Goal: Task Accomplishment & Management: Complete application form

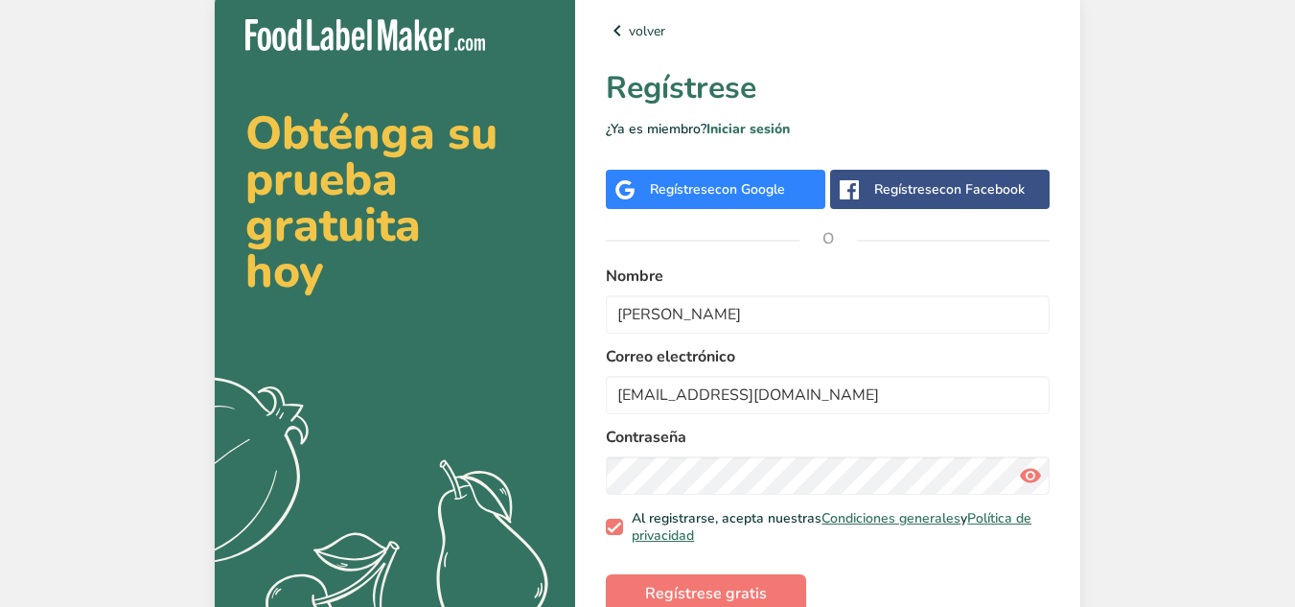
type input "[EMAIL_ADDRESS][DOMAIN_NAME]"
click at [606, 574] on button "Regístrese gratis" at bounding box center [706, 593] width 200 height 38
click at [1032, 481] on icon at bounding box center [1030, 475] width 23 height 34
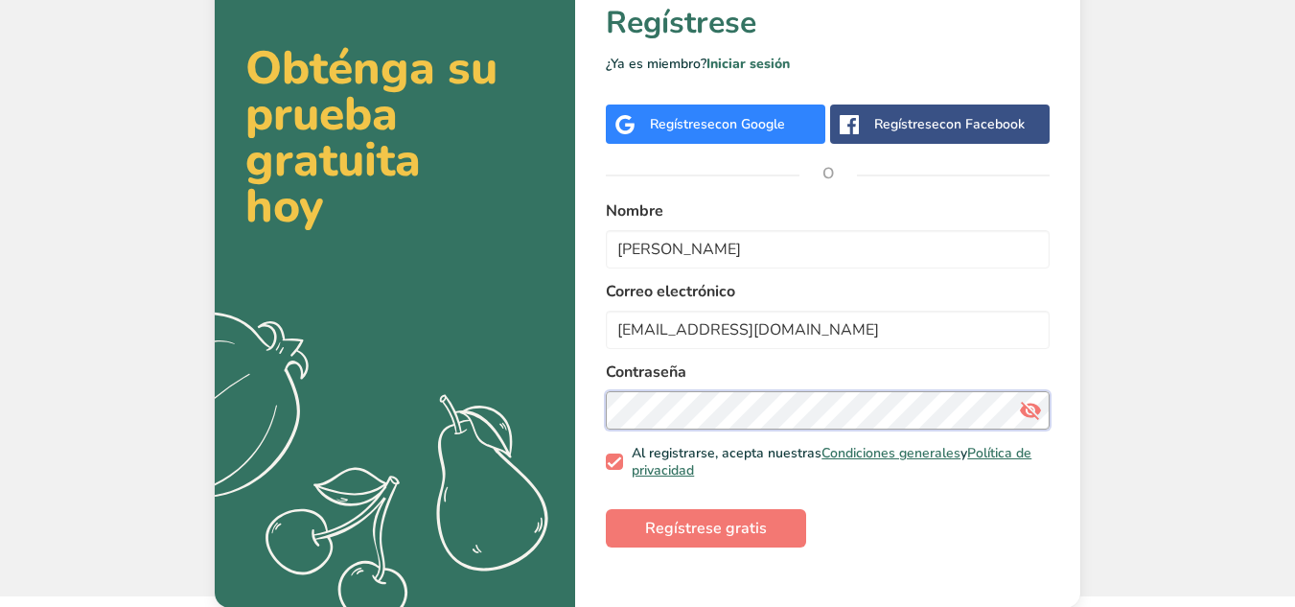
scroll to position [66, 0]
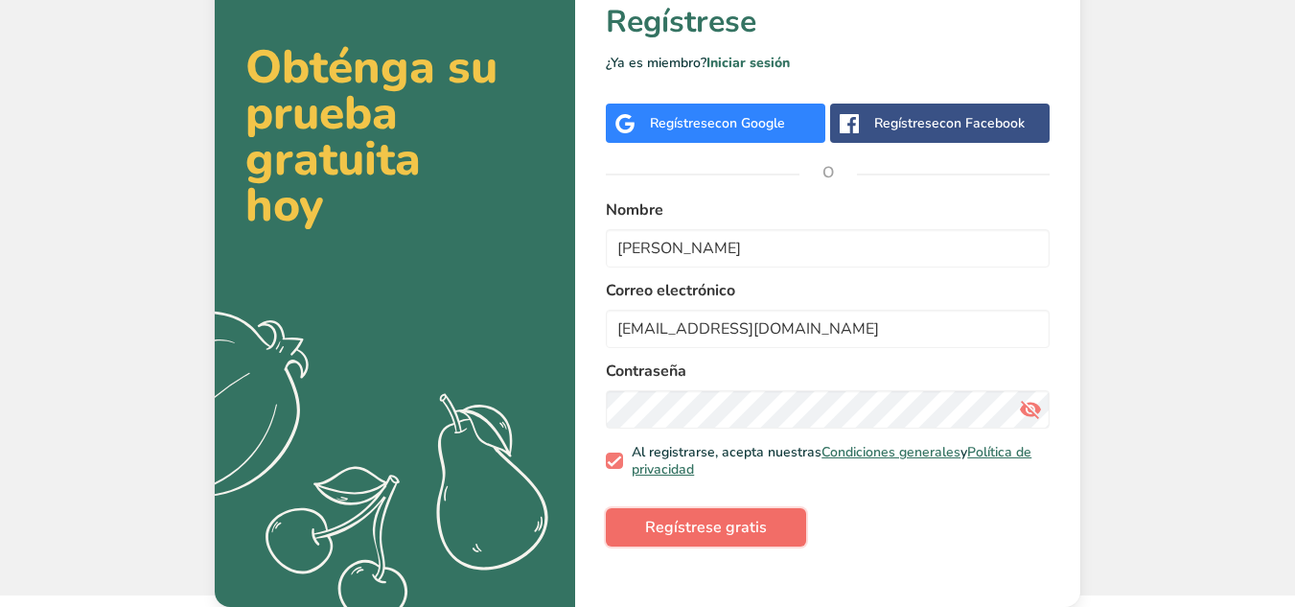
click at [724, 527] on span "Regístrese gratis" at bounding box center [706, 527] width 122 height 23
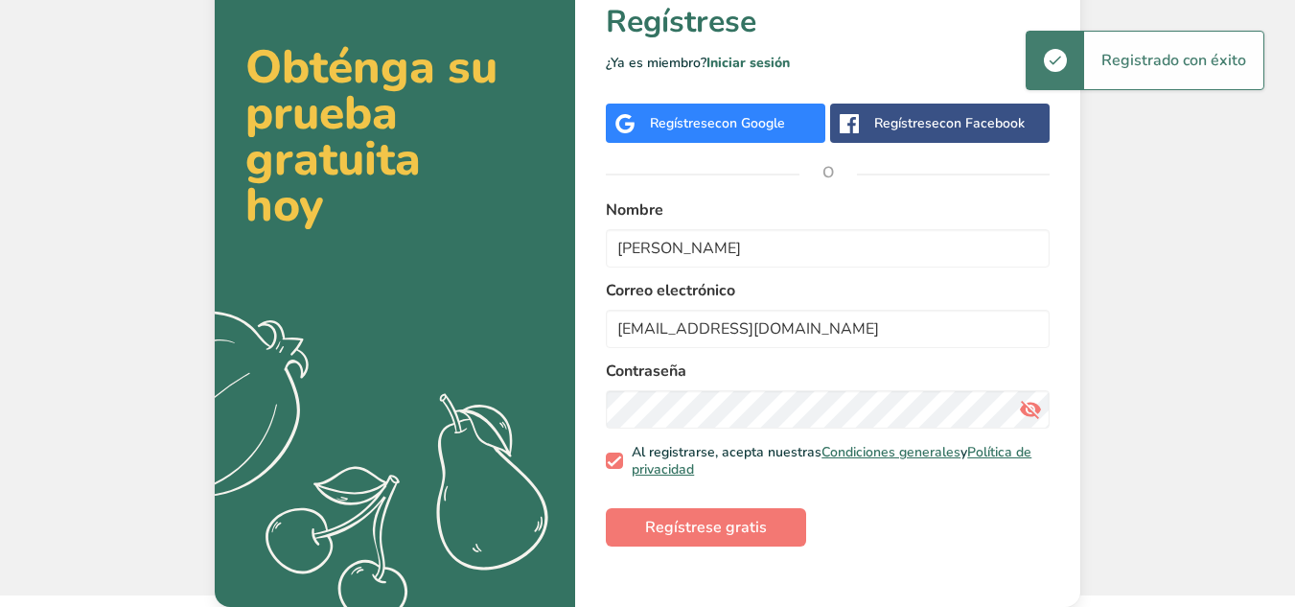
click at [1189, 65] on div "Registrado con éxito" at bounding box center [1173, 60] width 179 height 57
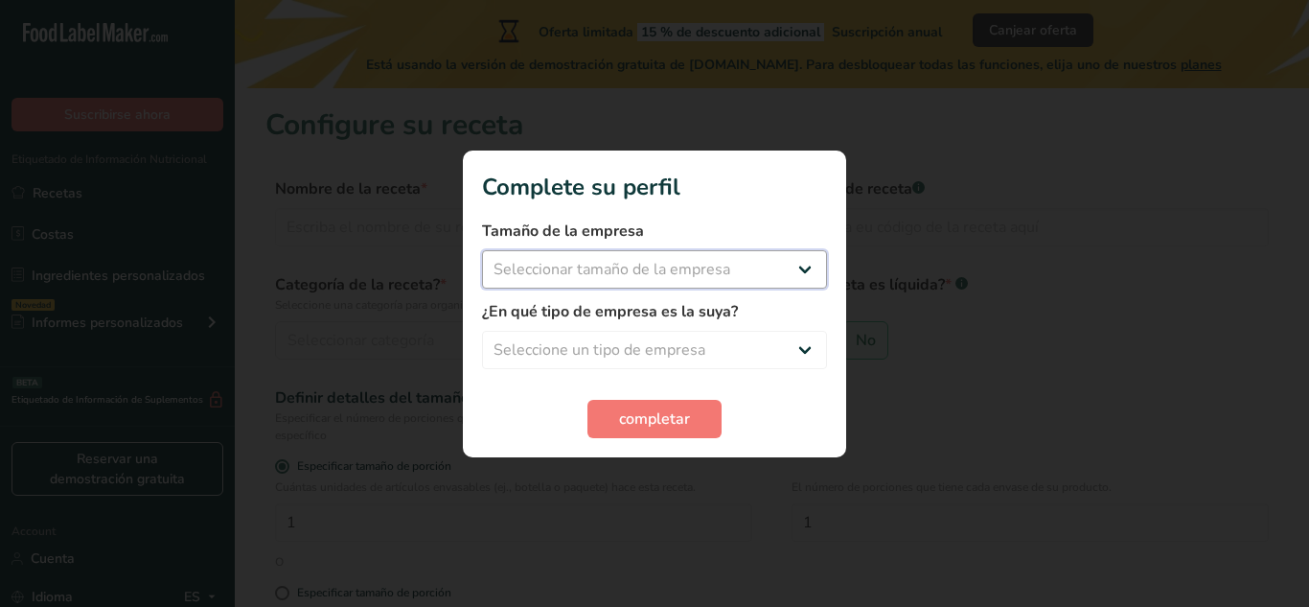
click at [815, 269] on select "Seleccionar tamaño de la empresa" at bounding box center [654, 269] width 345 height 38
click at [802, 264] on select "Seleccionar tamaño de la empresa" at bounding box center [654, 269] width 345 height 38
click at [806, 274] on select "Seleccionar tamaño de la empresa" at bounding box center [654, 269] width 345 height 38
click at [801, 269] on select "Seleccionar tamaño de la empresa" at bounding box center [654, 269] width 345 height 38
click at [811, 264] on select "Seleccionar tamaño de la empresa" at bounding box center [654, 269] width 345 height 38
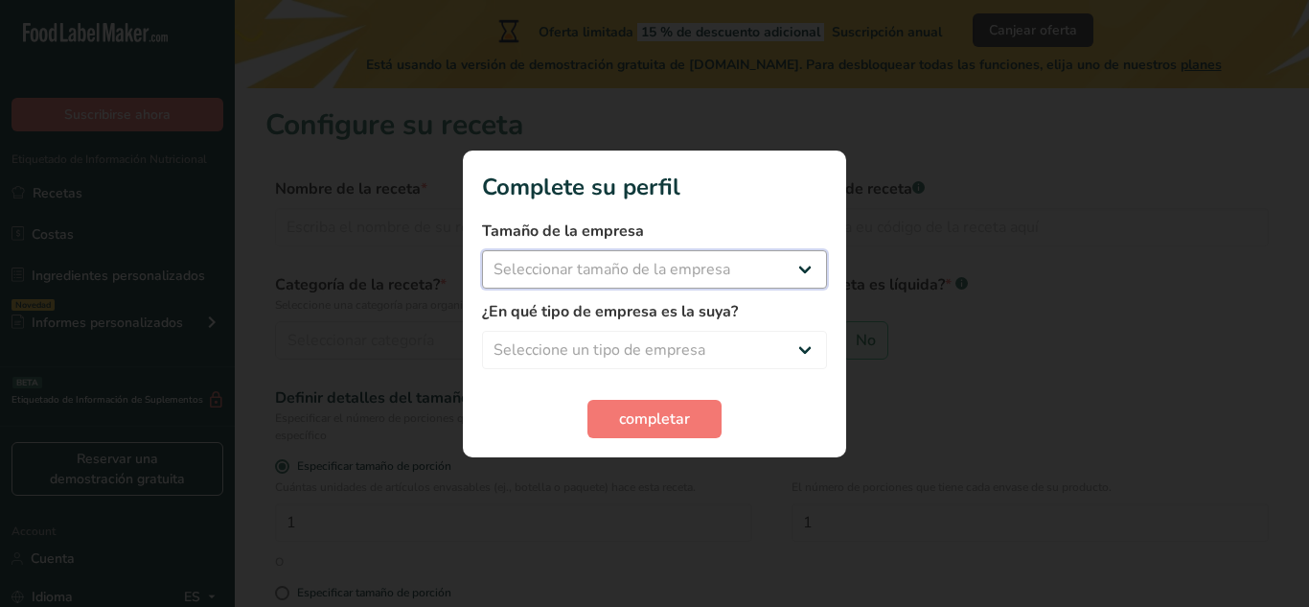
click at [649, 274] on select "Seleccionar tamaño de la empresa" at bounding box center [654, 269] width 345 height 38
click at [619, 321] on label "¿En qué tipo de empresa es la suya?" at bounding box center [654, 311] width 345 height 23
click at [652, 421] on span "completar" at bounding box center [654, 418] width 71 height 23
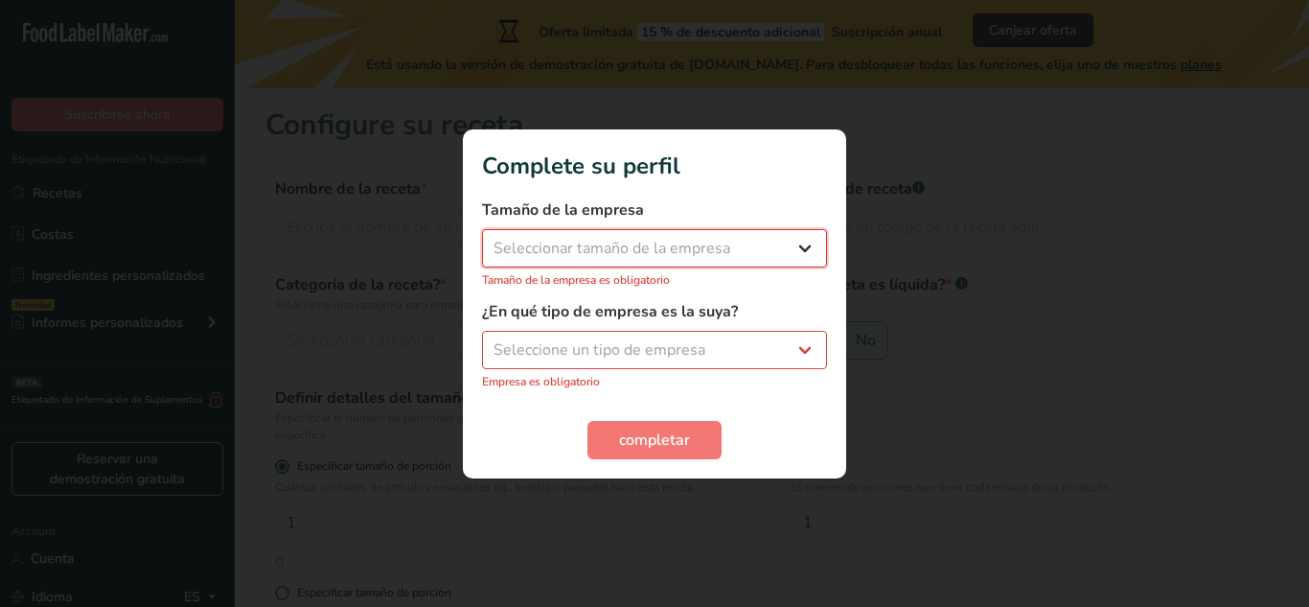
click at [804, 248] on select "Seleccionar tamaño de la empresa" at bounding box center [654, 248] width 345 height 38
drag, startPoint x: 767, startPoint y: 246, endPoint x: 750, endPoint y: 244, distance: 16.4
click at [767, 246] on select "Seleccionar tamaño de la empresa" at bounding box center [654, 248] width 345 height 38
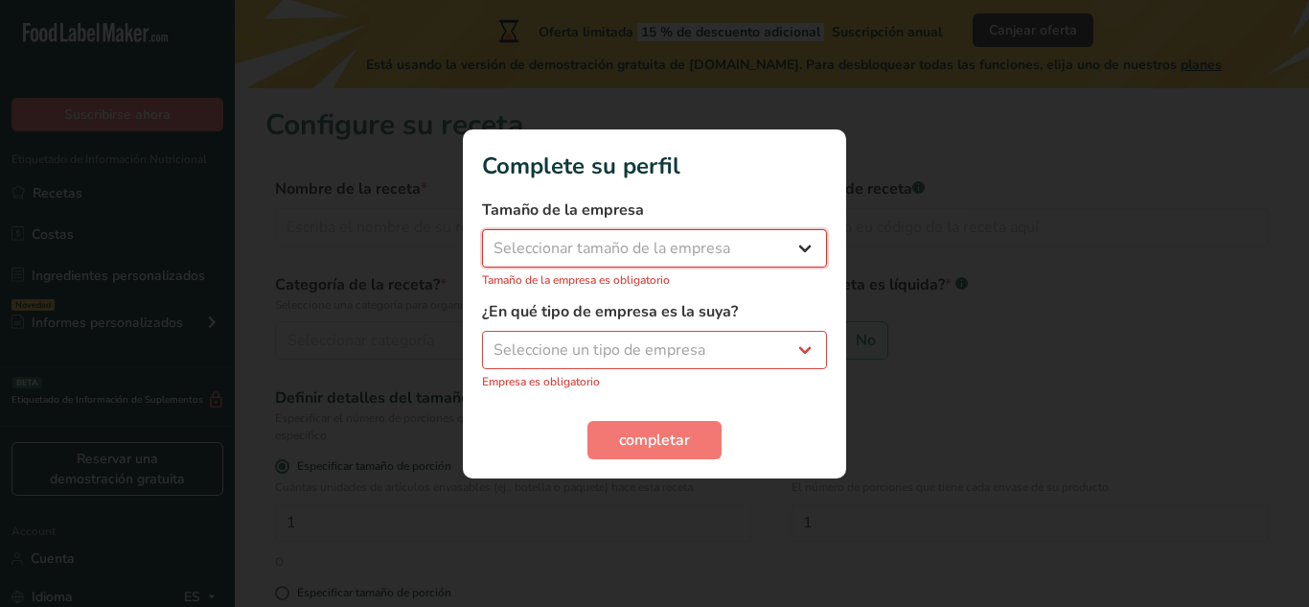
click at [733, 243] on select "Seleccionar tamaño de la empresa" at bounding box center [654, 248] width 345 height 38
click at [799, 245] on select "Seleccionar tamaño de la empresa" at bounding box center [654, 248] width 345 height 38
click at [800, 351] on select "Seleccione un tipo de empresa Fabricante de alimentos envasados Restaurante y c…" at bounding box center [654, 350] width 345 height 38
select select "8"
click at [482, 340] on select "Seleccione un tipo de empresa Fabricante de alimentos envasados Restaurante y c…" at bounding box center [654, 350] width 345 height 38
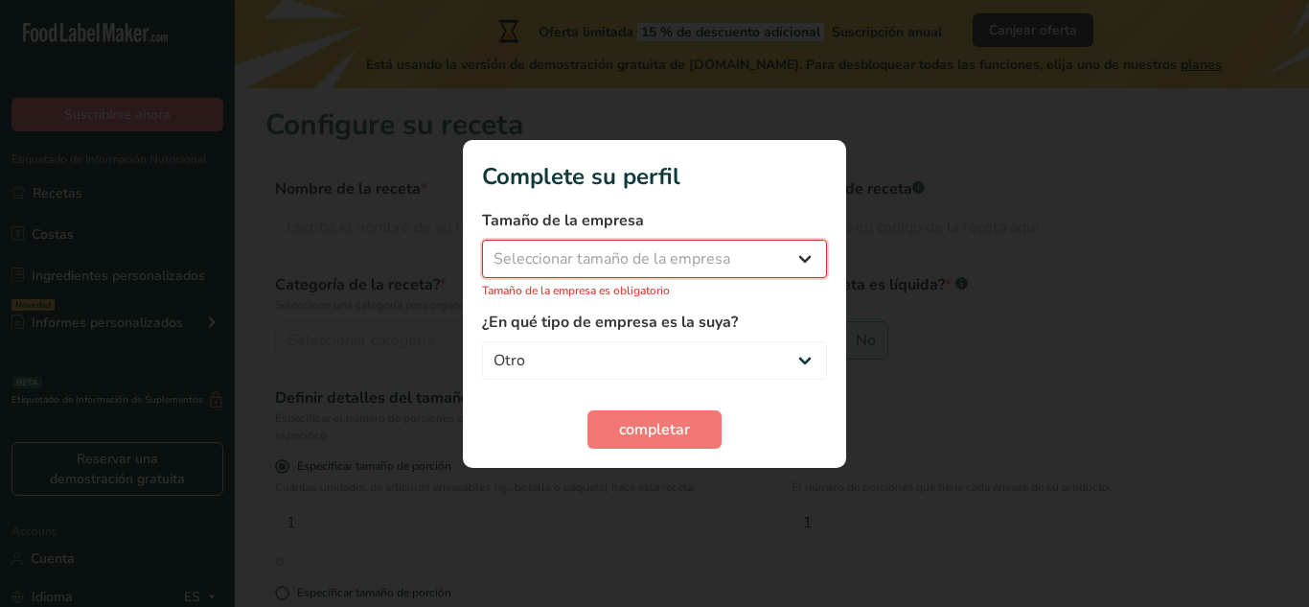
click at [723, 256] on select "Seleccionar tamaño de la empresa Menos de 10 empleados De 10 a 50 empleados De …" at bounding box center [654, 259] width 345 height 38
select select "2"
click at [482, 249] on select "Seleccionar tamaño de la empresa Menos de 10 empleados De 10 a 50 empleados De …" at bounding box center [654, 259] width 345 height 38
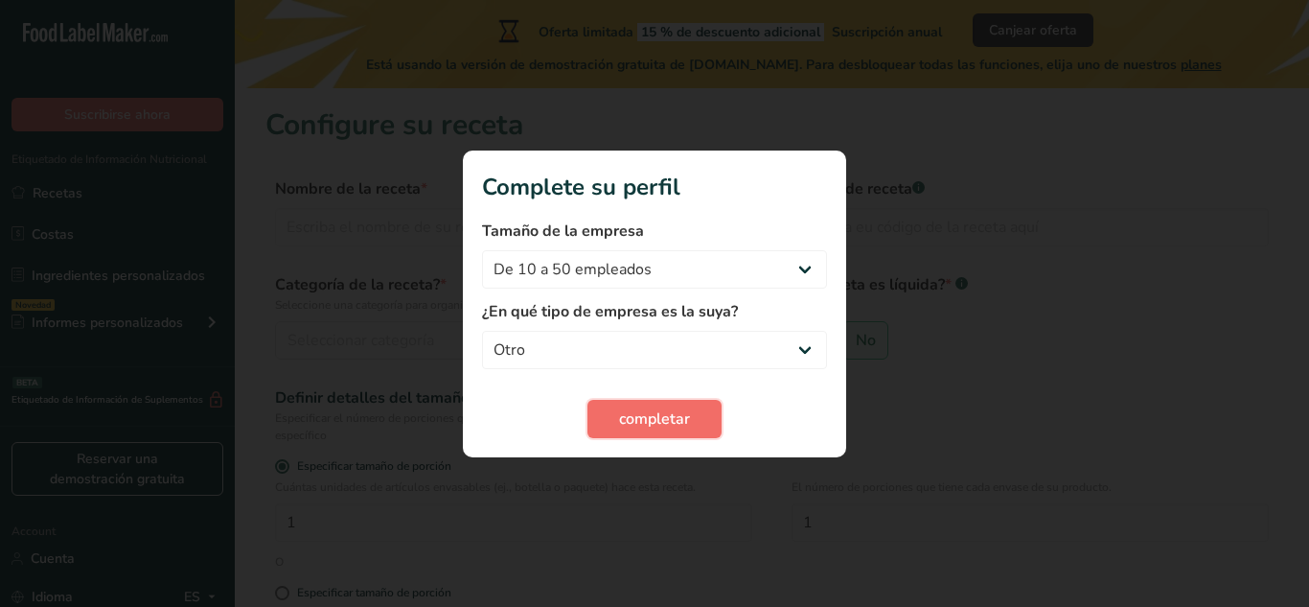
click at [681, 414] on span "completar" at bounding box center [654, 418] width 71 height 23
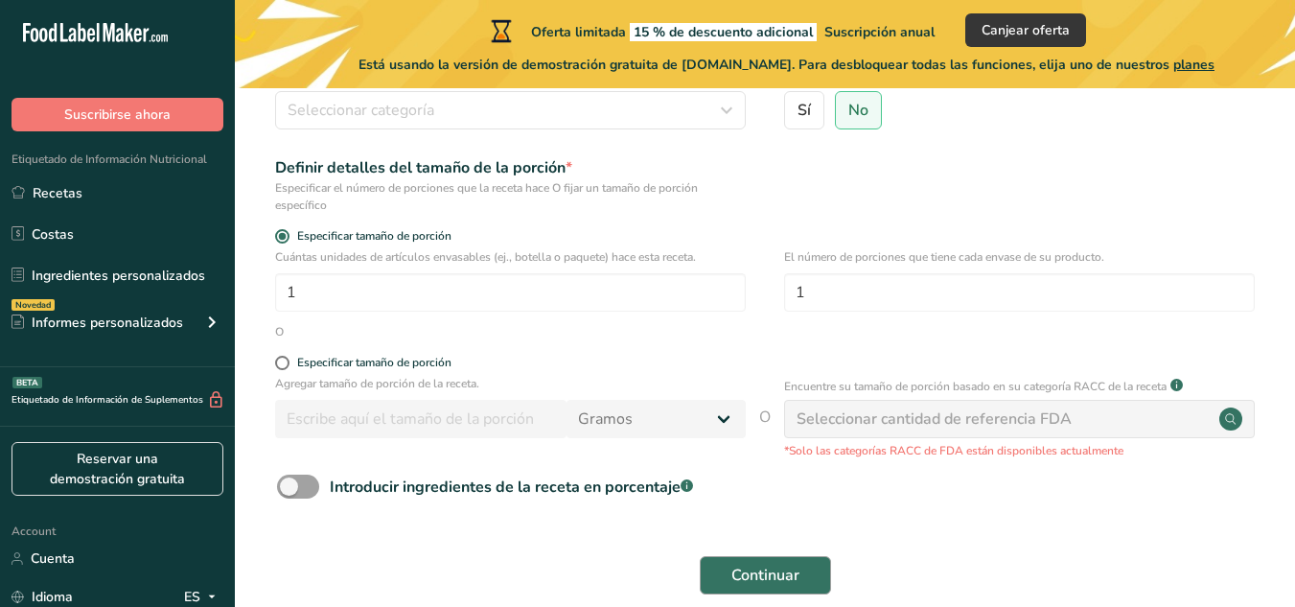
scroll to position [225, 0]
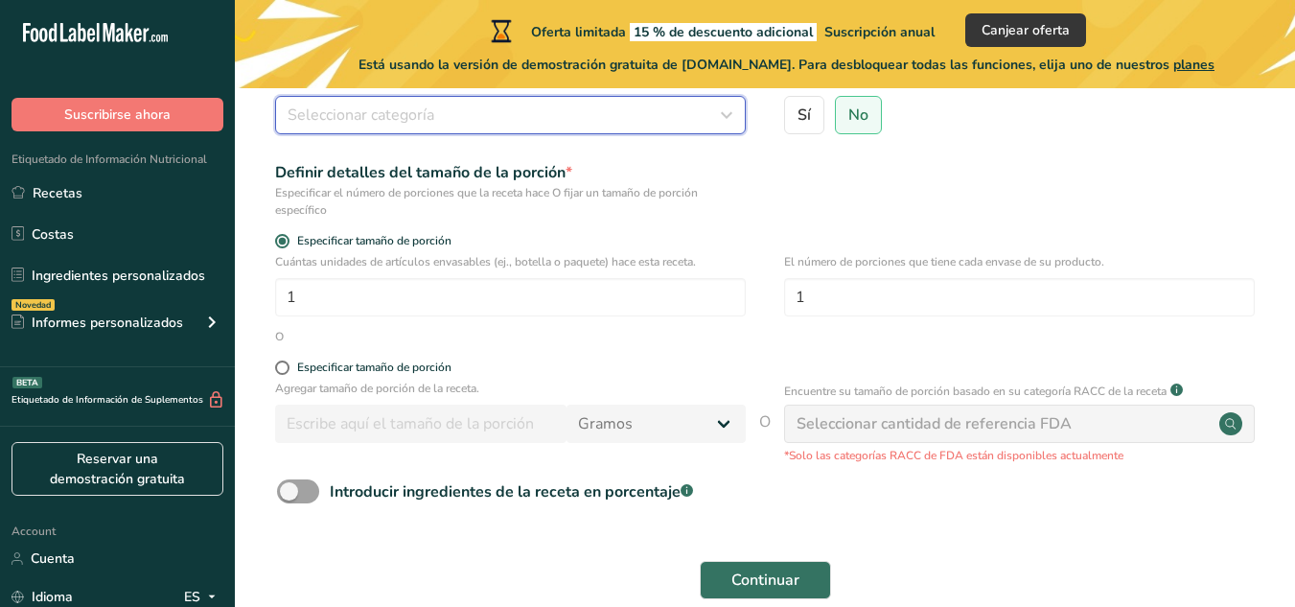
click at [729, 109] on icon "button" at bounding box center [726, 115] width 23 height 34
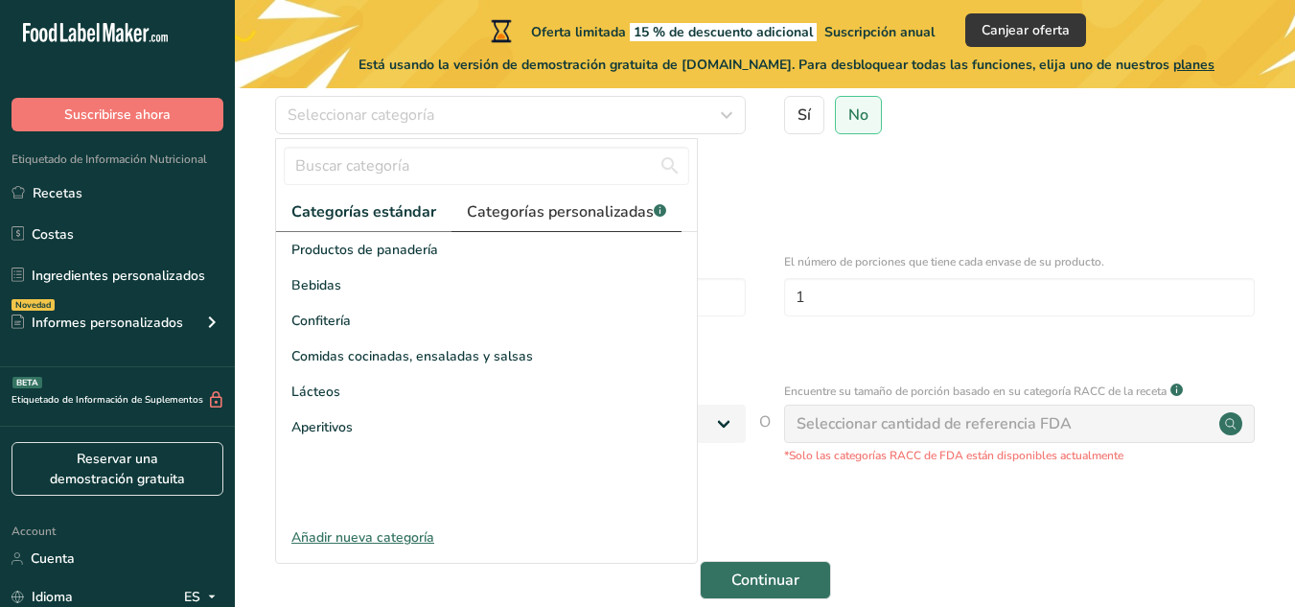
click at [568, 204] on span "Categorías personalizadas .a-a{fill:#347362;}.b-a{fill:#fff;}" at bounding box center [566, 211] width 199 height 23
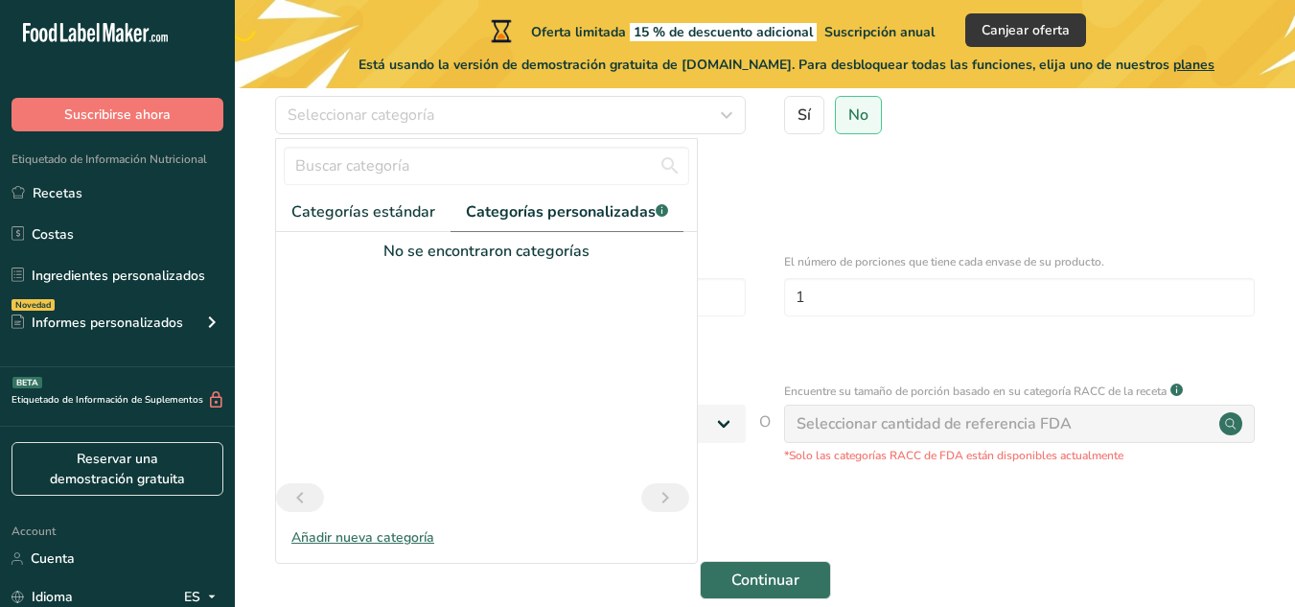
click at [399, 540] on div "Añadir nueva categoría" at bounding box center [486, 537] width 421 height 20
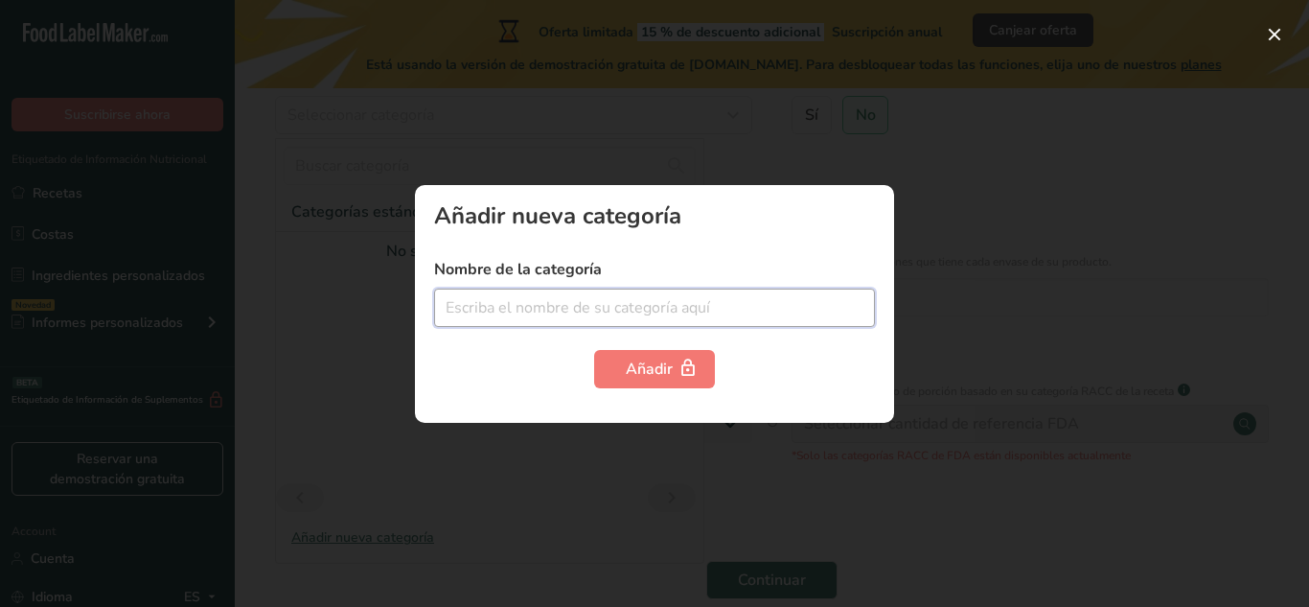
click at [657, 300] on input "text" at bounding box center [654, 307] width 441 height 38
click at [470, 302] on input "COndimentos" at bounding box center [654, 307] width 441 height 38
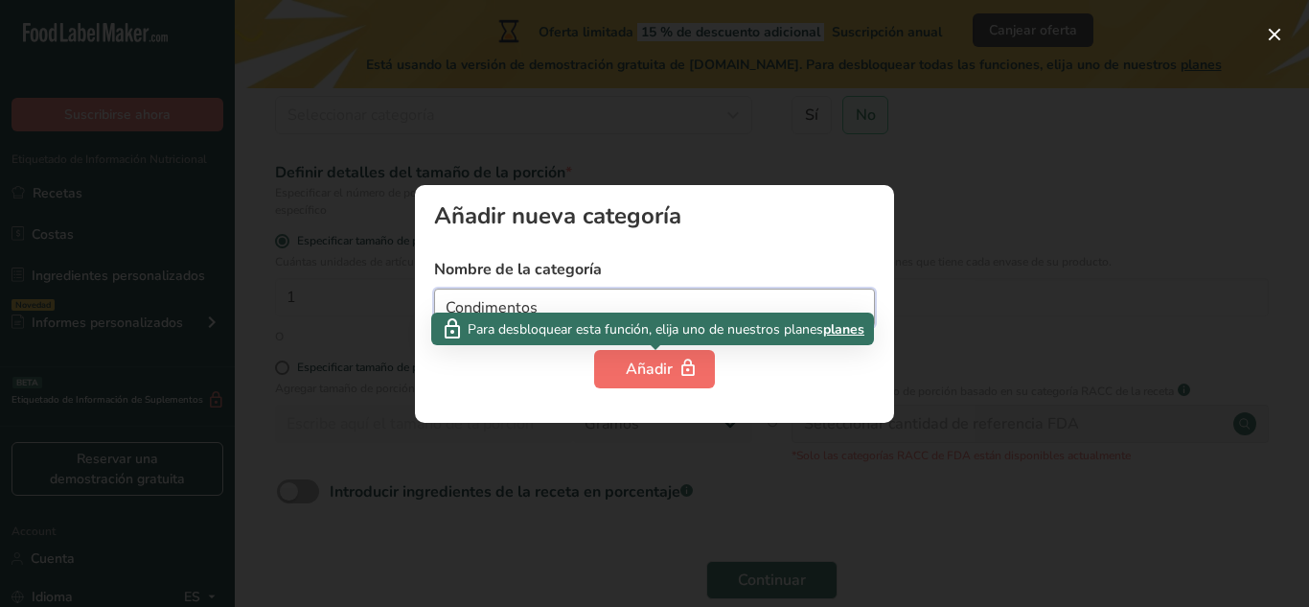
type input "Condimentos"
click at [627, 361] on div "Añadir" at bounding box center [654, 368] width 57 height 23
click at [620, 369] on button "Añadir" at bounding box center [654, 369] width 121 height 38
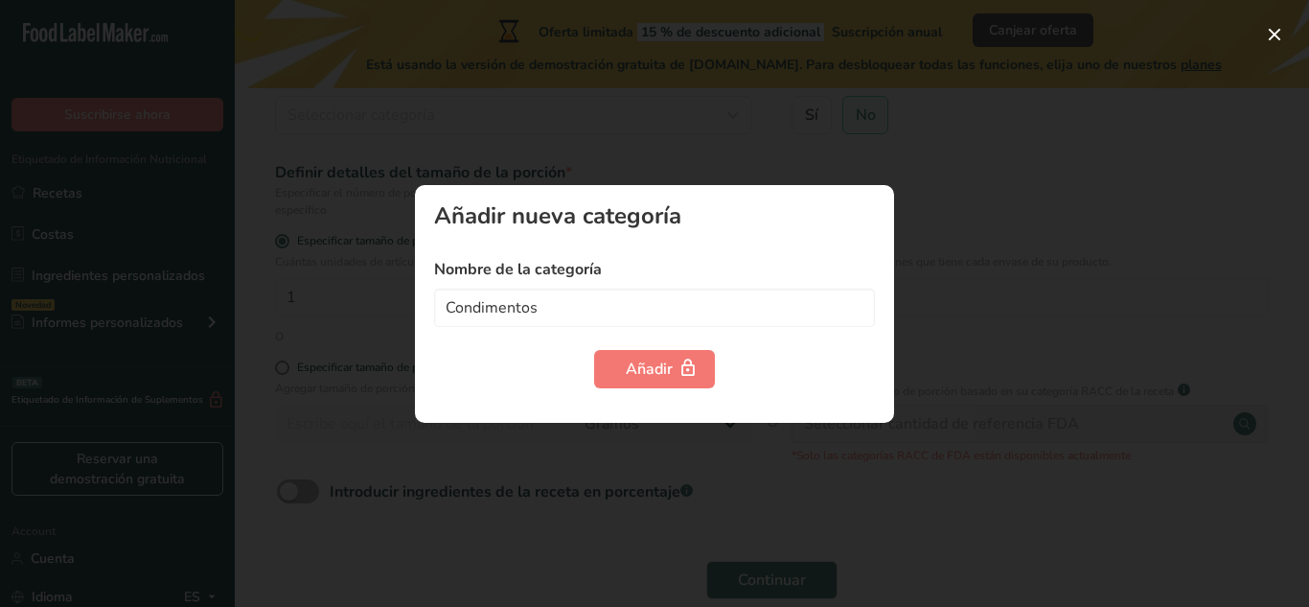
click at [697, 118] on div at bounding box center [654, 303] width 1309 height 607
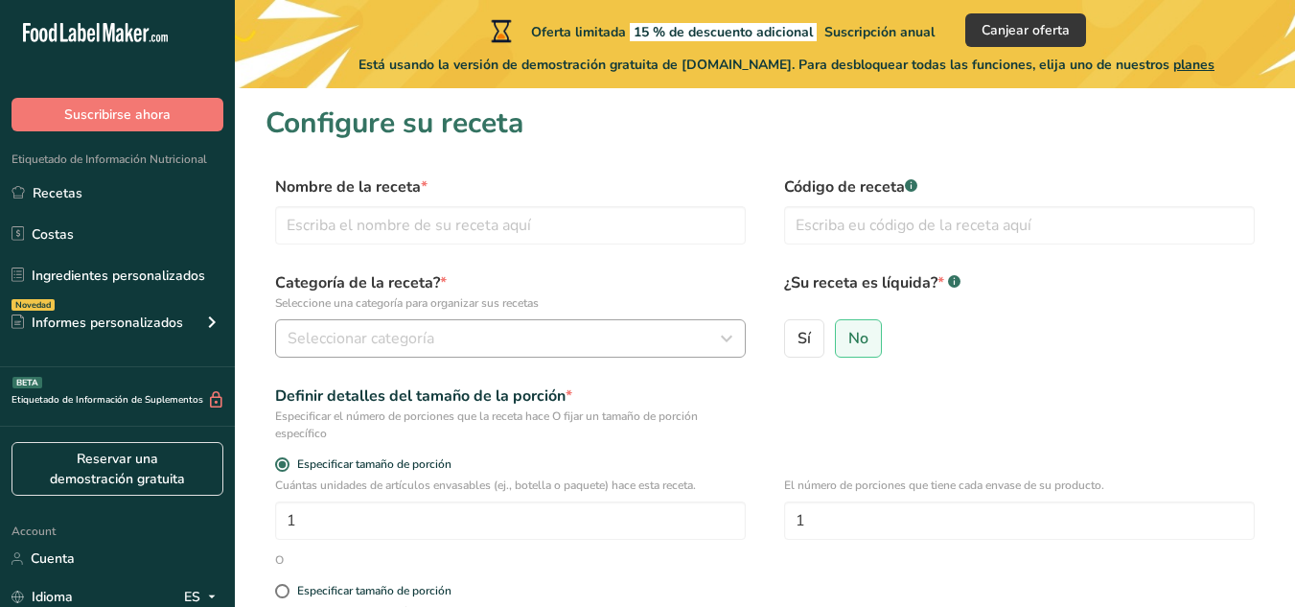
scroll to position [0, 0]
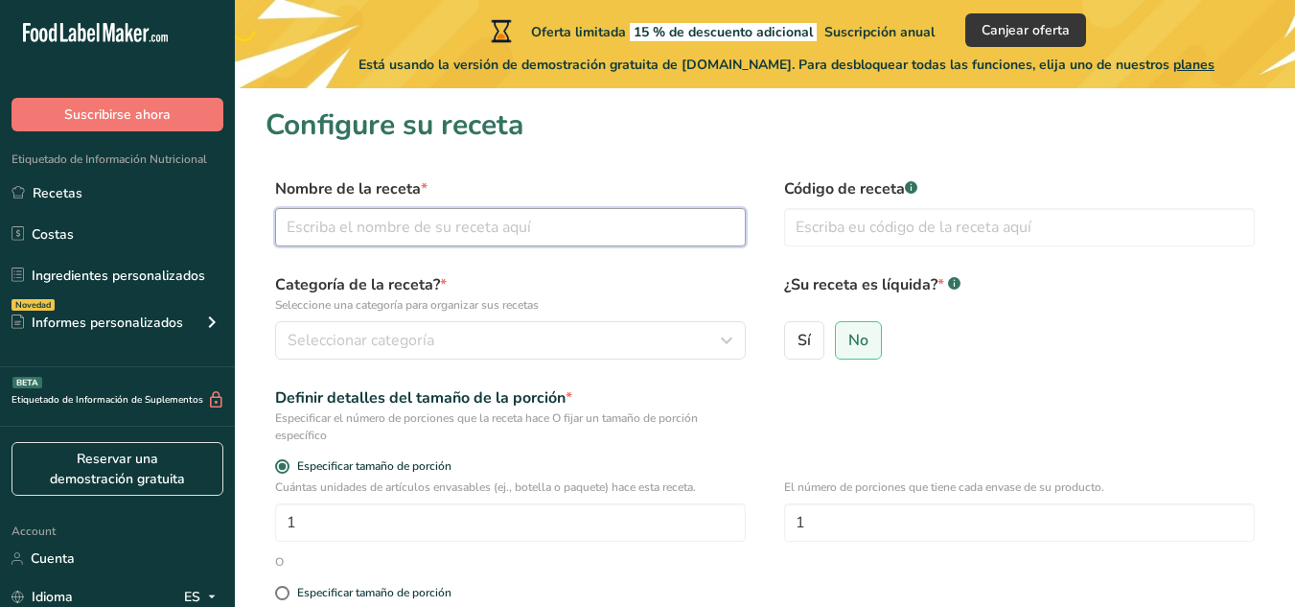
click at [518, 229] on input "text" at bounding box center [510, 227] width 471 height 38
type input "Picosito"
click at [921, 233] on input "text" at bounding box center [1019, 227] width 471 height 38
type input "012025"
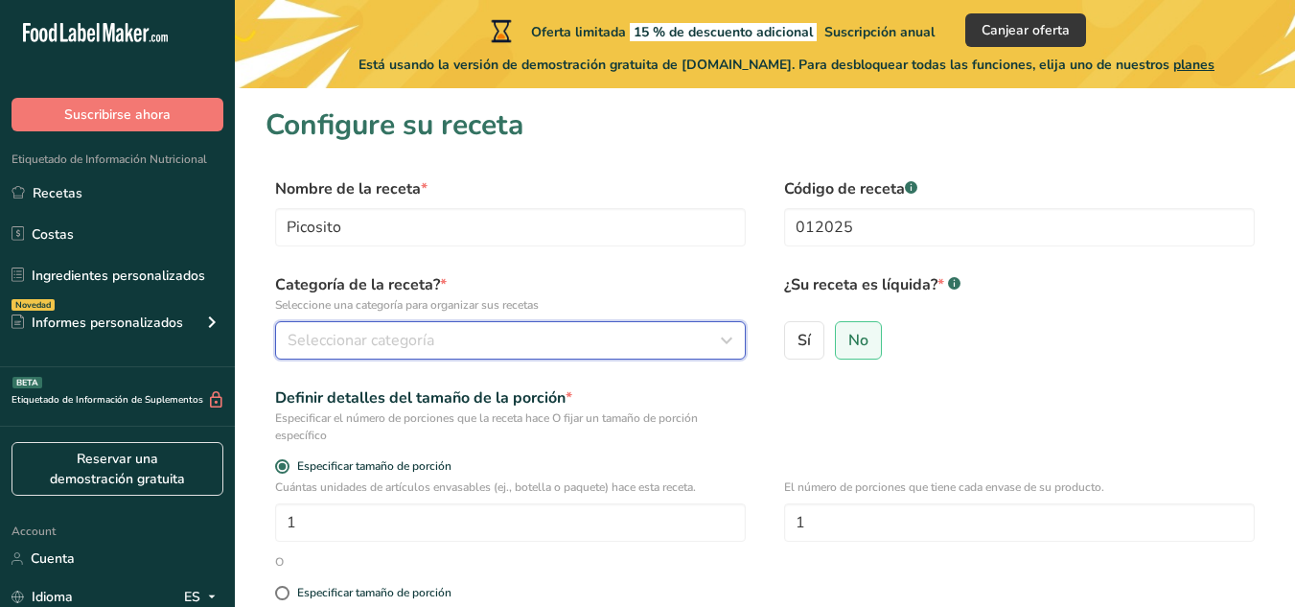
click at [610, 329] on div "Seleccionar categoría" at bounding box center [504, 340] width 434 height 23
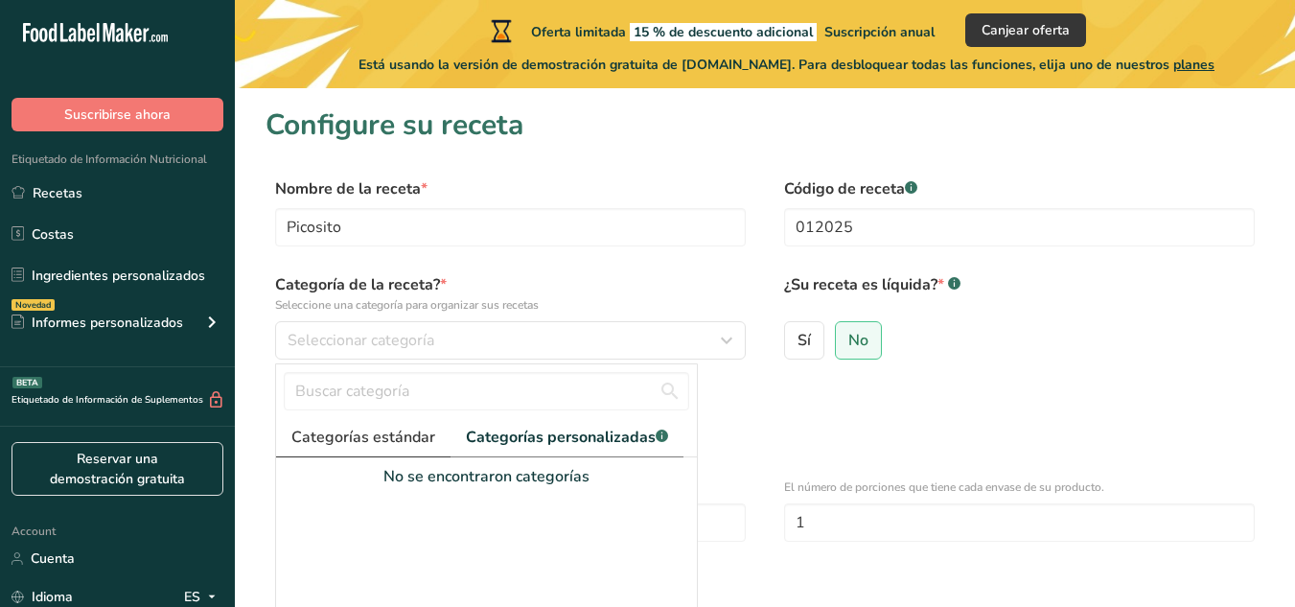
click at [384, 443] on span "Categorías estándar" at bounding box center [363, 436] width 144 height 23
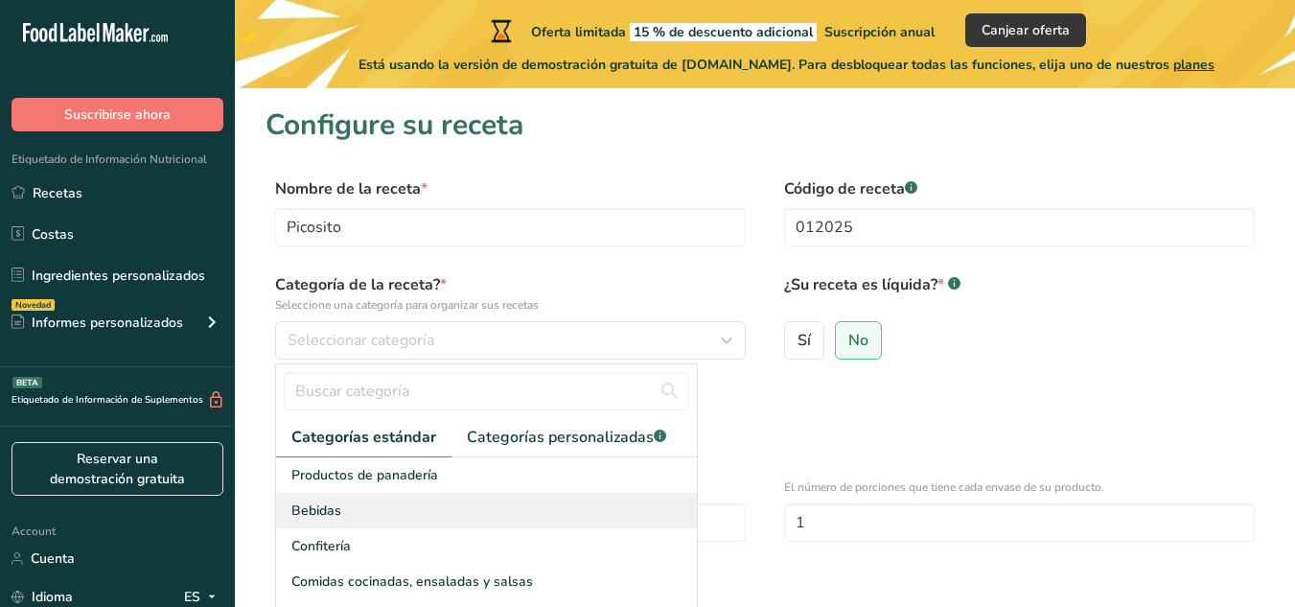
scroll to position [96, 0]
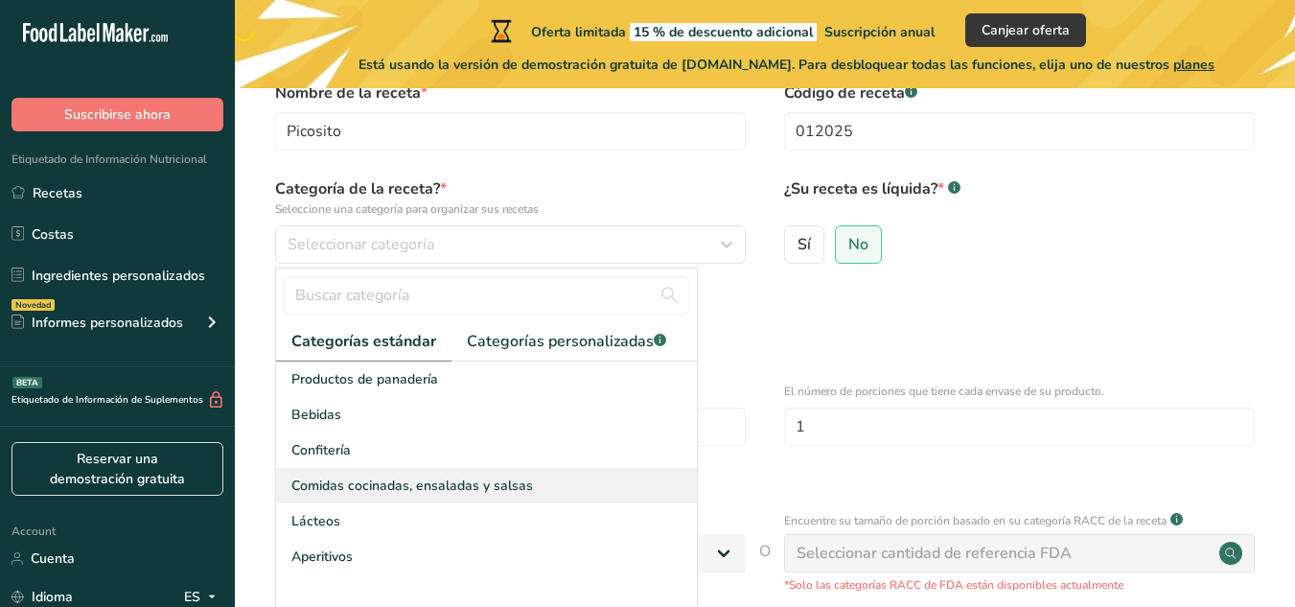
click at [517, 481] on span "Comidas cocinadas, ensaladas y salsas" at bounding box center [411, 485] width 241 height 20
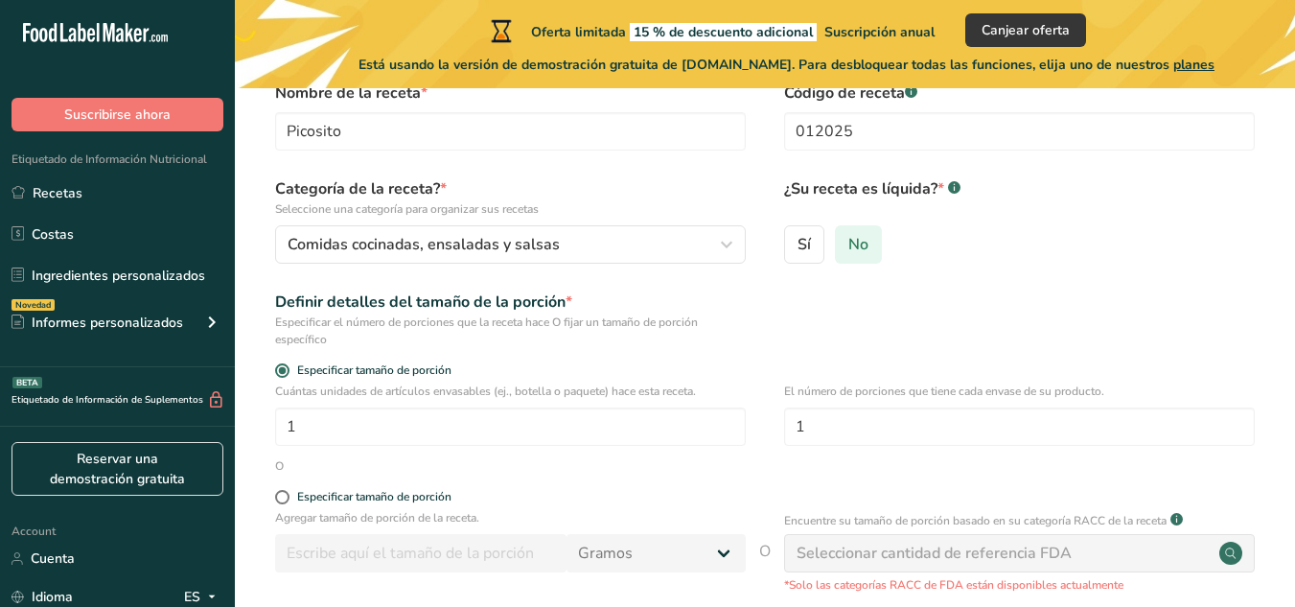
click at [859, 236] on span "No" at bounding box center [858, 244] width 20 height 19
click at [848, 238] on input "No" at bounding box center [842, 244] width 12 height 12
click at [550, 438] on input "1" at bounding box center [510, 426] width 471 height 38
click at [545, 301] on div "Definir detalles del tamaño de la porción *" at bounding box center [510, 301] width 471 height 23
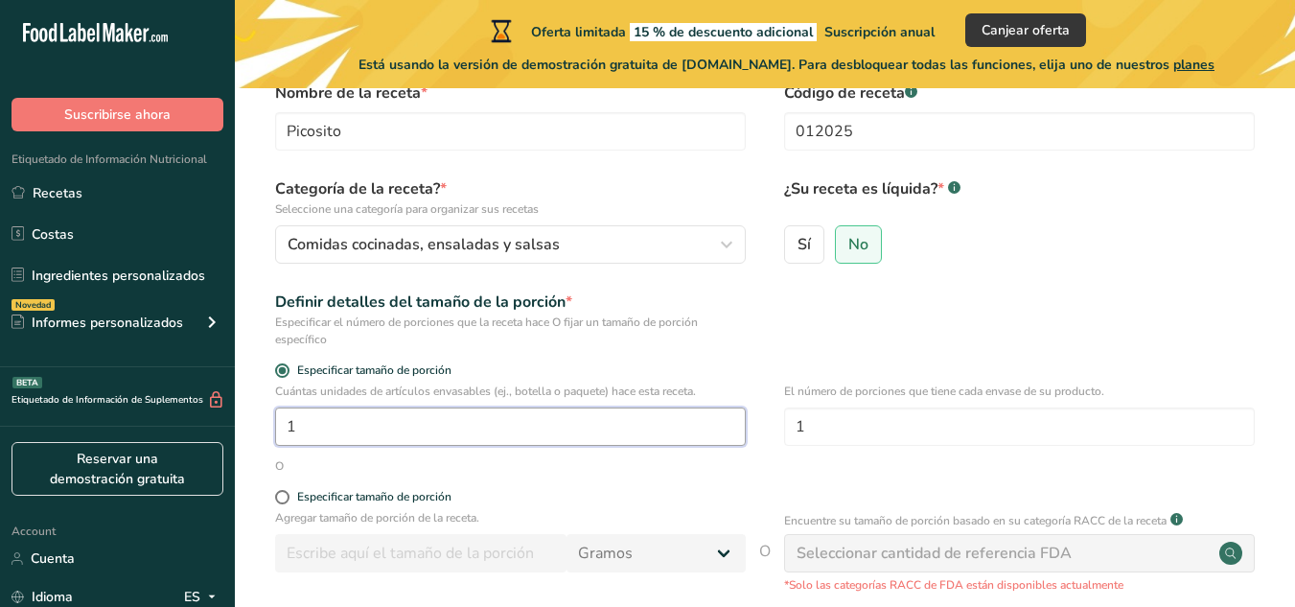
click at [523, 428] on input "1" at bounding box center [510, 426] width 471 height 38
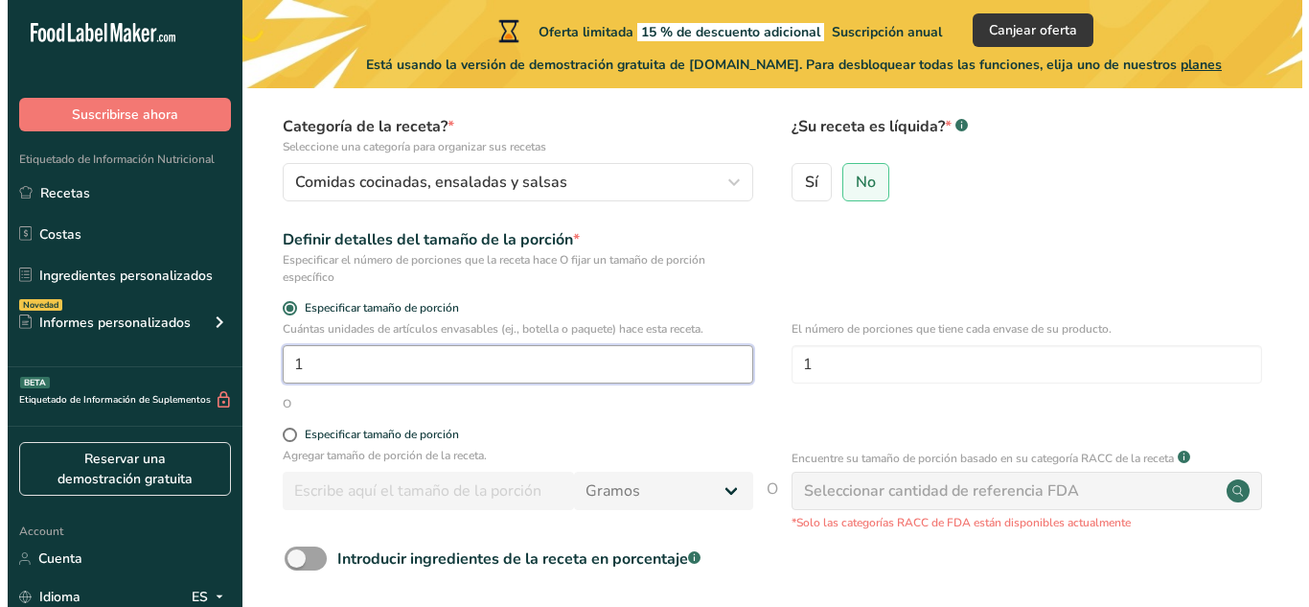
scroll to position [192, 0]
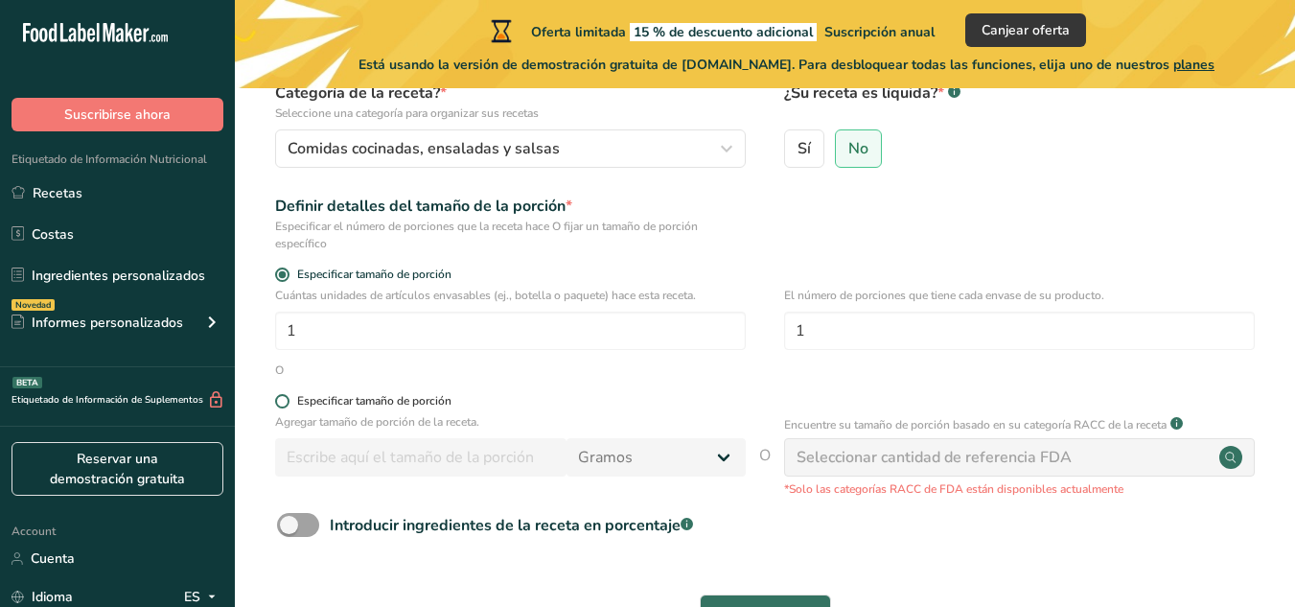
click at [288, 407] on label "Especificar tamaño de porción" at bounding box center [510, 401] width 471 height 14
click at [287, 407] on input "Especificar tamaño de porción" at bounding box center [281, 401] width 12 height 12
radio input "true"
radio input "false"
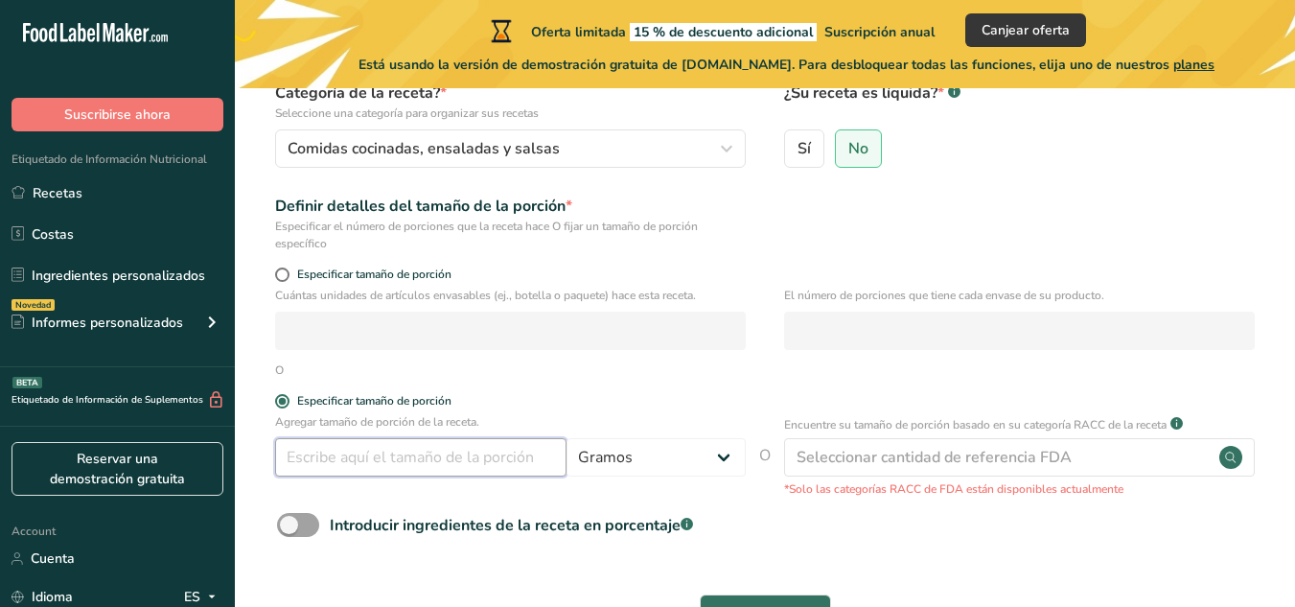
click at [523, 462] on input "number" at bounding box center [420, 457] width 291 height 38
type input "4"
click at [650, 418] on p "Agregar tamaño de porción de la receta." at bounding box center [510, 421] width 471 height 17
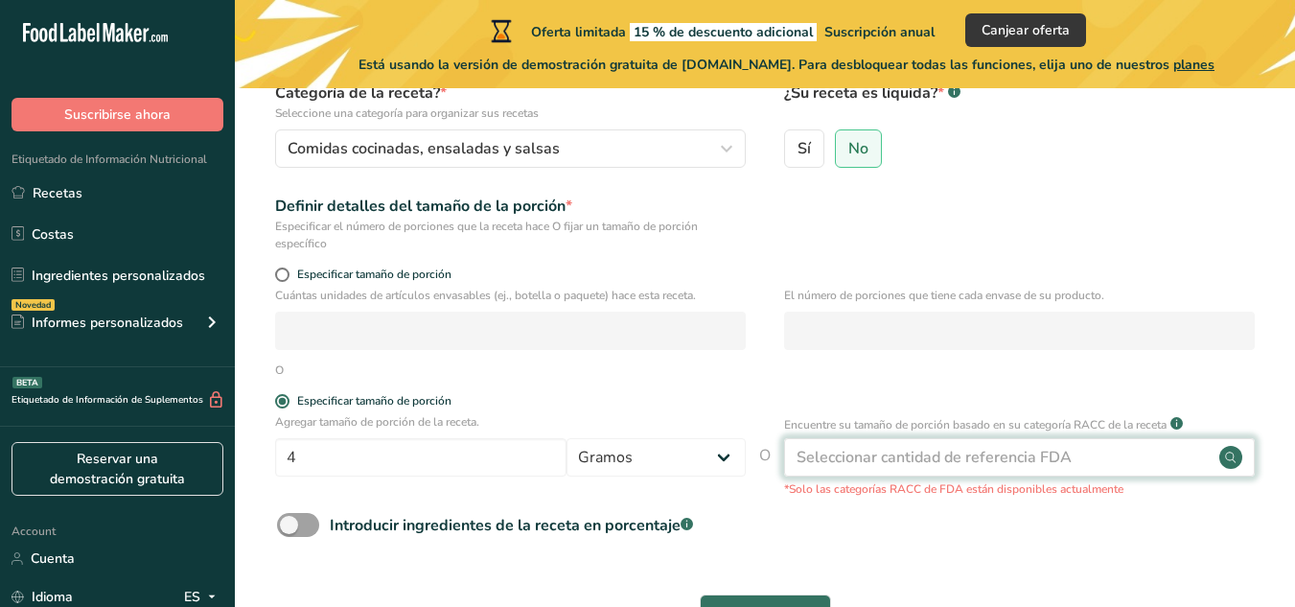
click at [1152, 443] on div "Seleccionar cantidad de referencia FDA" at bounding box center [1019, 457] width 471 height 38
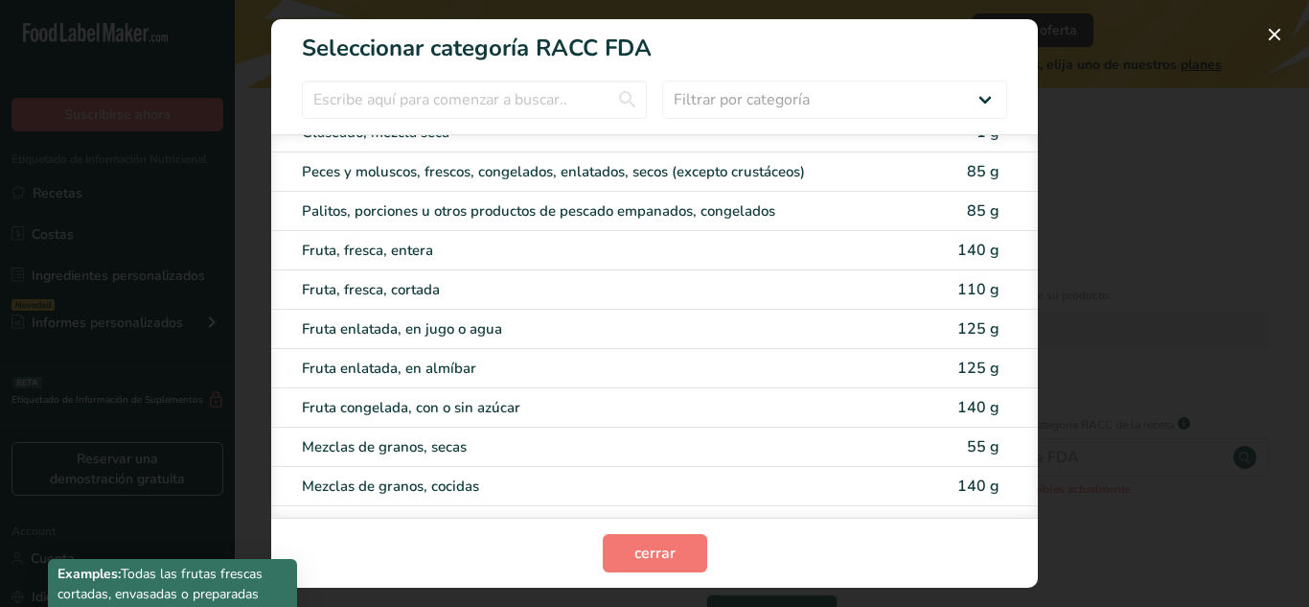
scroll to position [1293, 0]
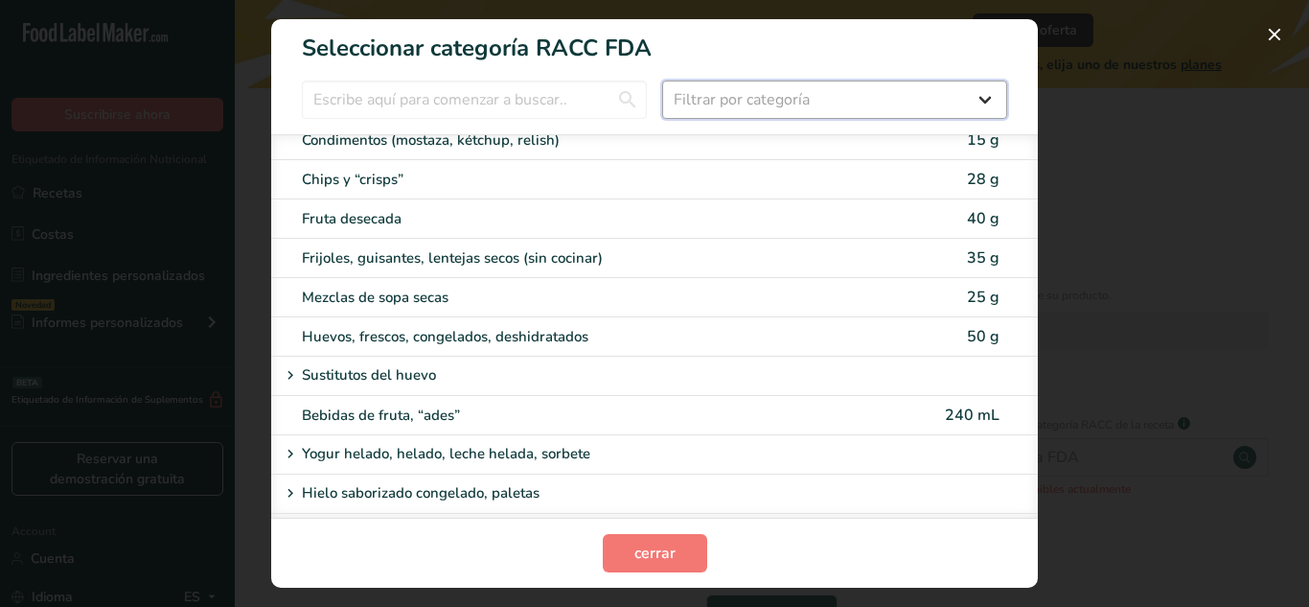
click at [976, 96] on select "Filtrar por categoría Todos Productos de panadería Bebidas Cereales y otros pro…" at bounding box center [834, 99] width 345 height 38
click at [662, 80] on select "Filtrar por categoría Todos Productos de panadería Bebidas Cereales y otros pro…" at bounding box center [834, 99] width 345 height 38
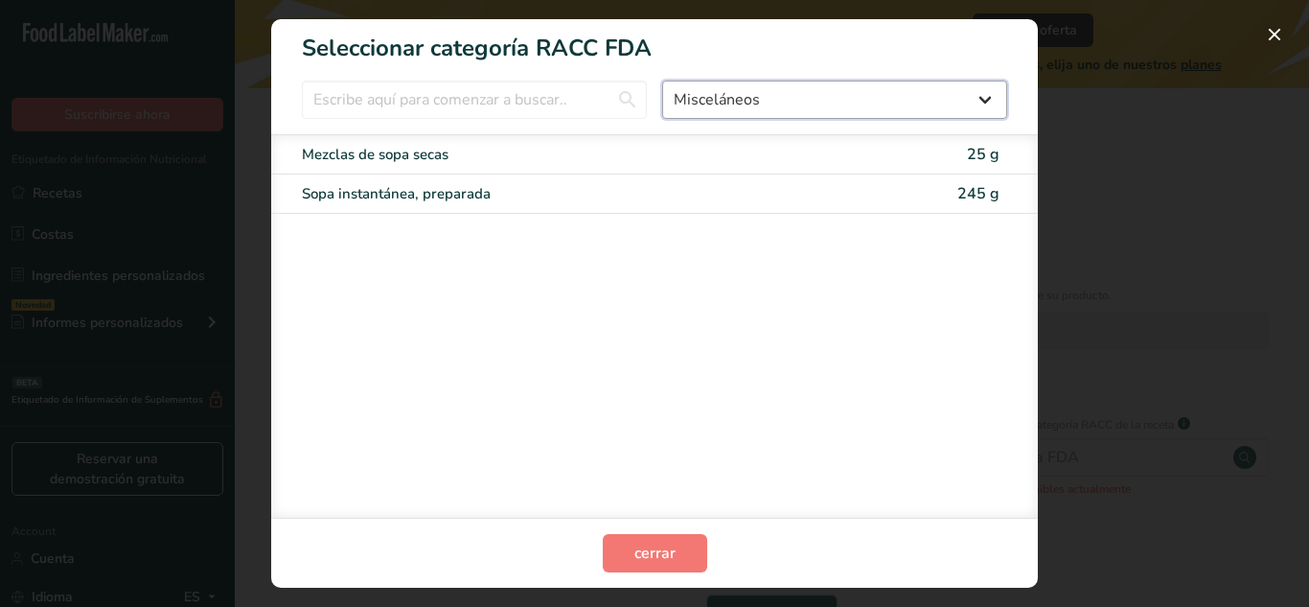
click at [969, 96] on select "Todos Productos de panadería Bebidas Cereales y otros productos de granos Produ…" at bounding box center [834, 99] width 345 height 38
click at [662, 80] on select "Todos Productos de panadería Bebidas Cereales y otros productos de granos Produ…" at bounding box center [834, 99] width 345 height 38
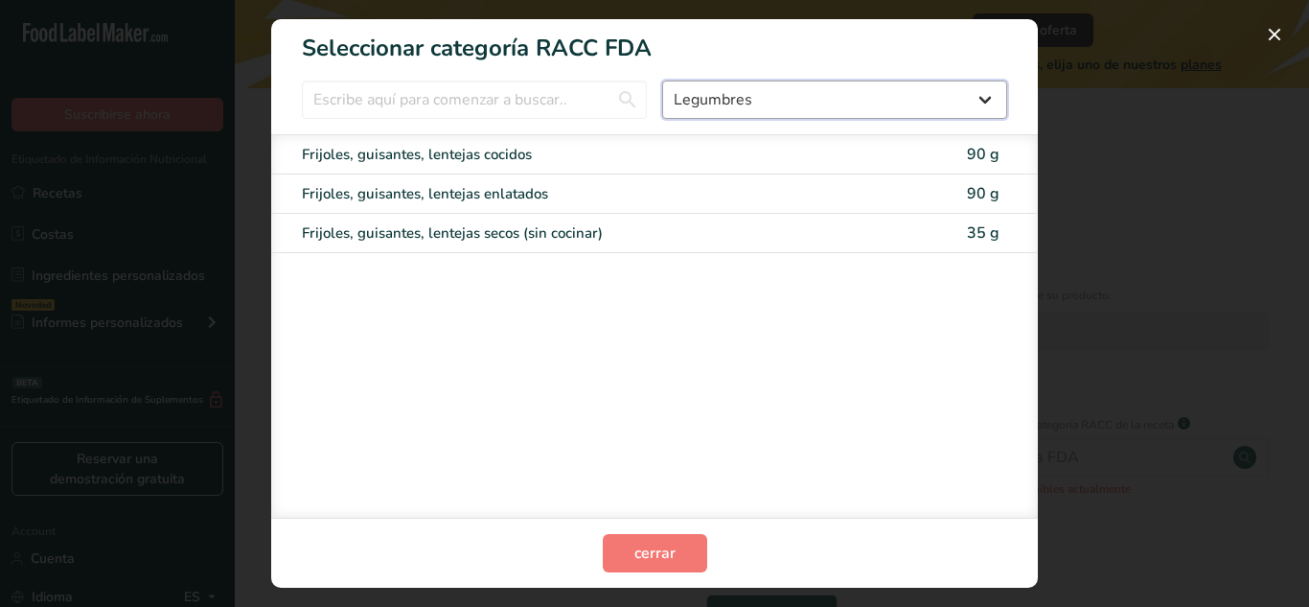
click at [975, 94] on select "Todos Productos de panadería Bebidas Cereales y otros productos de granos Produ…" at bounding box center [834, 99] width 345 height 38
select select "17"
click at [662, 80] on select "Todos Productos de panadería Bebidas Cereales y otros productos de granos Produ…" at bounding box center [834, 99] width 345 height 38
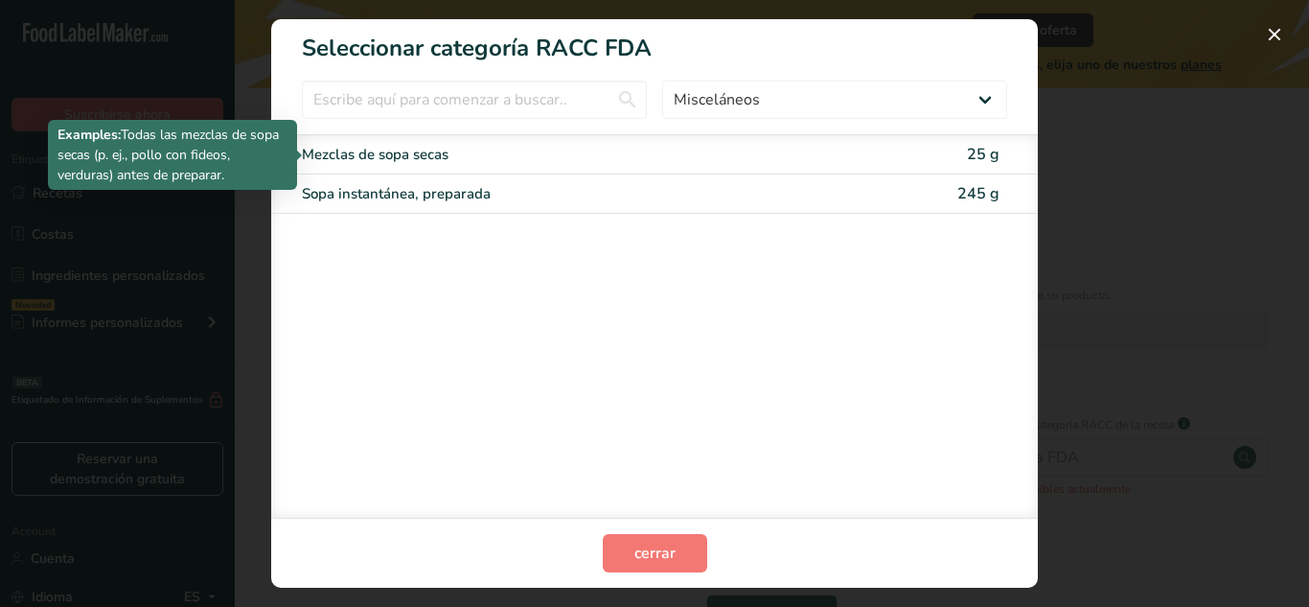
click at [665, 161] on div "Mezclas de sopa secas" at bounding box center [574, 155] width 544 height 22
type input "25"
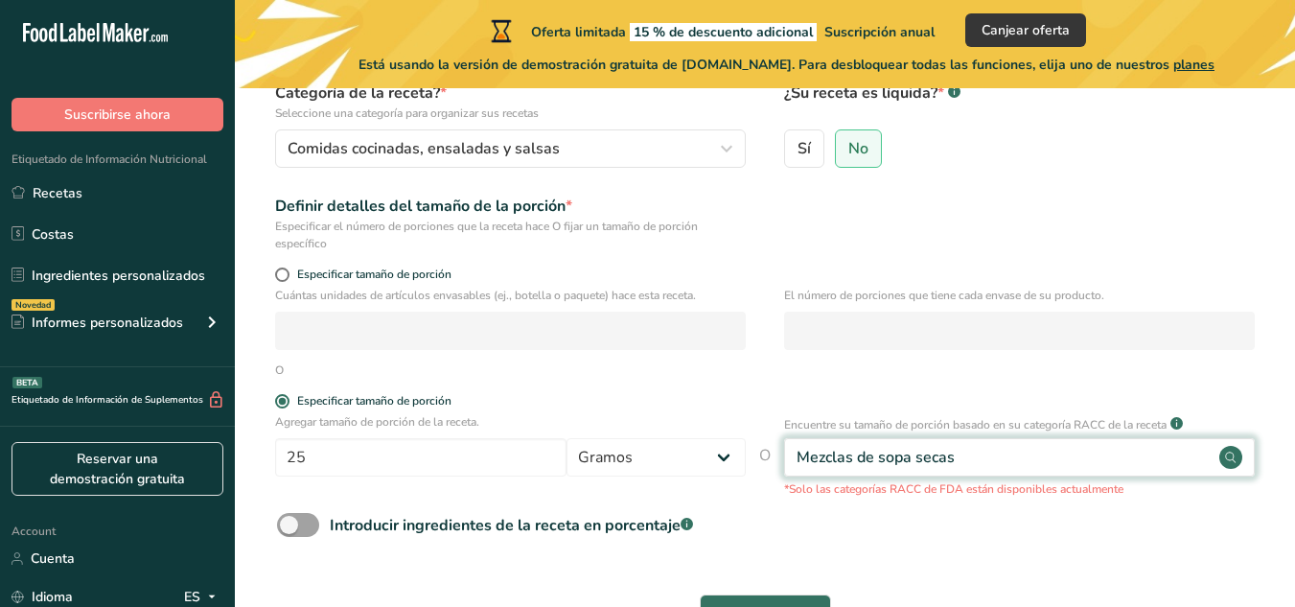
click at [1229, 467] on circle at bounding box center [1230, 457] width 23 height 23
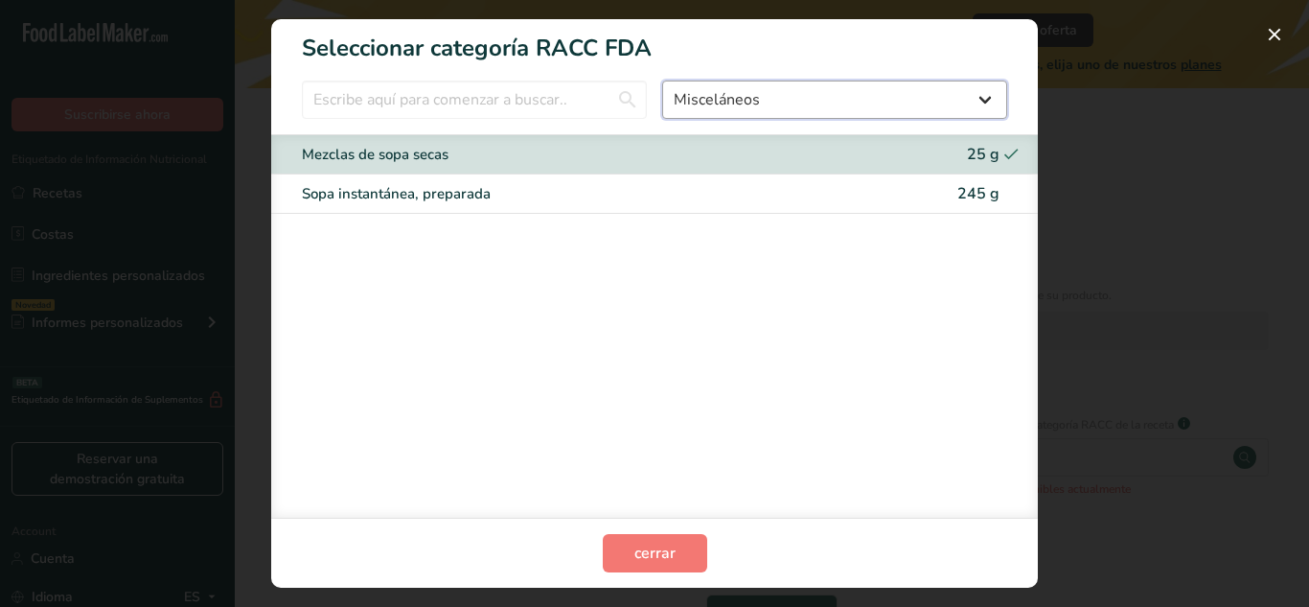
click at [979, 94] on select "Todos Productos de panadería Bebidas Cereales y otros productos de granos Produ…" at bounding box center [834, 99] width 345 height 38
select select "RACC Category Selection Modal"
click at [662, 80] on select "Todos Productos de panadería Bebidas Cereales y otros productos de granos Produ…" at bounding box center [834, 99] width 345 height 38
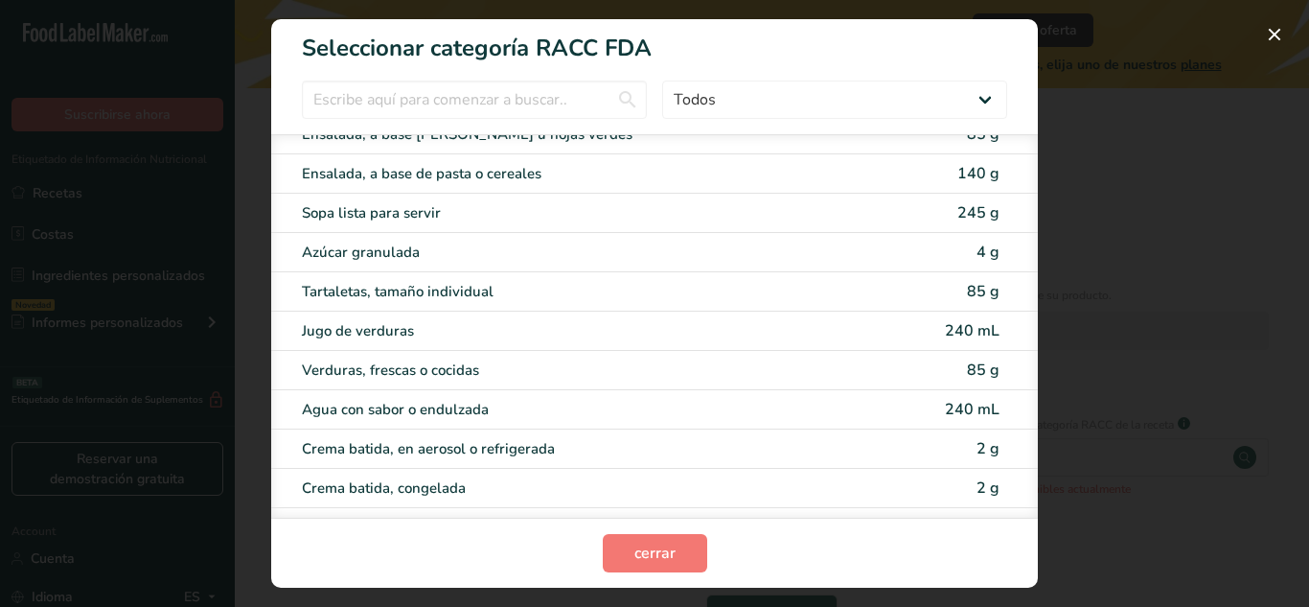
scroll to position [3784, 0]
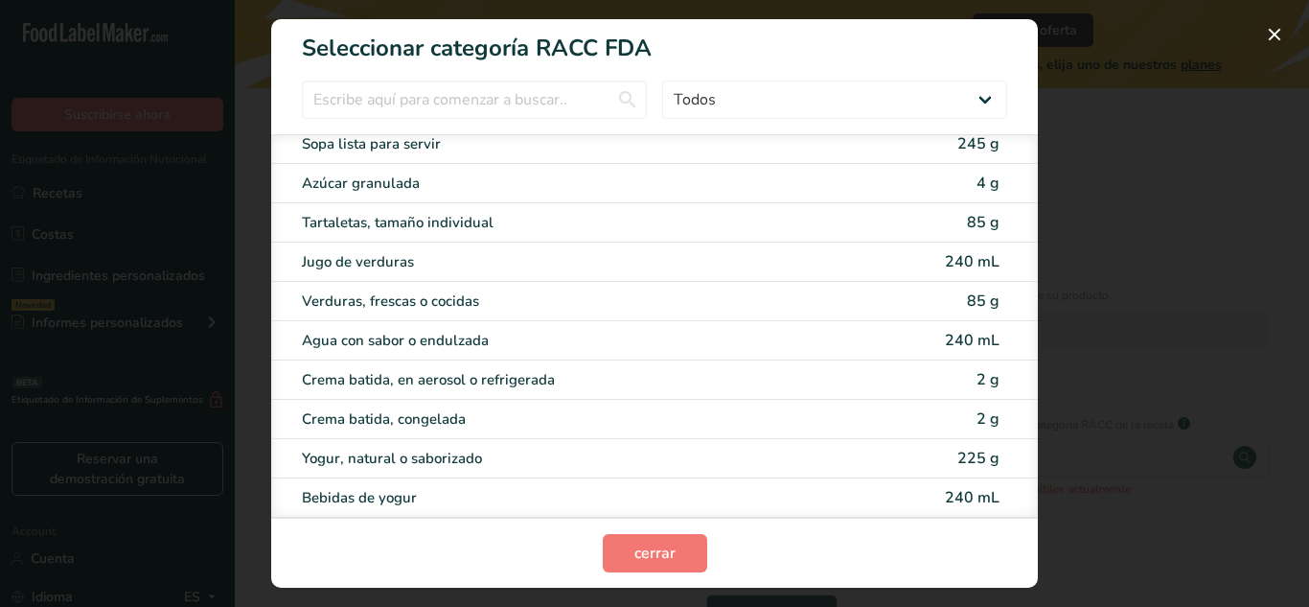
click at [976, 179] on span "4 g" at bounding box center [987, 182] width 23 height 21
type input "4"
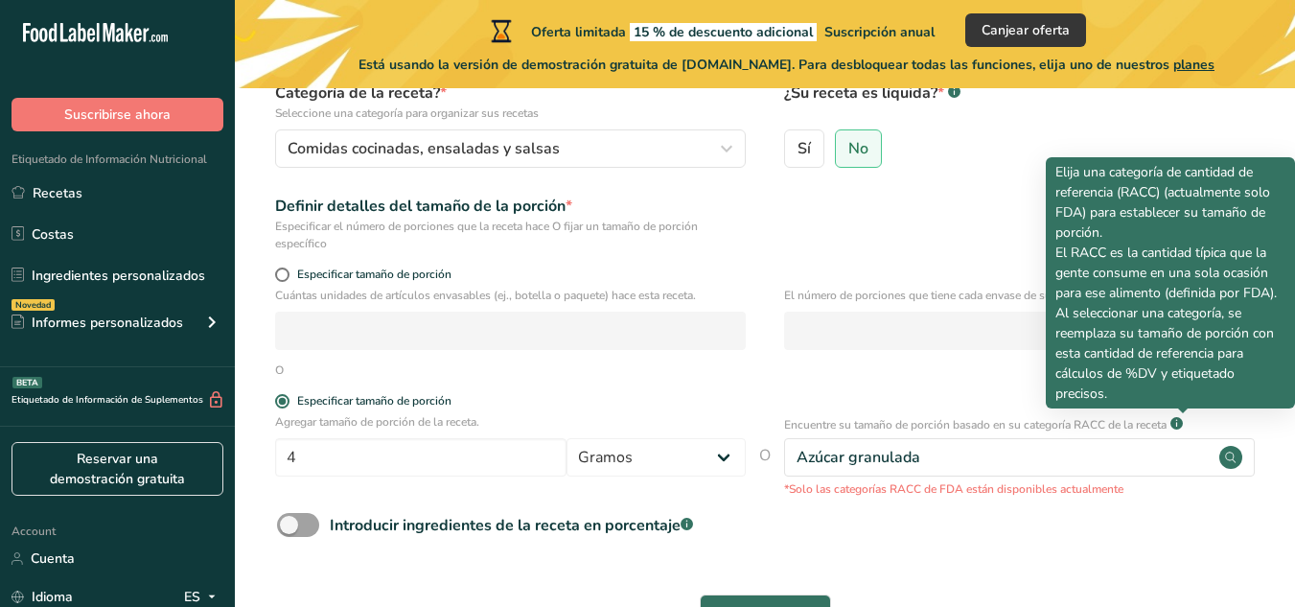
click at [1183, 427] on icon ".a-a{fill:#347362;}.b-a{fill:#fff;}" at bounding box center [1176, 423] width 12 height 12
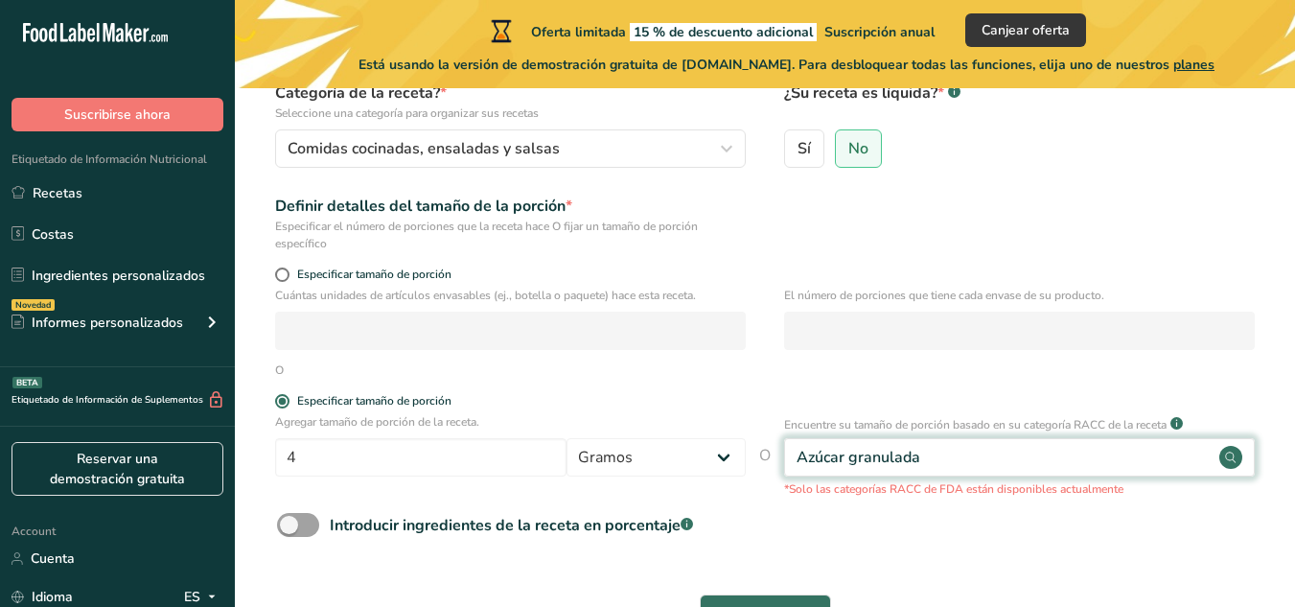
click at [1228, 459] on circle at bounding box center [1230, 457] width 23 height 23
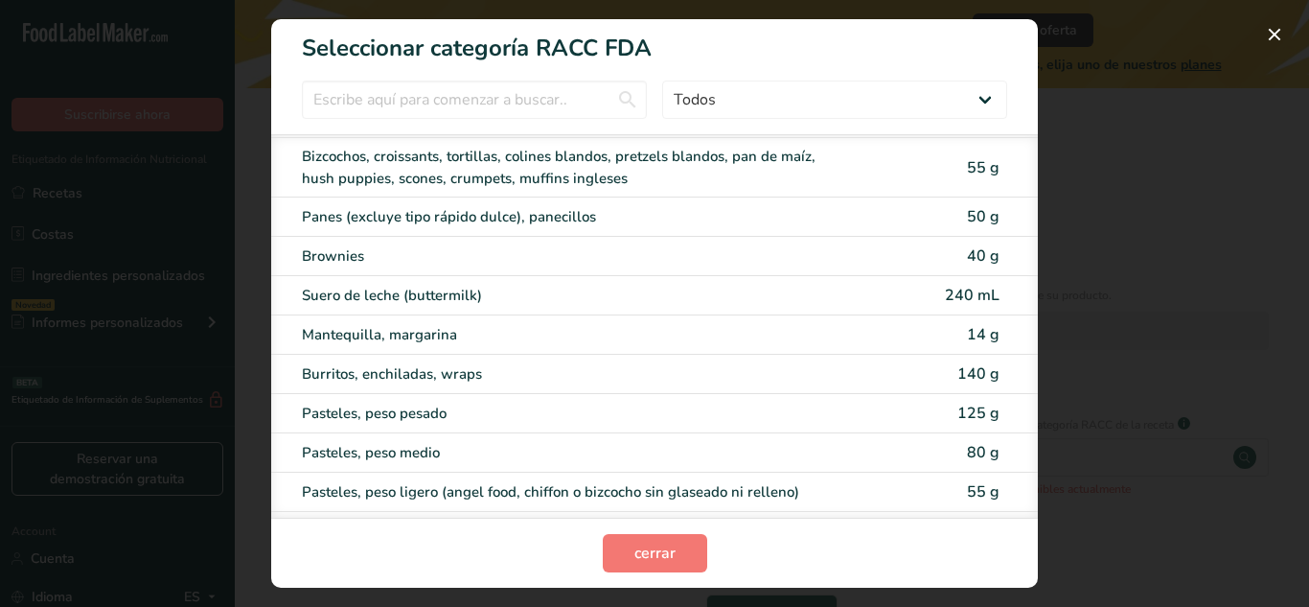
scroll to position [0, 0]
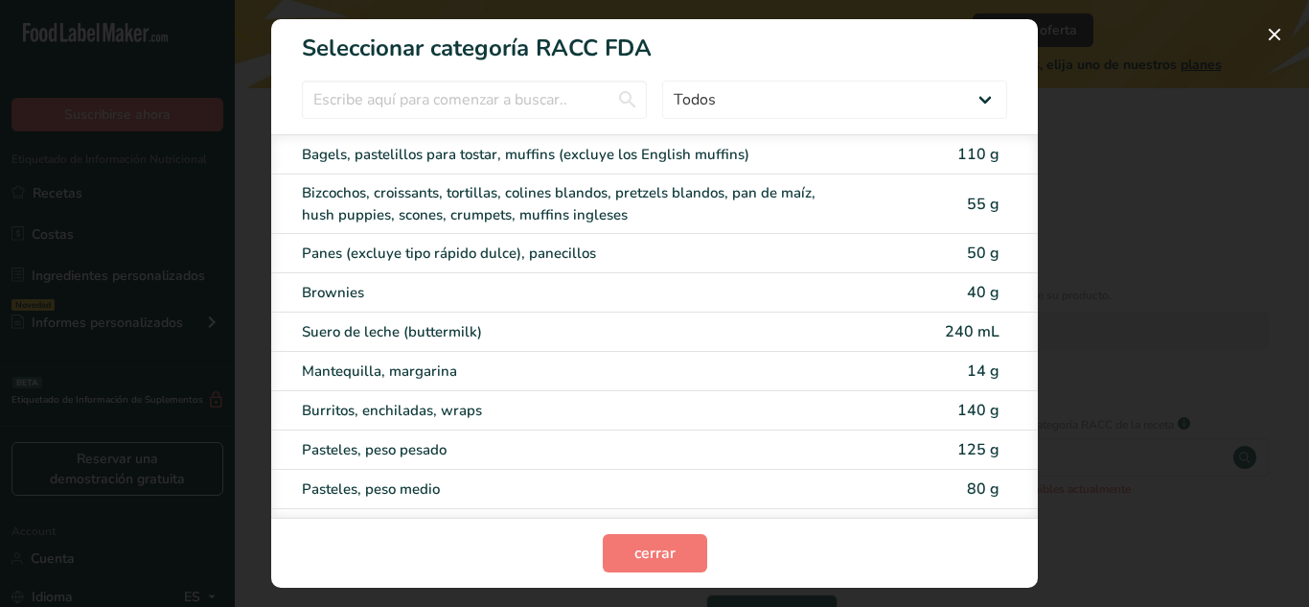
click at [1065, 92] on div "RACC Category Selection Modal" at bounding box center [654, 303] width 1309 height 607
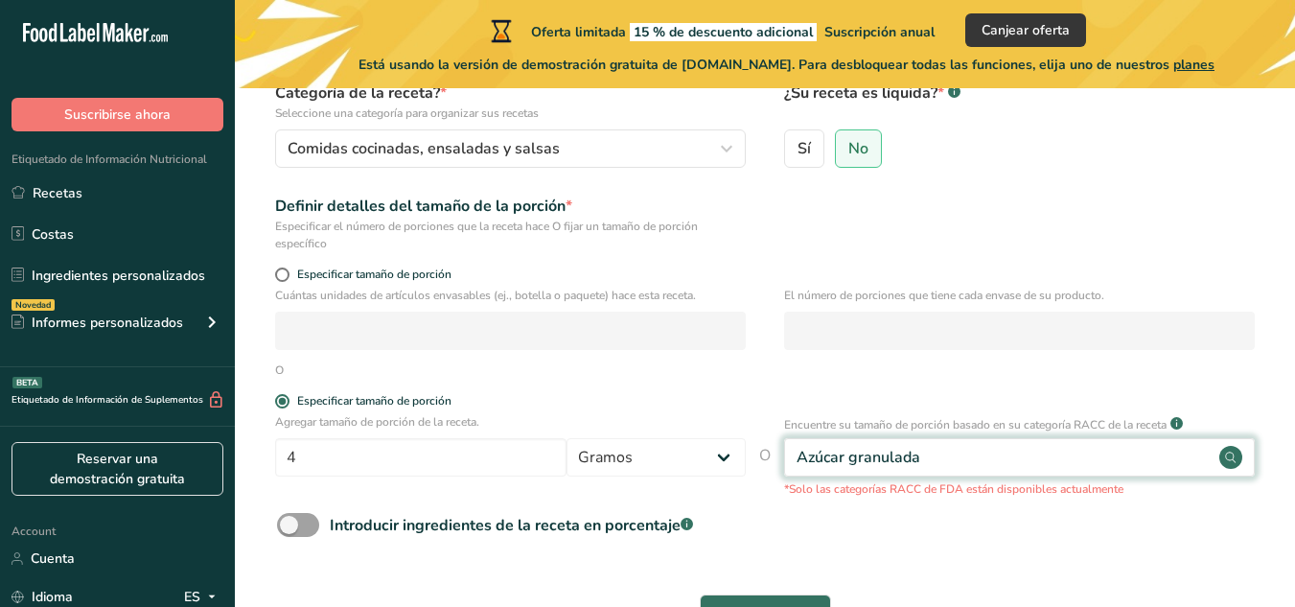
click at [953, 465] on div "Azúcar granulada" at bounding box center [1019, 457] width 471 height 38
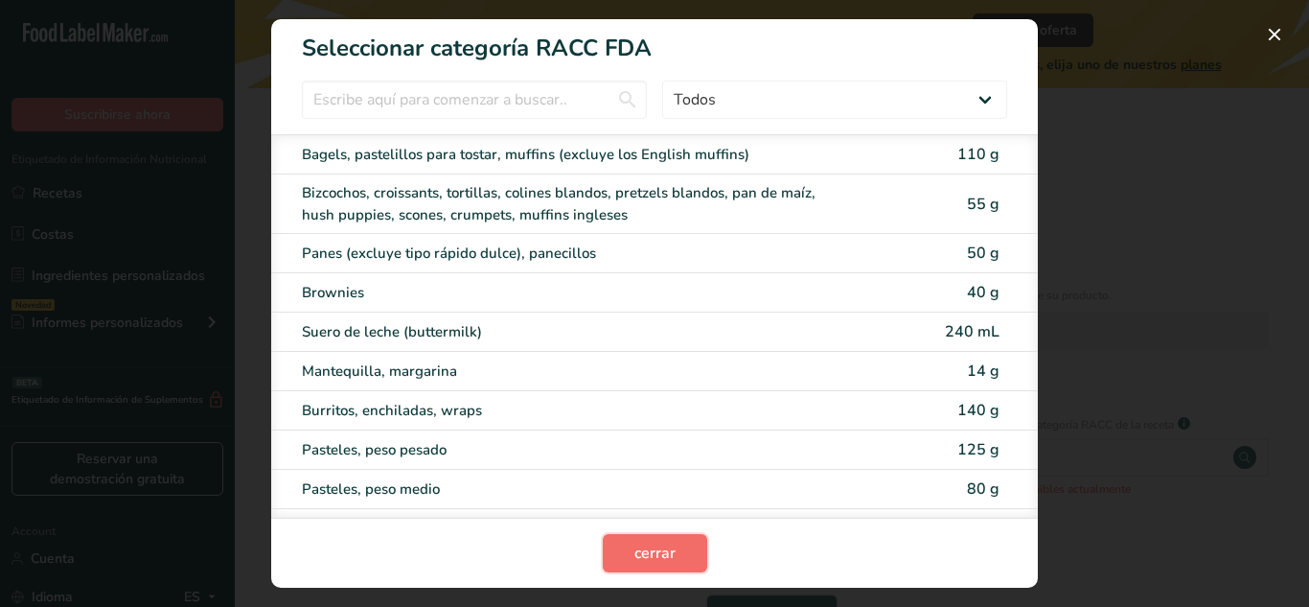
click at [641, 549] on span "cerrar" at bounding box center [654, 552] width 41 height 23
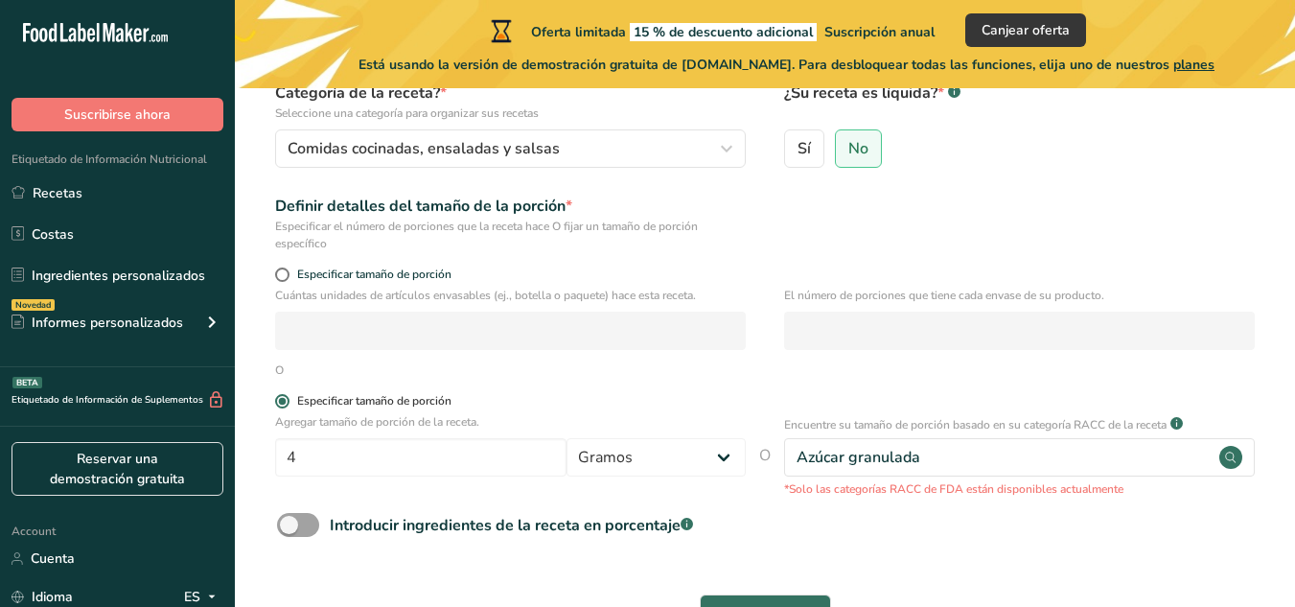
click at [339, 400] on div "Especificar tamaño de porción" at bounding box center [374, 401] width 154 height 14
click at [287, 400] on input "Especificar tamaño de porción" at bounding box center [281, 401] width 12 height 12
click at [764, 458] on span "O" at bounding box center [764, 471] width 11 height 54
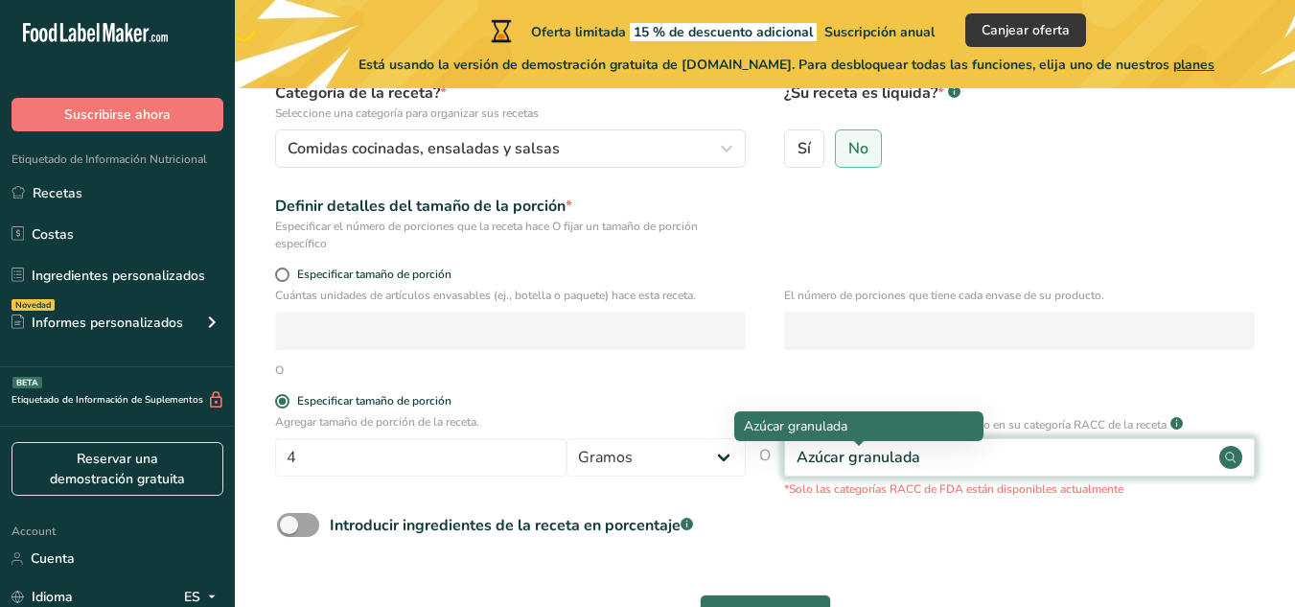
click at [798, 449] on div "Azúcar granulada" at bounding box center [858, 457] width 124 height 23
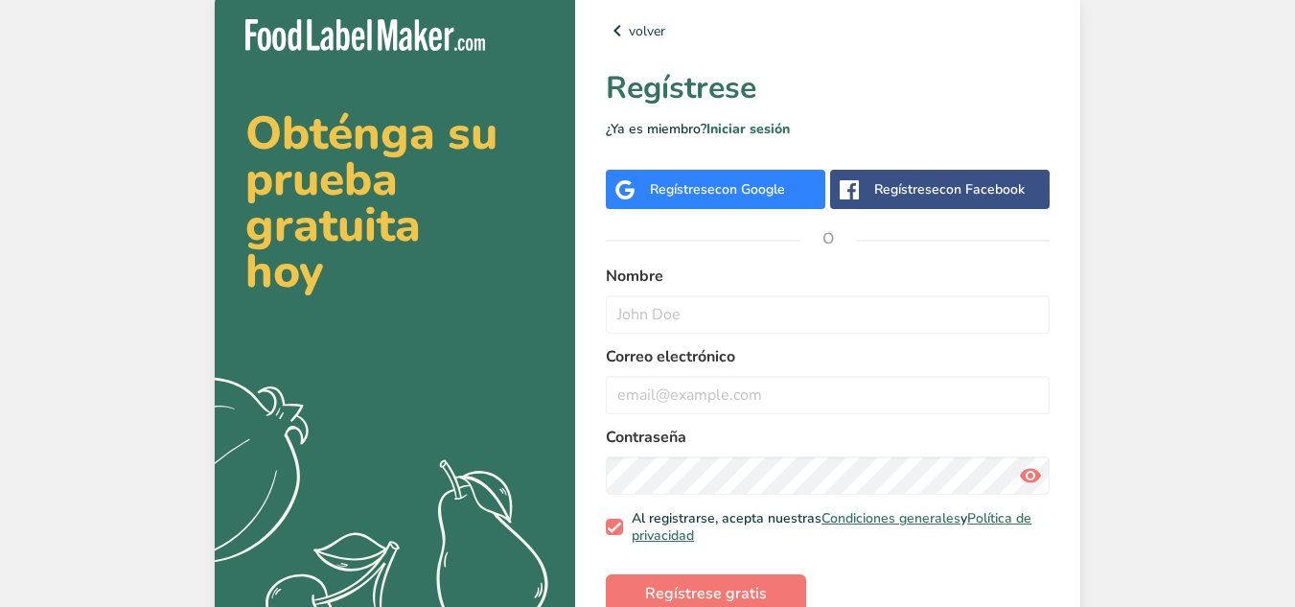
click at [1238, 336] on div "Obténga su prueba gratuita hoy .a{fill:#f5f3ed;} volver Regístrese ¿Ya es miemb…" at bounding box center [647, 330] width 1295 height 661
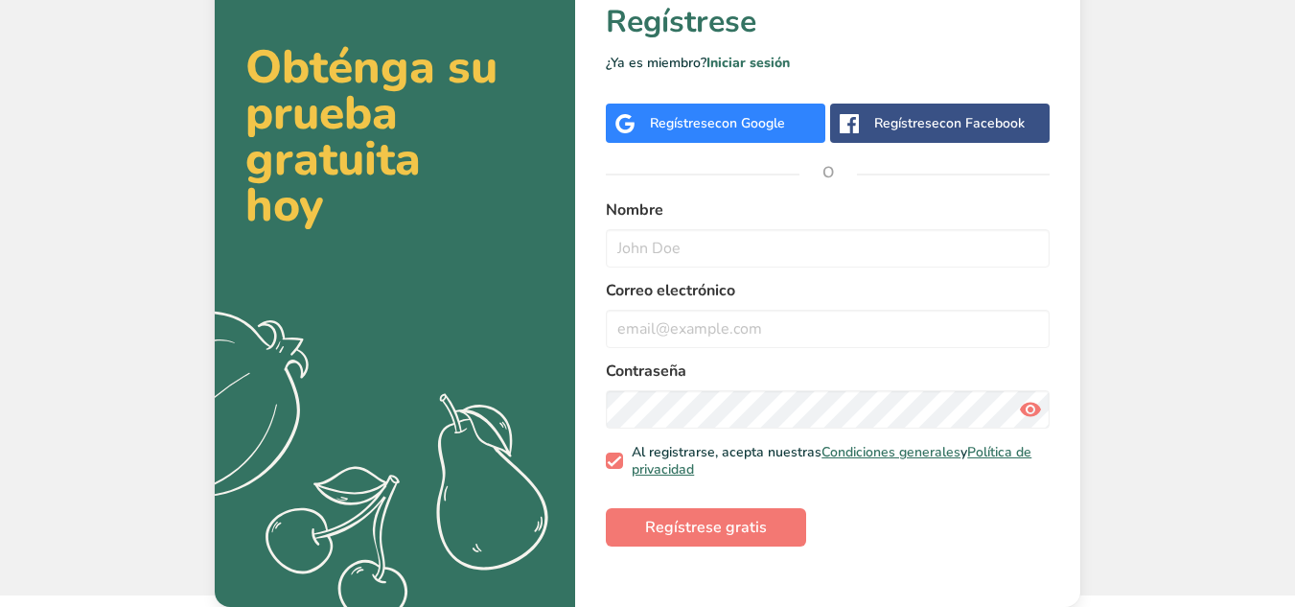
click at [815, 529] on form "Nombre Correo electrónico Contraseña Al registrarse, acepta nuestras Condicione…" at bounding box center [828, 372] width 444 height 348
click at [831, 520] on form "Nombre Correo electrónico Contraseña Al registrarse, acepta nuestras Condicione…" at bounding box center [828, 372] width 444 height 348
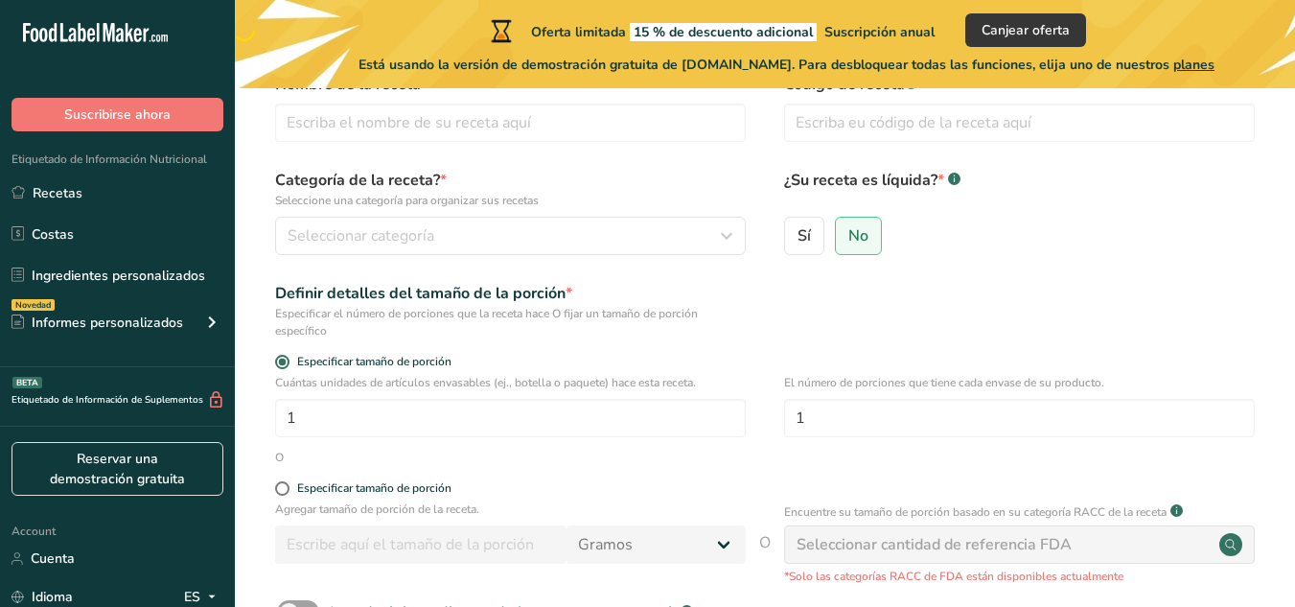
scroll to position [287, 0]
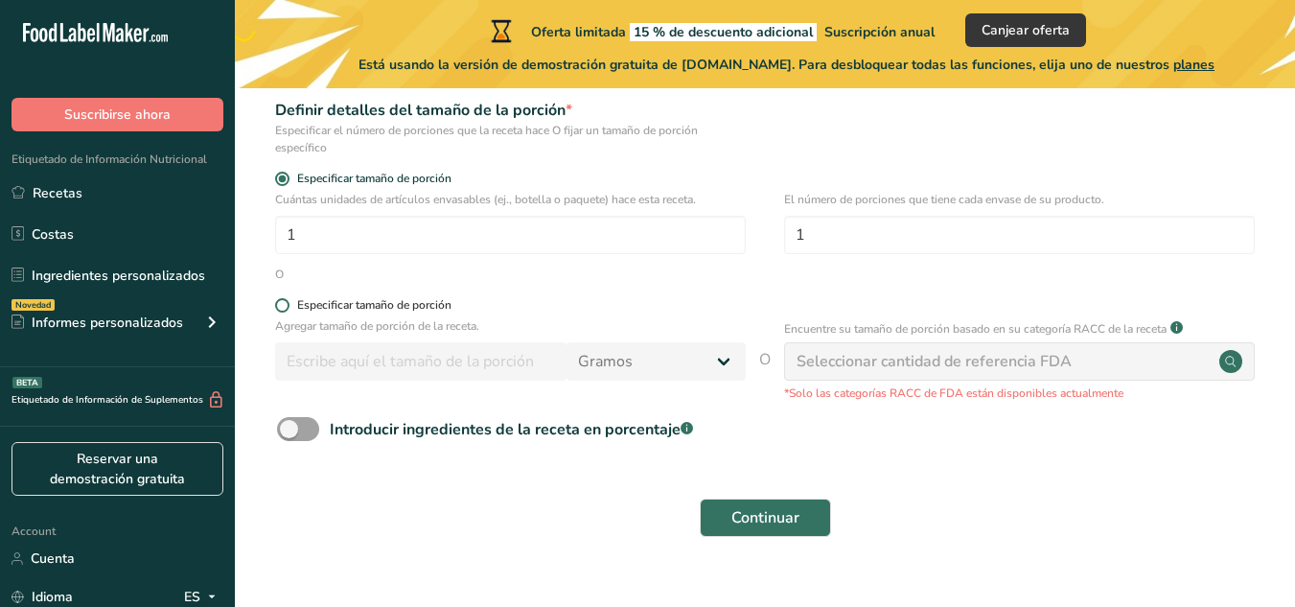
click at [290, 306] on span "Especificar tamaño de porción" at bounding box center [370, 305] width 162 height 14
click at [287, 306] on input "Especificar tamaño de porción" at bounding box center [281, 305] width 12 height 12
radio input "true"
radio input "false"
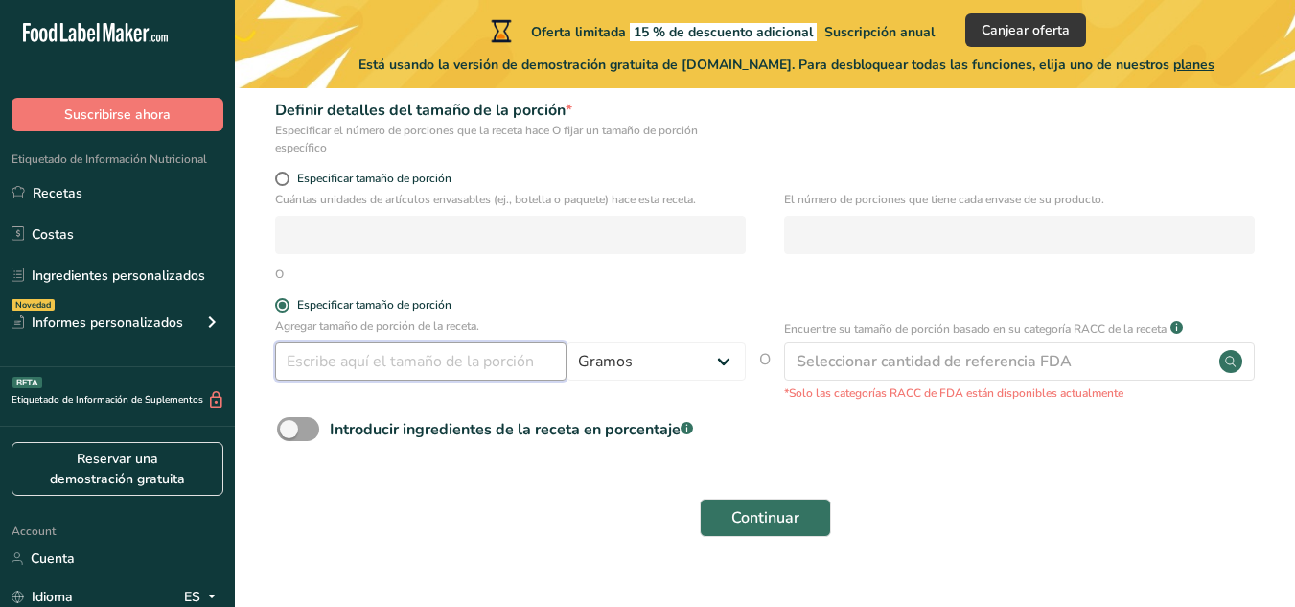
click at [418, 359] on input "number" at bounding box center [420, 361] width 291 height 38
type input "4"
click at [511, 494] on div "Continuar" at bounding box center [764, 517] width 999 height 61
click at [755, 516] on span "Continuar" at bounding box center [765, 517] width 68 height 23
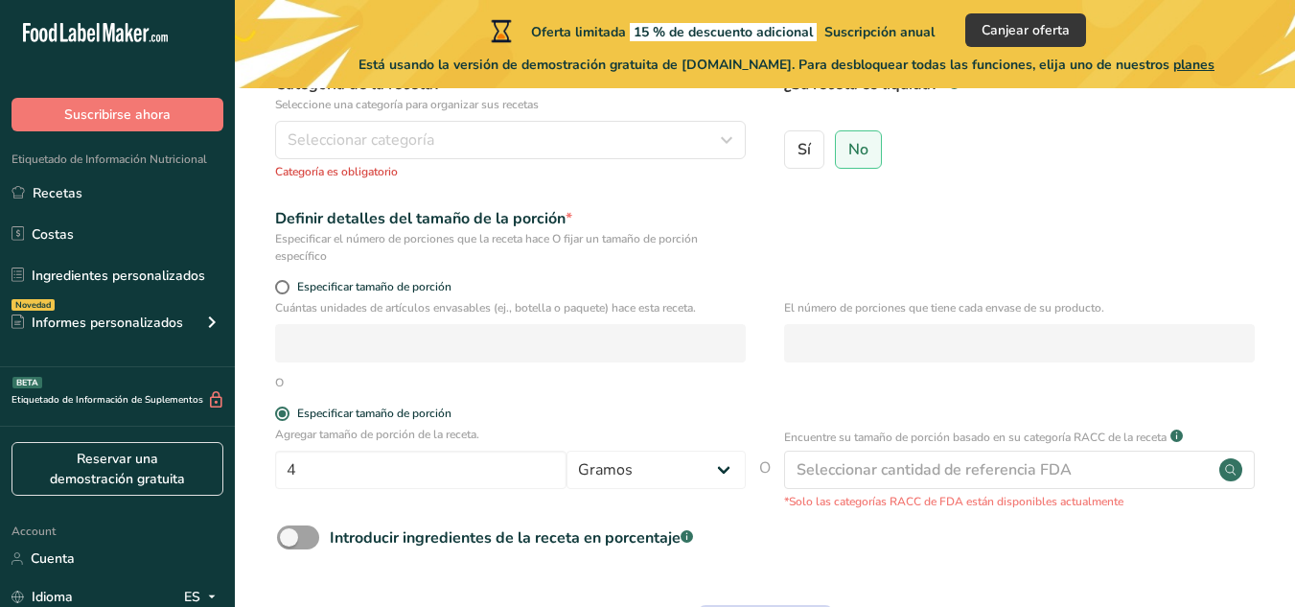
scroll to position [117, 0]
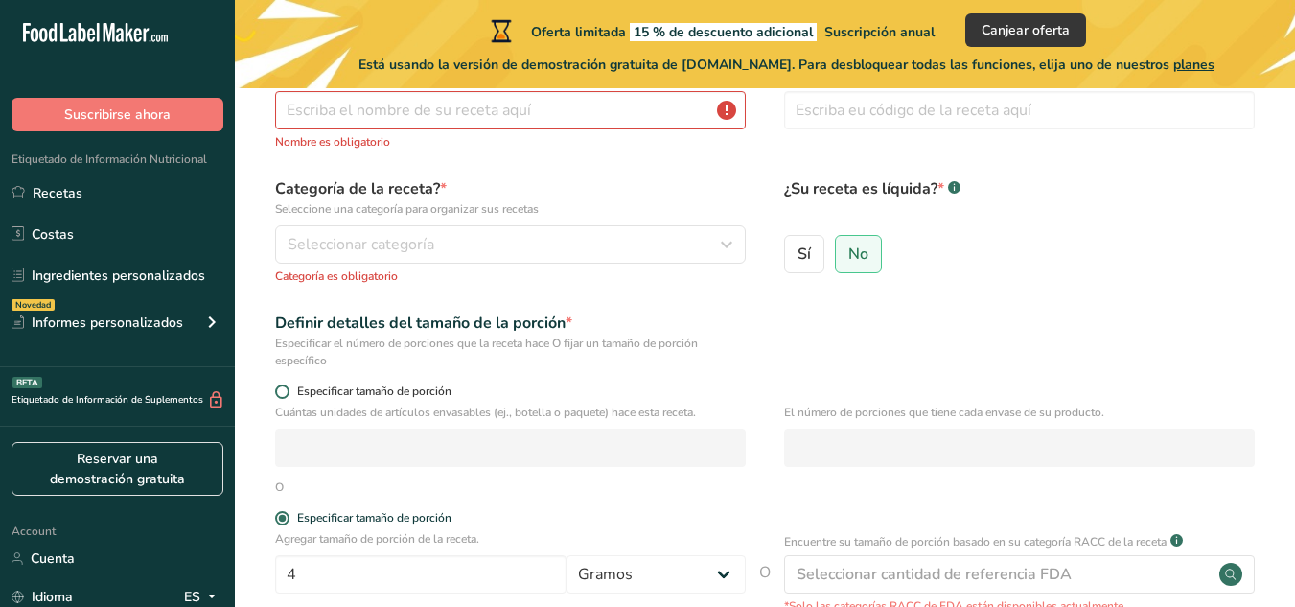
click at [277, 390] on span at bounding box center [282, 391] width 14 height 14
click at [277, 390] on input "Especificar tamaño de porción" at bounding box center [281, 391] width 12 height 12
radio input "true"
radio input "false"
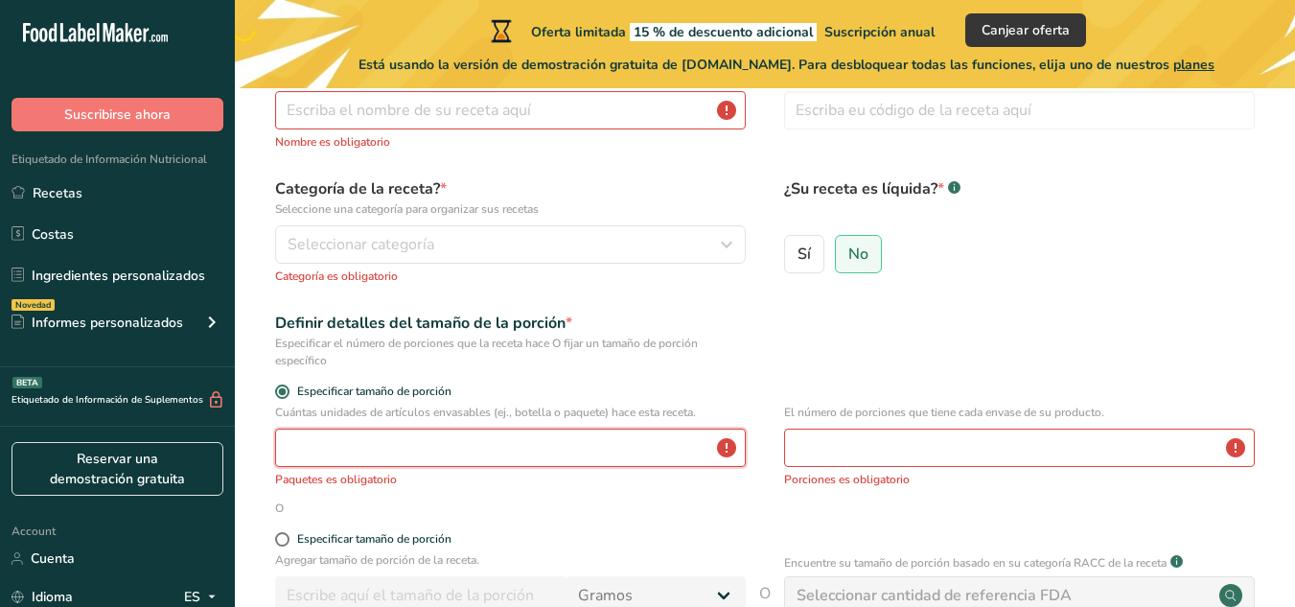
click at [451, 451] on input "number" at bounding box center [510, 447] width 471 height 38
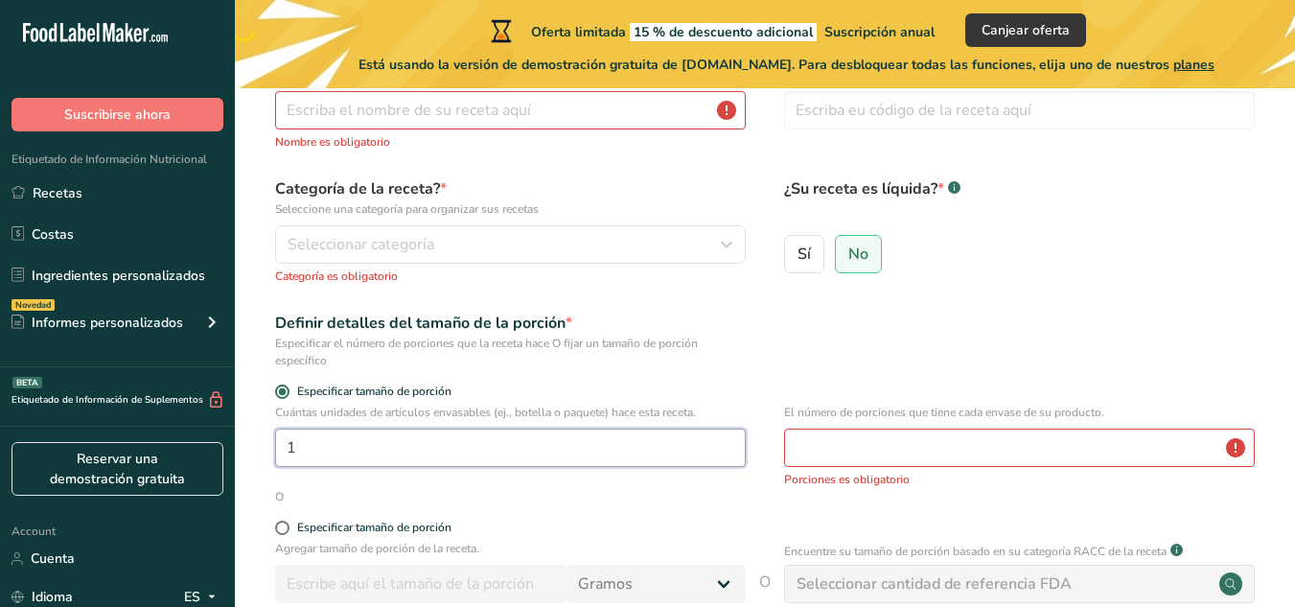
type input "1"
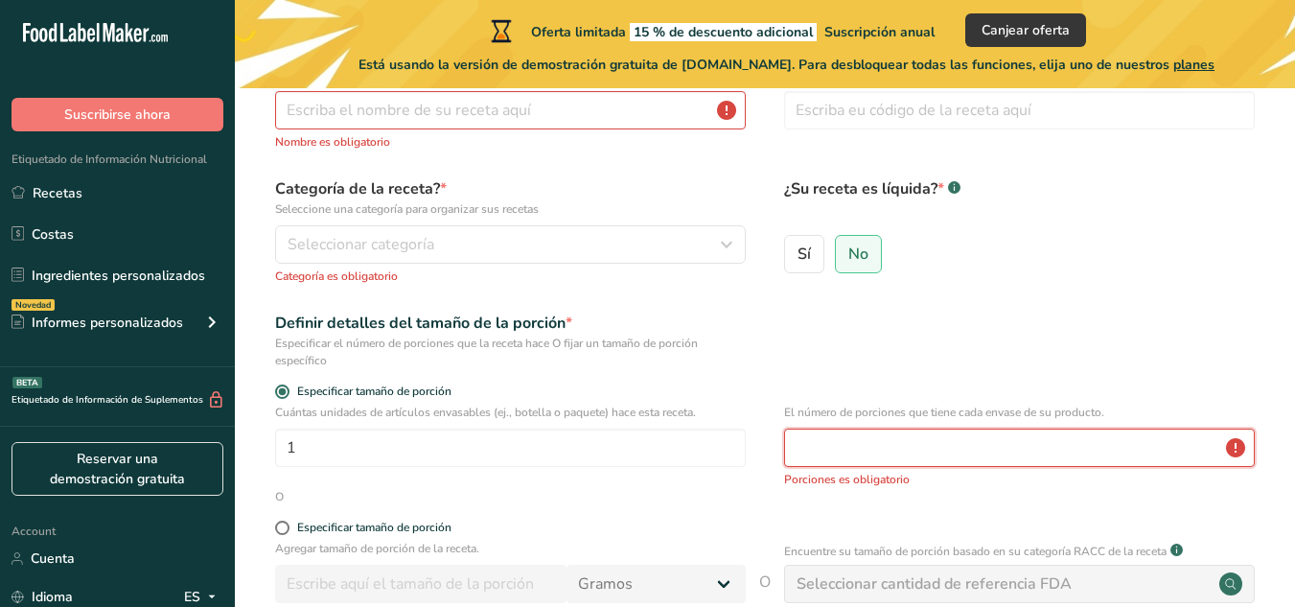
click at [868, 453] on input "number" at bounding box center [1019, 447] width 471 height 38
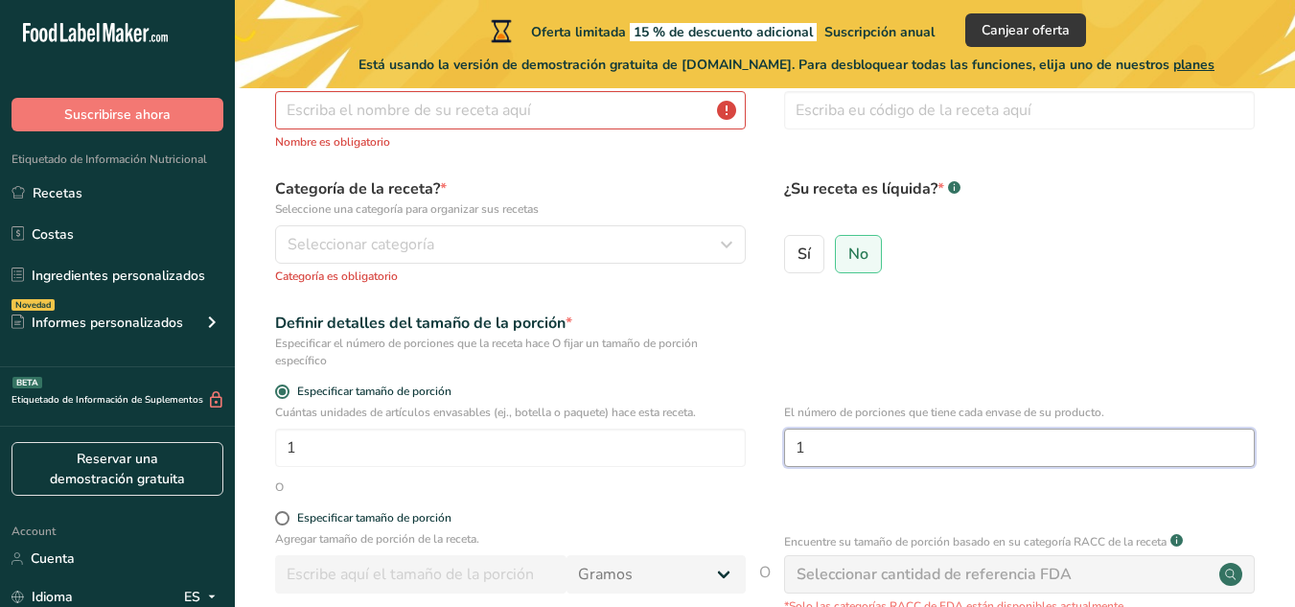
type input "1"
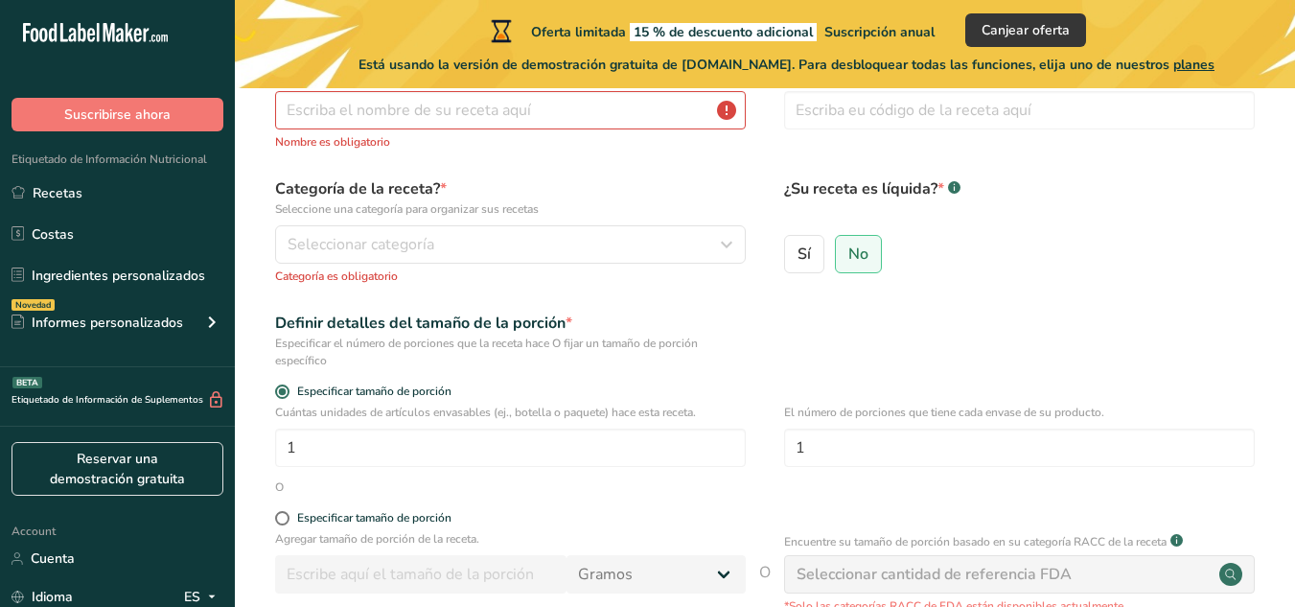
click at [275, 509] on form "Nombre de la receta * Nombre es obligatorio Código de receta .a-a{fill:#347362;…" at bounding box center [764, 422] width 999 height 724
click at [286, 527] on div "Especificar tamaño de porción" at bounding box center [510, 520] width 471 height 19
click at [287, 515] on span at bounding box center [282, 518] width 14 height 14
click at [287, 515] on input "Especificar tamaño de porción" at bounding box center [281, 518] width 12 height 12
radio input "true"
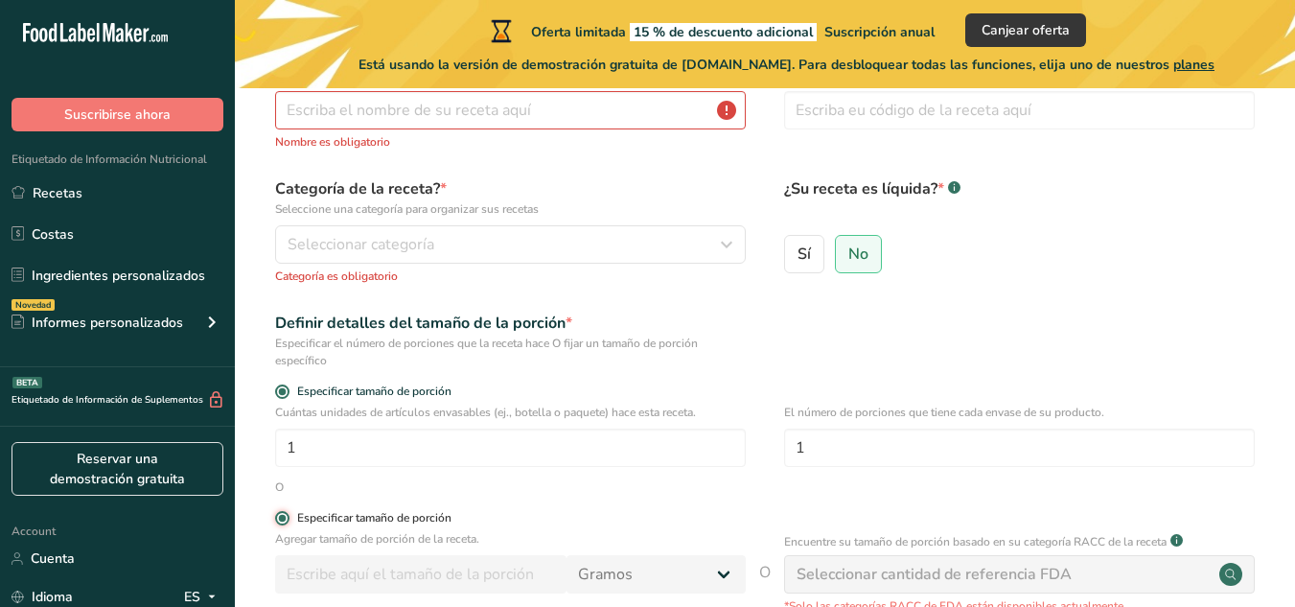
radio input "false"
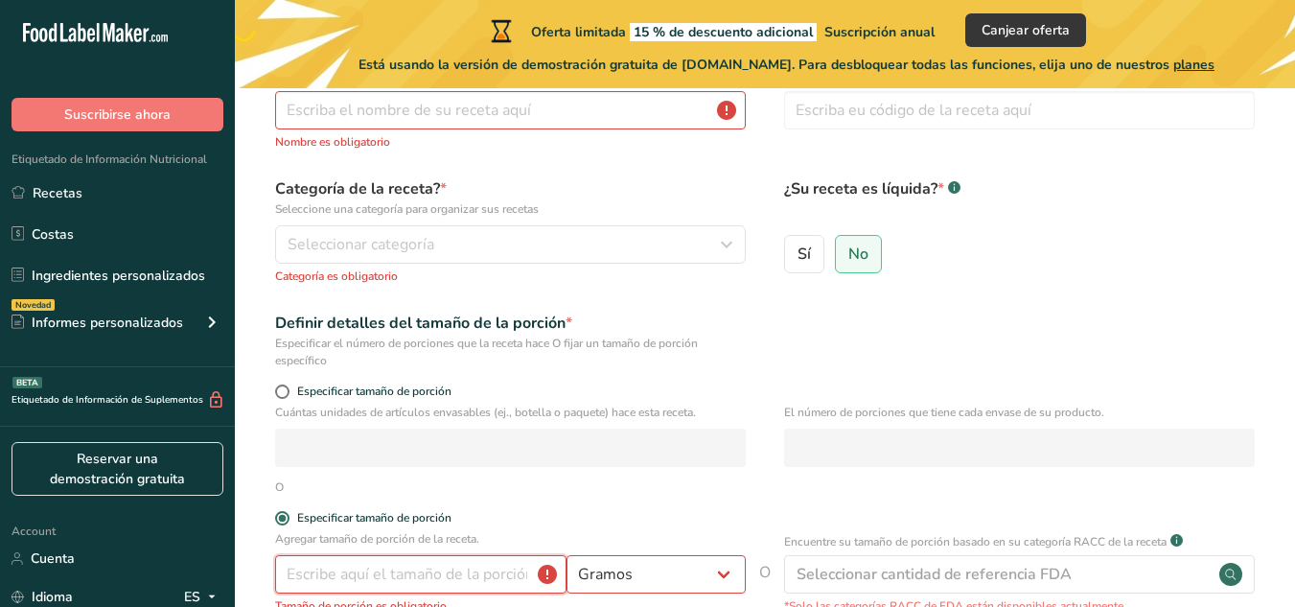
click at [527, 570] on input "number" at bounding box center [420, 574] width 291 height 38
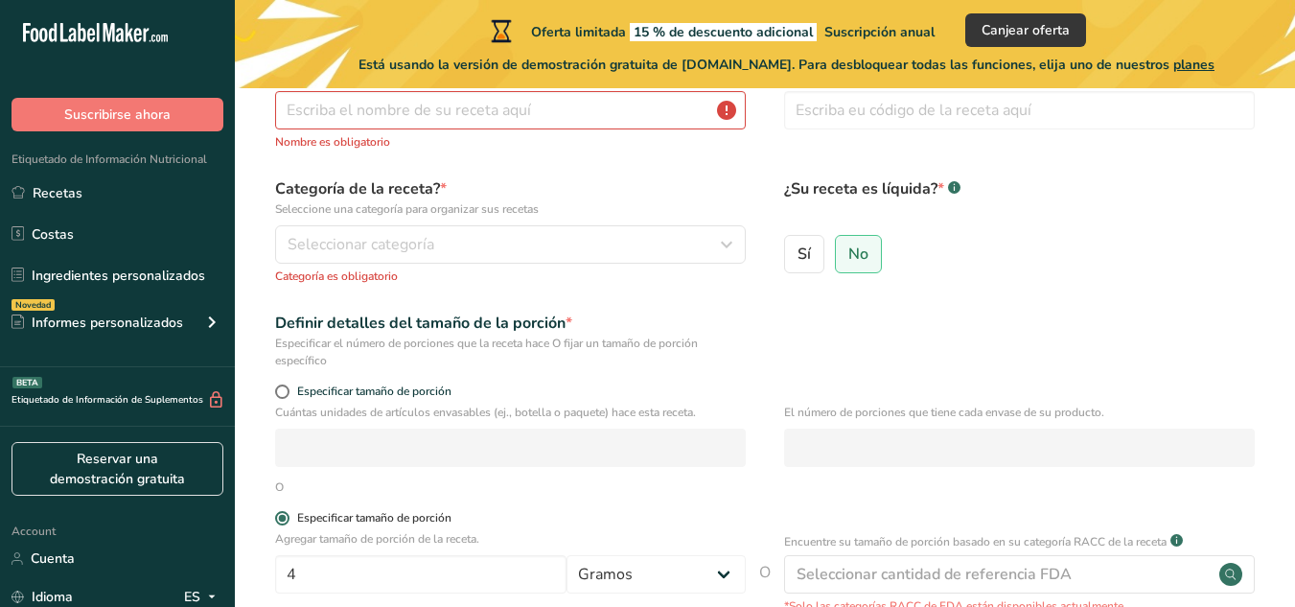
click at [669, 517] on label "Especificar tamaño de porción" at bounding box center [510, 518] width 471 height 14
click at [287, 517] on input "Especificar tamaño de porción" at bounding box center [281, 518] width 12 height 12
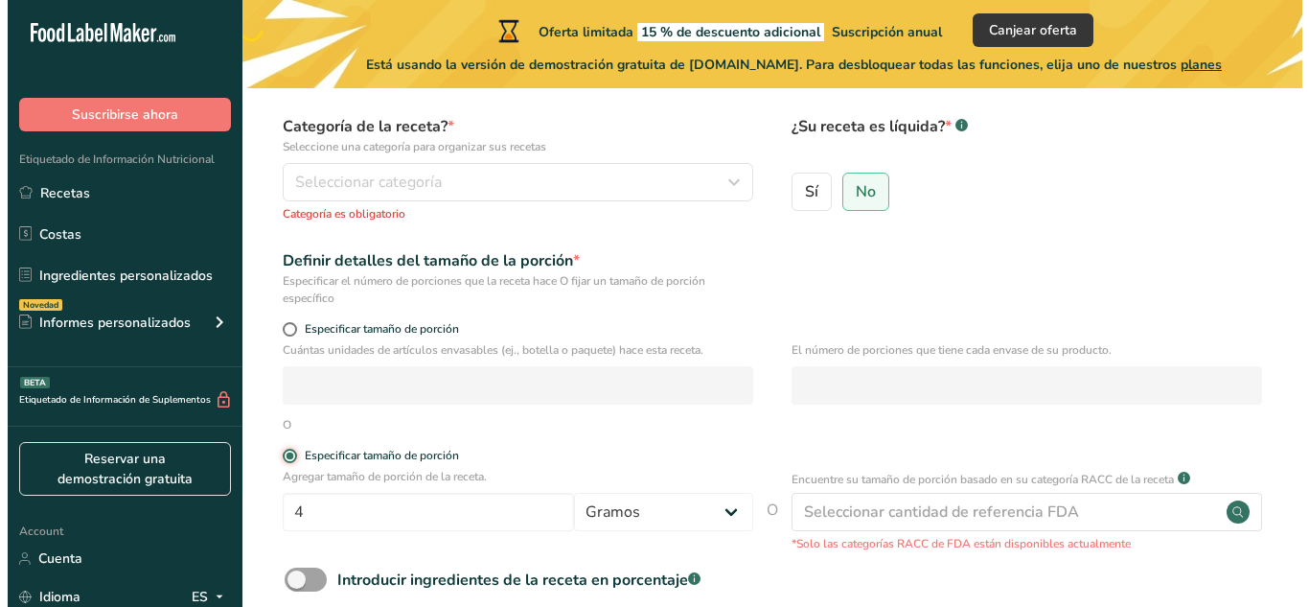
scroll to position [213, 0]
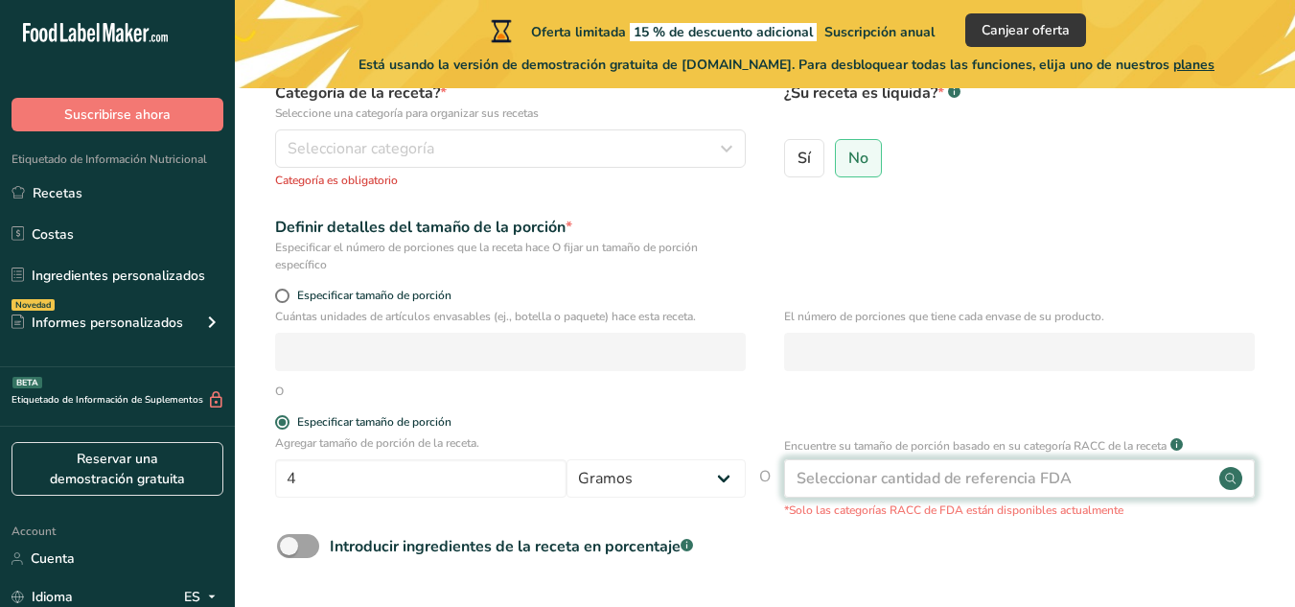
click at [1237, 478] on circle at bounding box center [1230, 478] width 23 height 23
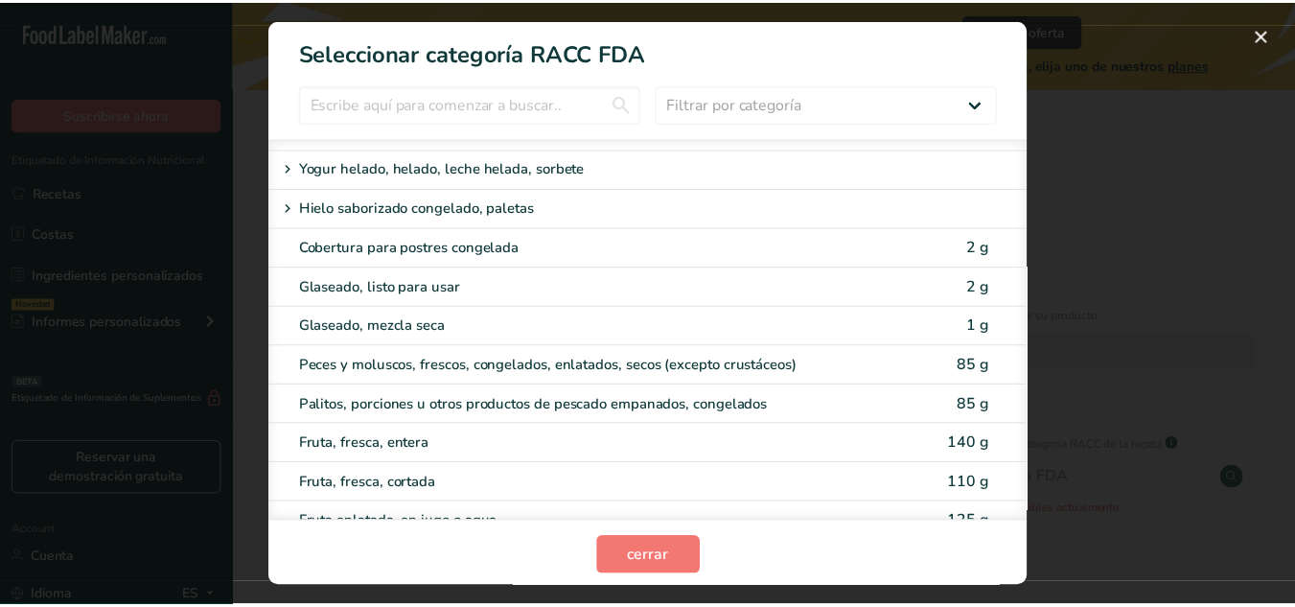
scroll to position [1445, 0]
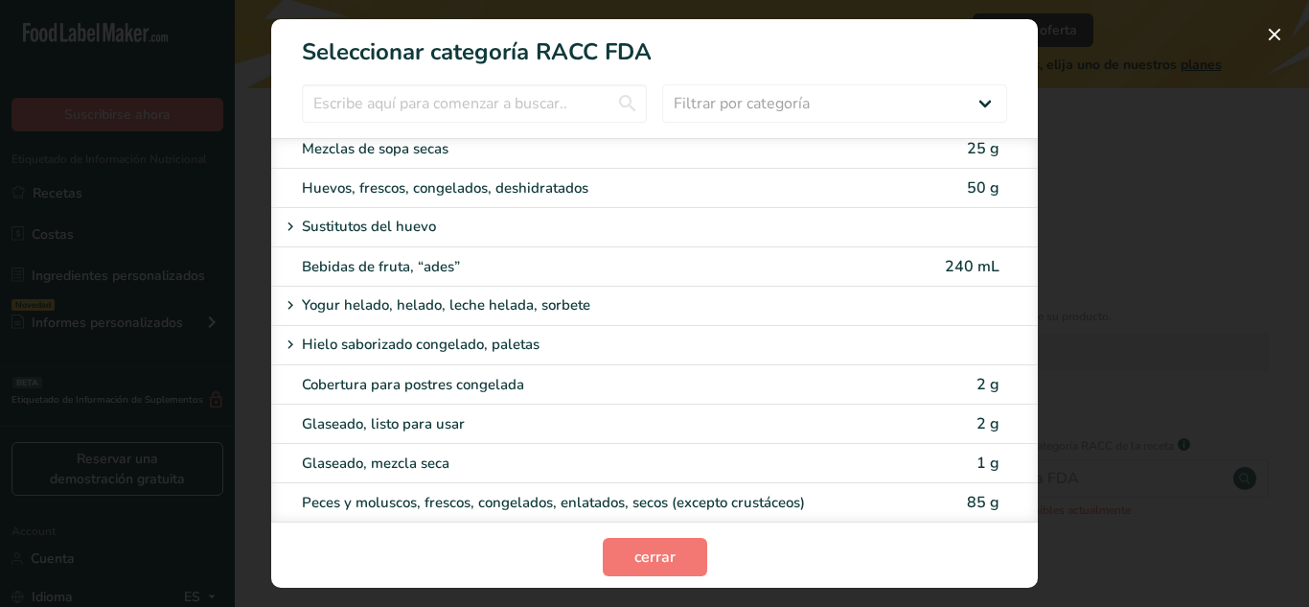
click at [906, 155] on div "Mezclas de sopa secas" at bounding box center [622, 149] width 640 height 22
type input "25"
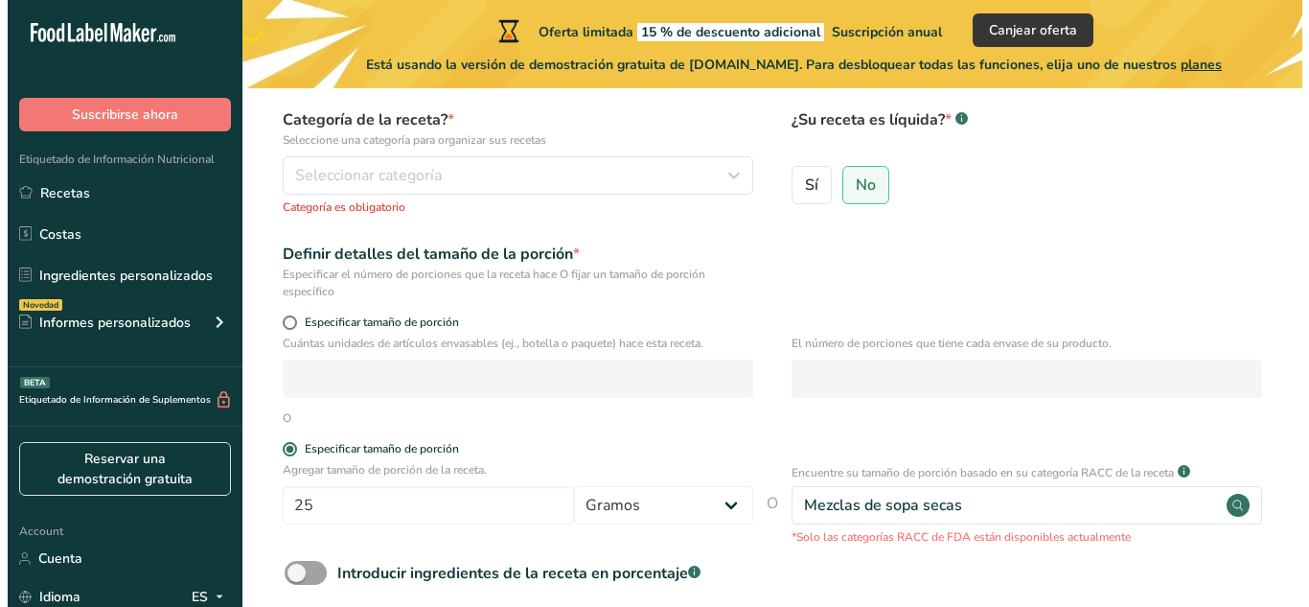
scroll to position [291, 0]
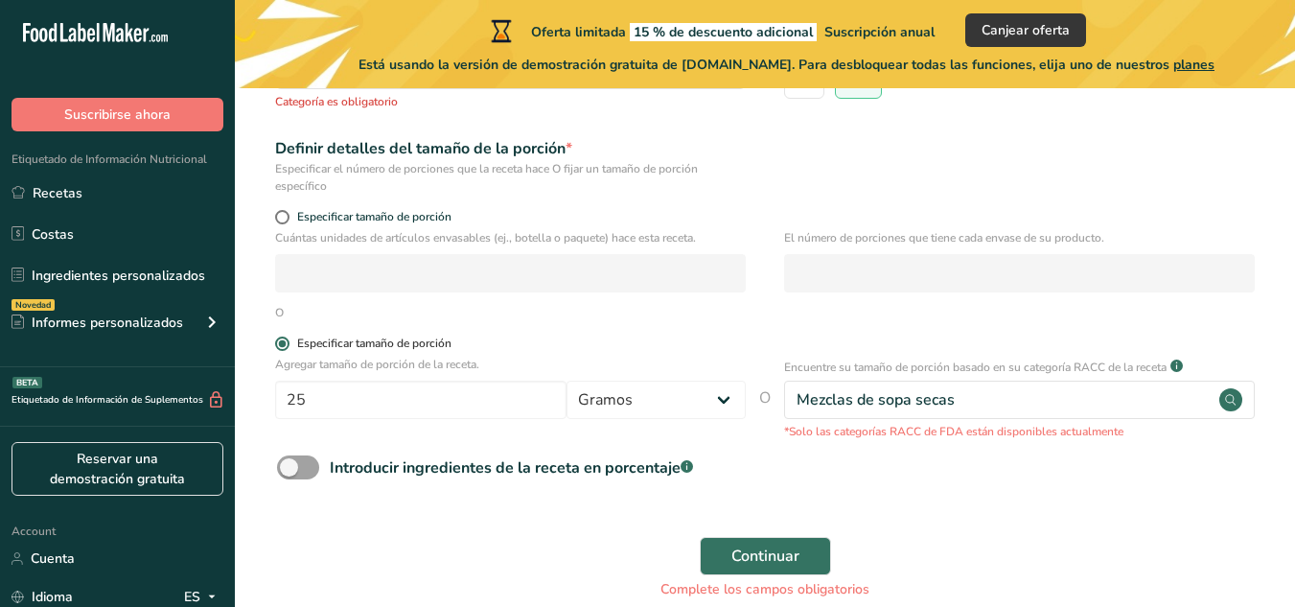
click at [284, 343] on span at bounding box center [282, 343] width 14 height 14
click at [284, 343] on input "Especificar tamaño de porción" at bounding box center [281, 343] width 12 height 12
click at [282, 220] on span at bounding box center [282, 217] width 14 height 14
click at [282, 220] on input "Especificar tamaño de porción" at bounding box center [281, 217] width 12 height 12
radio input "true"
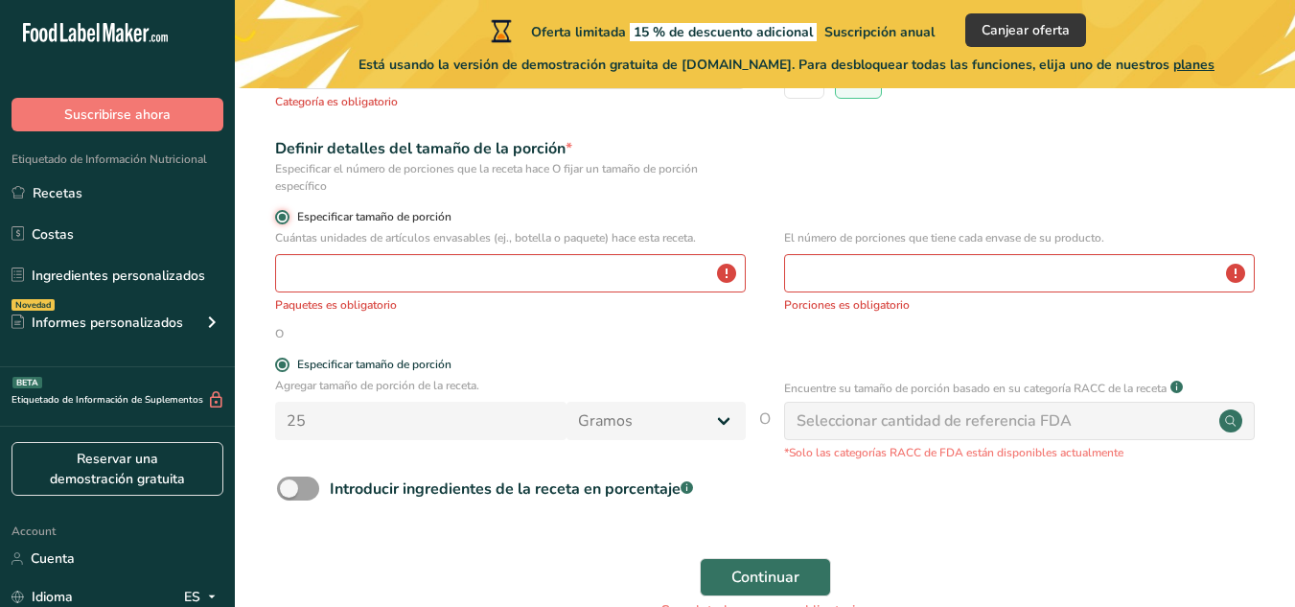
radio input "false"
click at [279, 366] on span at bounding box center [282, 364] width 14 height 14
click at [279, 366] on input "Especificar tamaño de porción" at bounding box center [281, 364] width 12 height 12
radio input "true"
radio input "false"
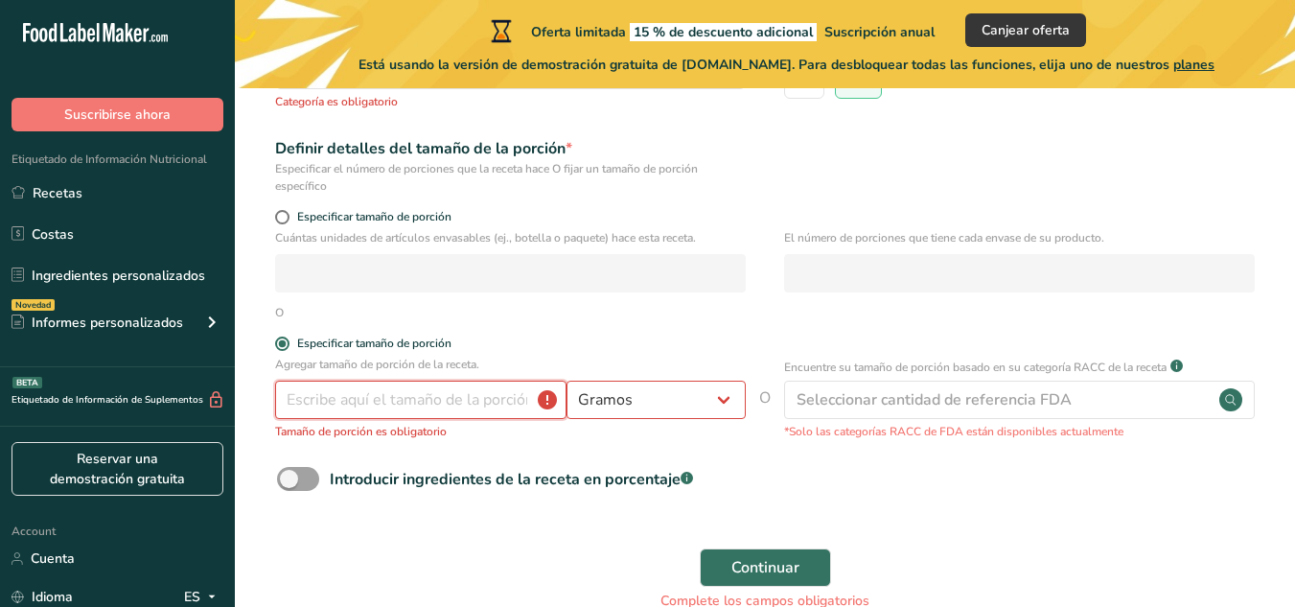
click at [334, 406] on input "number" at bounding box center [420, 399] width 291 height 38
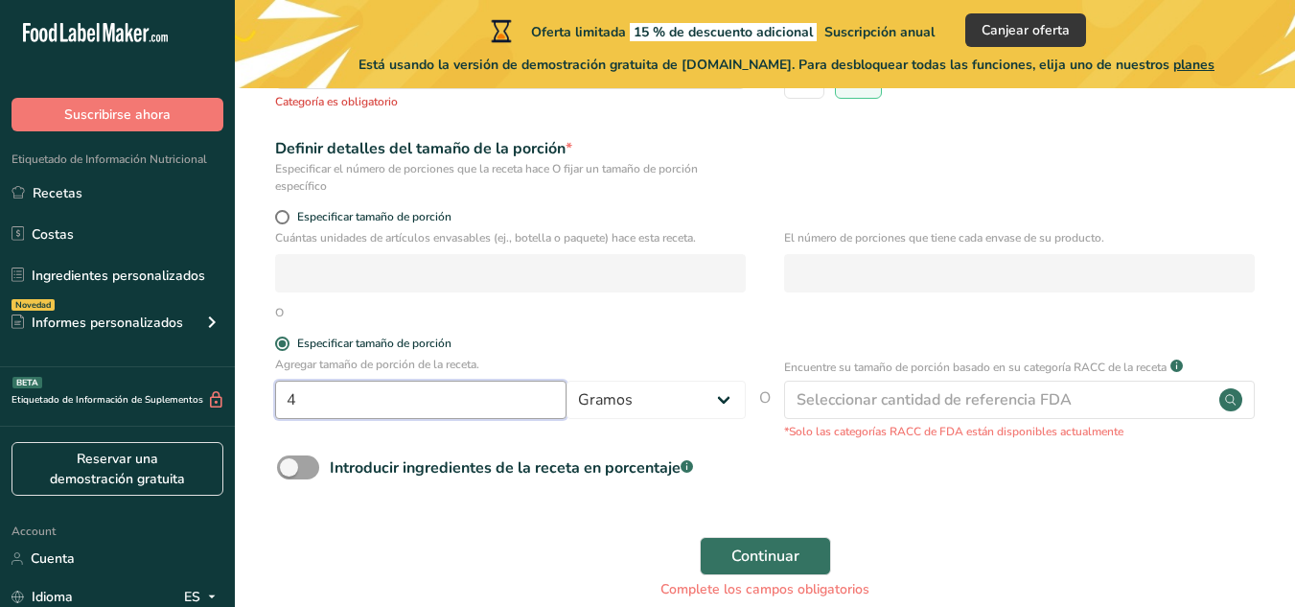
type input "4"
click at [528, 547] on div "Continuar Complete los campos obligatorios" at bounding box center [764, 567] width 999 height 85
click at [800, 473] on div "Introducir ingredientes de la receta en porcentaje .a-a{fill:#347362;}.b-a{fill…" at bounding box center [764, 474] width 999 height 39
click at [798, 557] on span "Continuar" at bounding box center [765, 555] width 68 height 23
click at [799, 583] on div "Complete los campos obligatorios" at bounding box center [765, 589] width 976 height 20
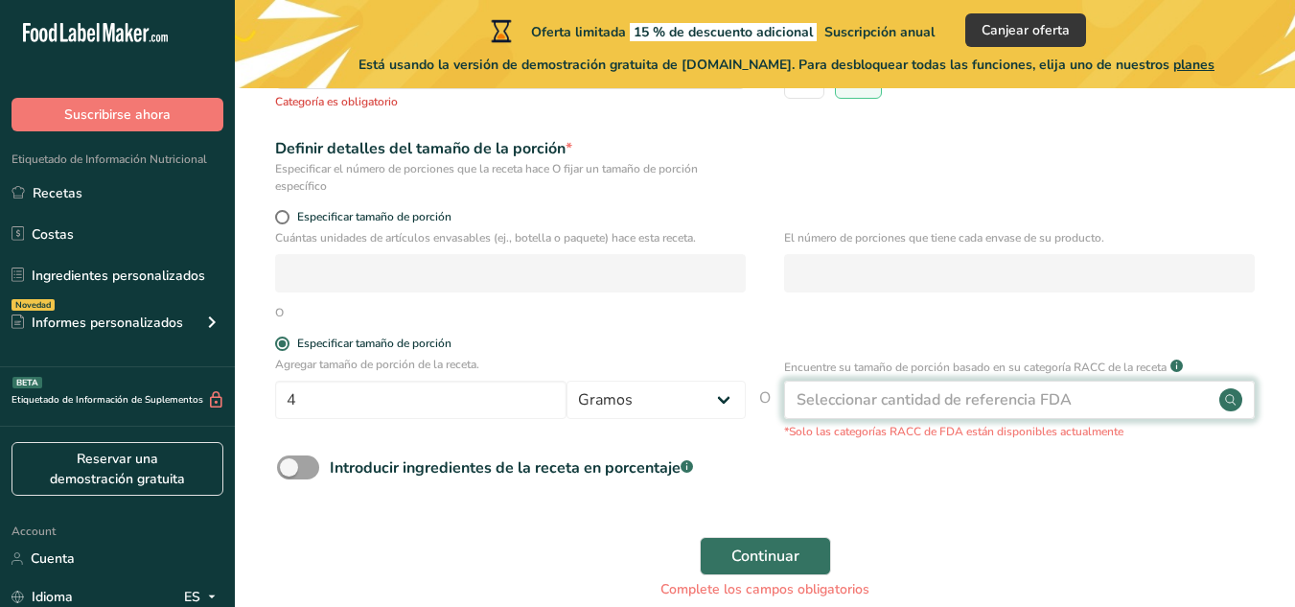
click at [896, 400] on div "Seleccionar cantidad de referencia FDA" at bounding box center [933, 399] width 275 height 23
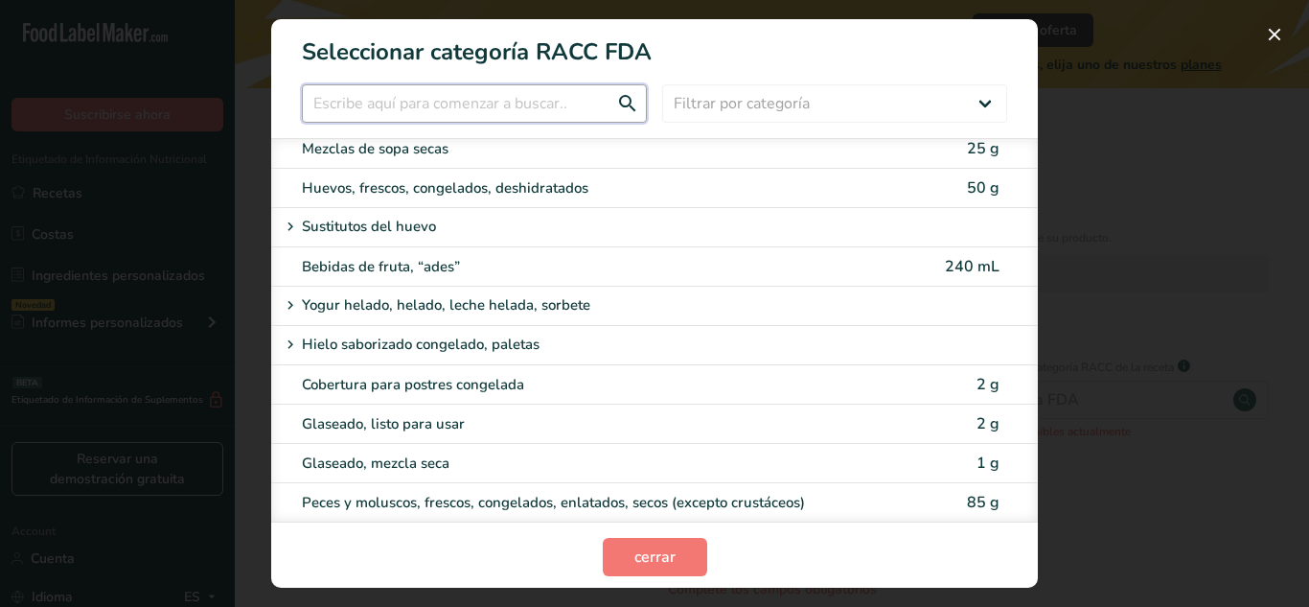
click at [538, 106] on input "RACC Category Selection Modal" at bounding box center [474, 103] width 345 height 38
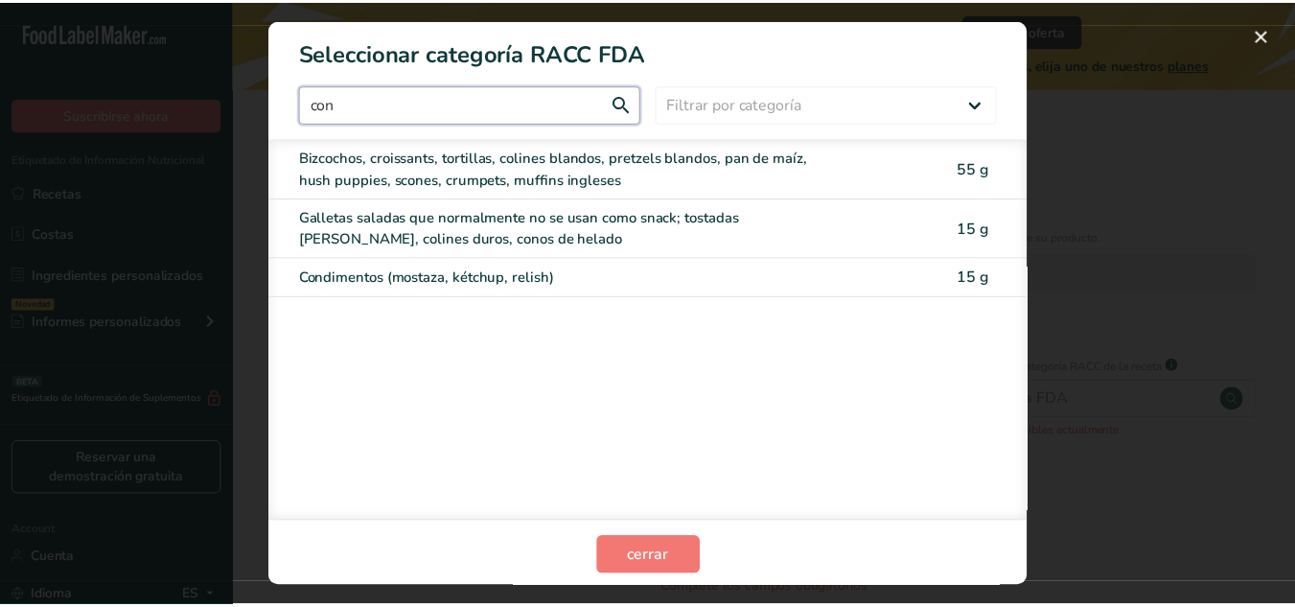
scroll to position [0, 0]
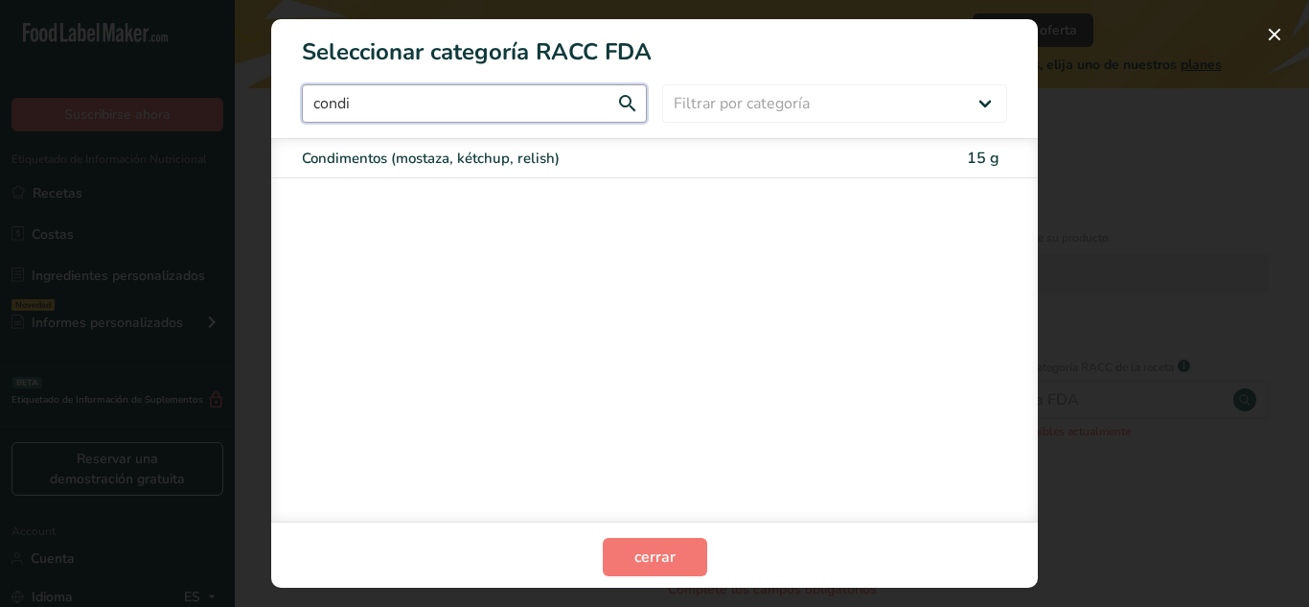
type input "condi"
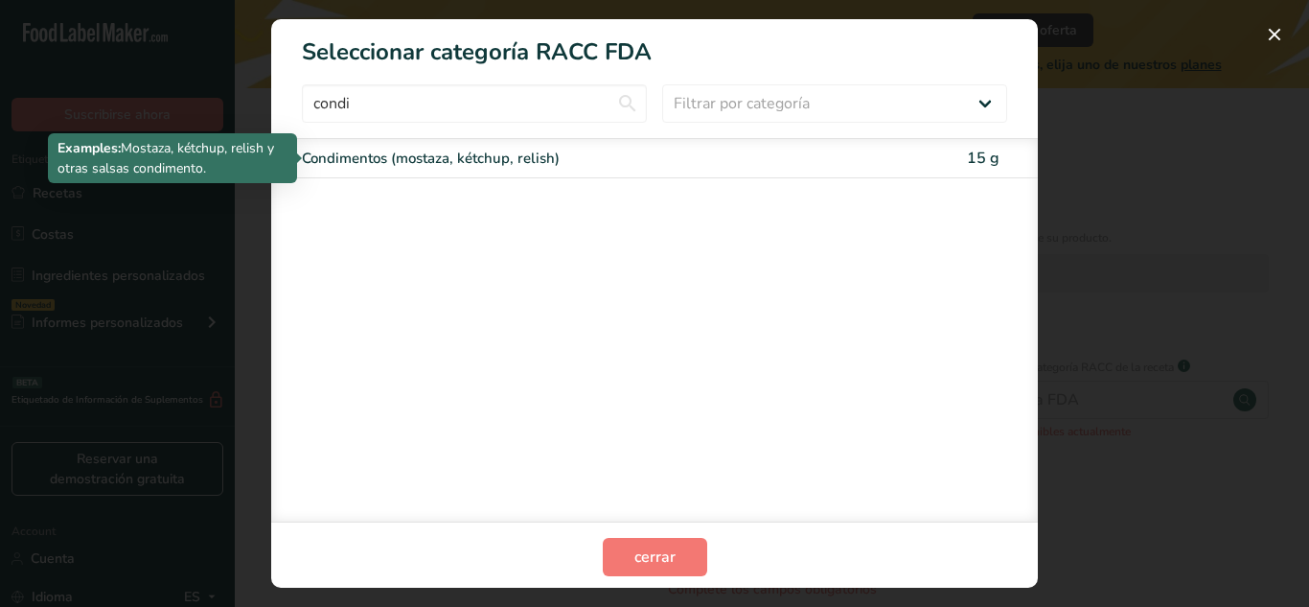
click at [536, 167] on div "Condimentos (mostaza, kétchup, relish)" at bounding box center [574, 159] width 544 height 22
type input "15"
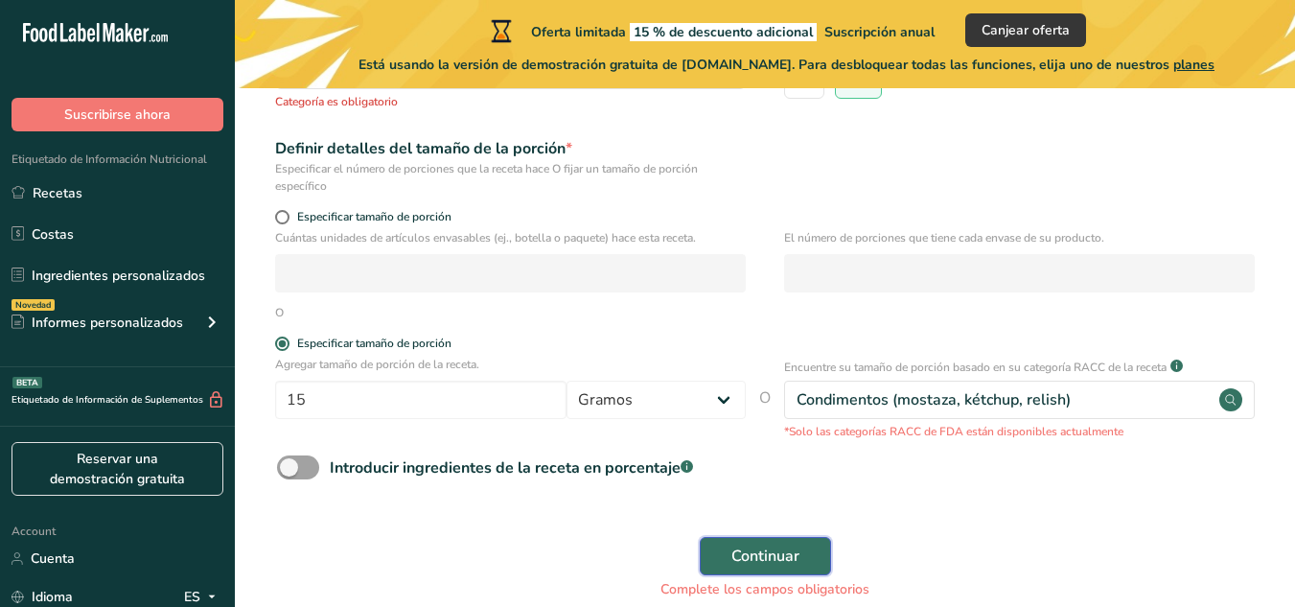
click at [722, 557] on button "Continuar" at bounding box center [765, 556] width 131 height 38
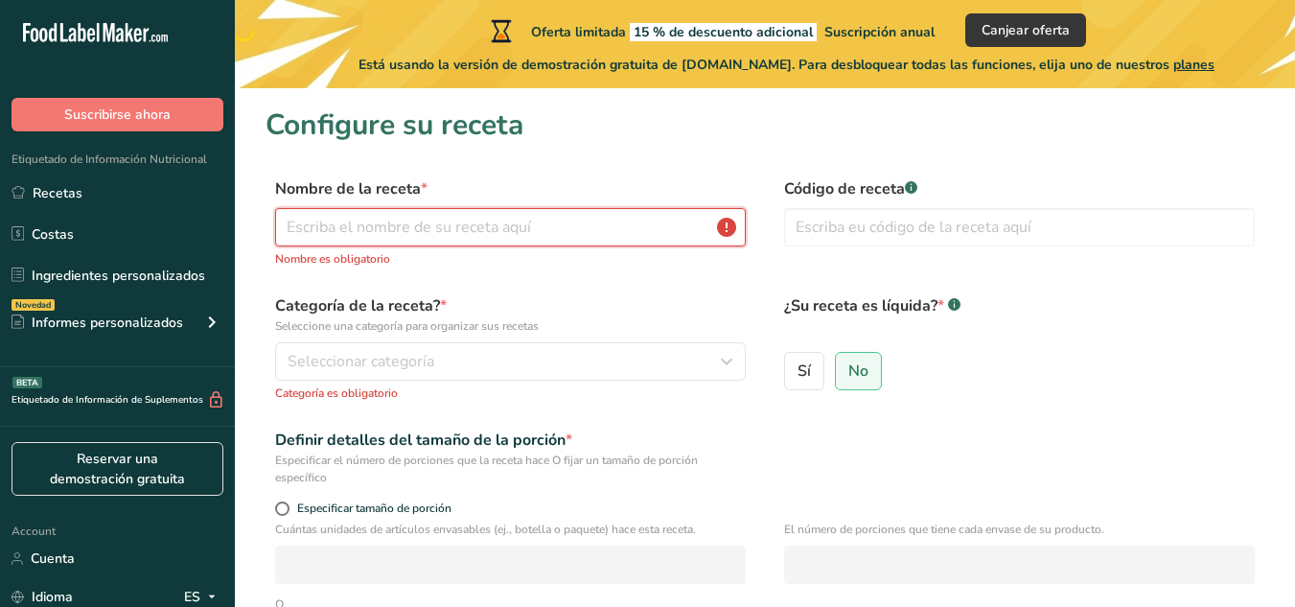
click at [468, 230] on input "text" at bounding box center [510, 227] width 471 height 38
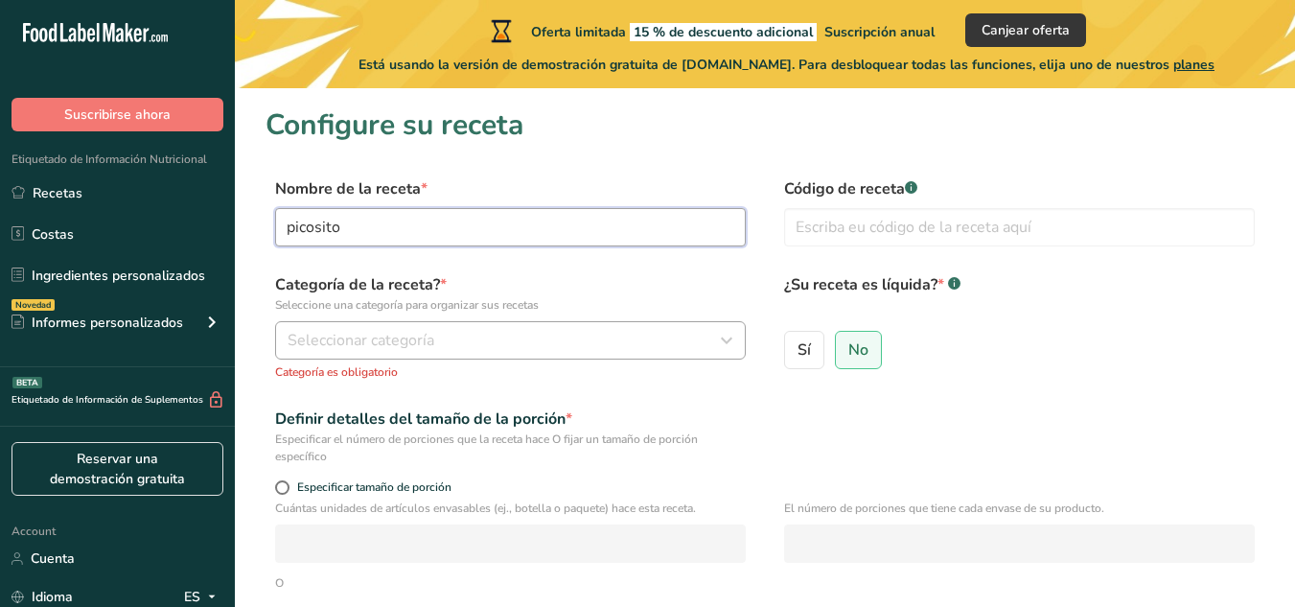
type input "picosito"
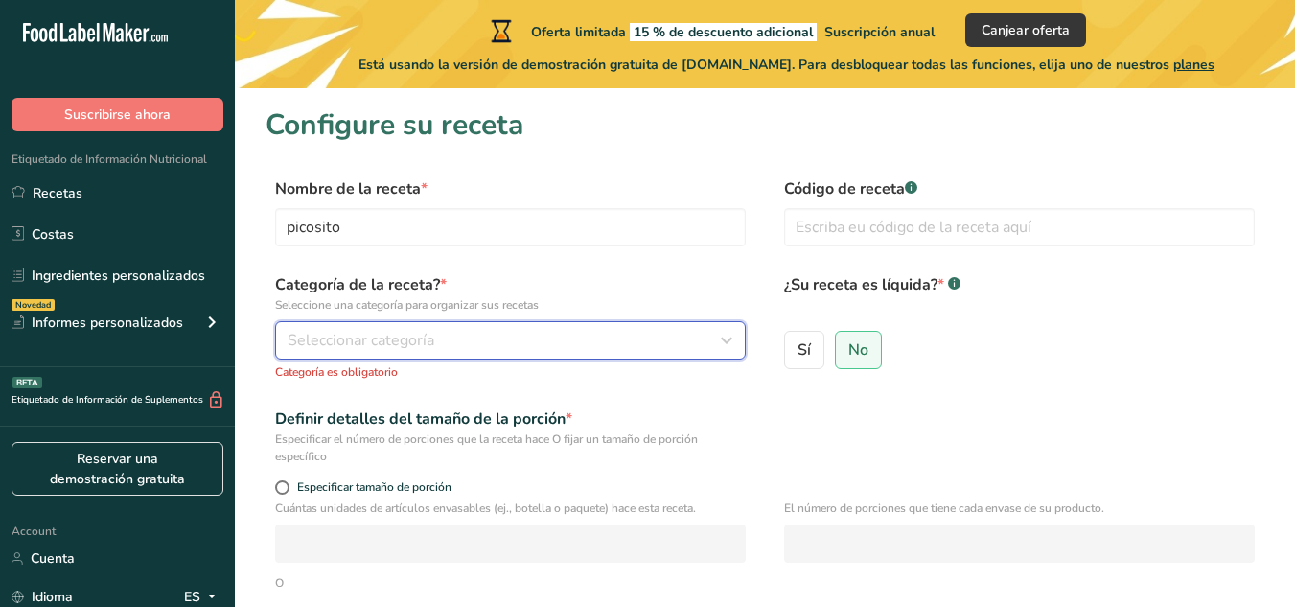
click at [504, 343] on div "Seleccionar categoría" at bounding box center [504, 340] width 434 height 23
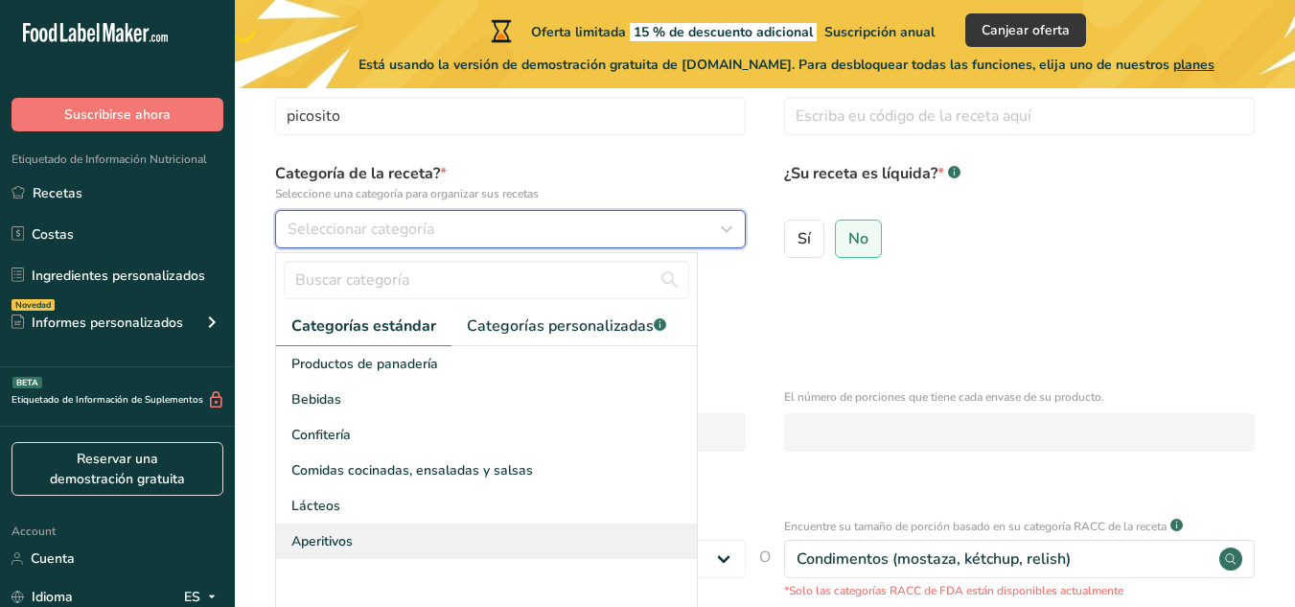
scroll to position [96, 0]
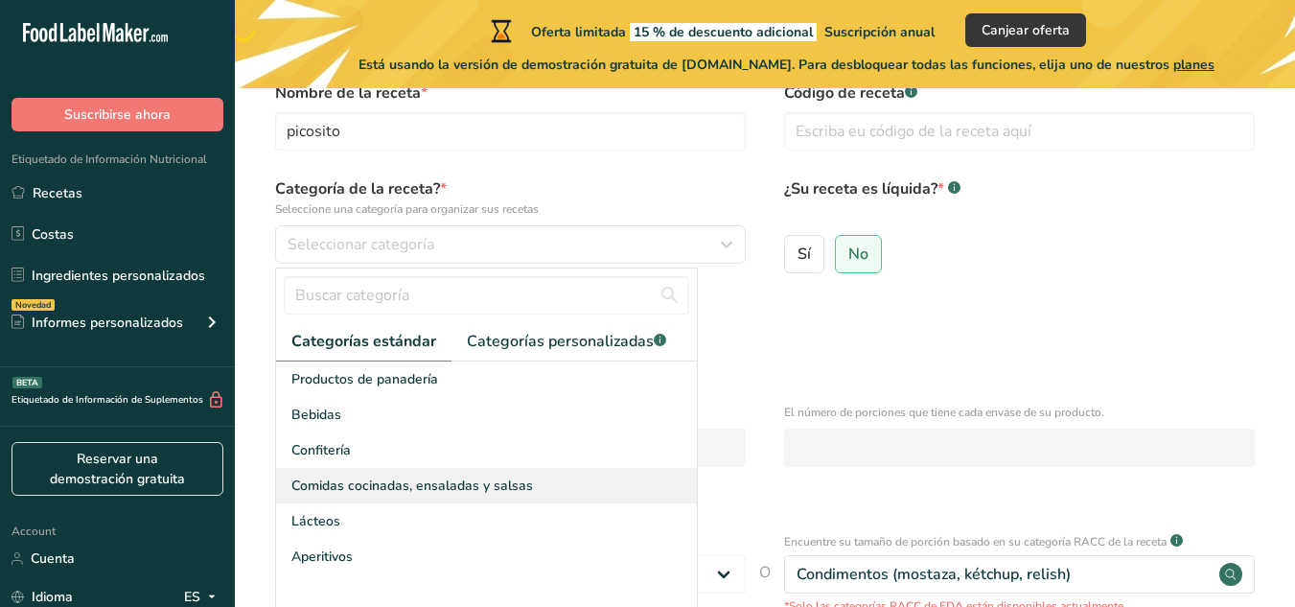
click at [349, 482] on span "Comidas cocinadas, ensaladas y salsas" at bounding box center [411, 485] width 241 height 20
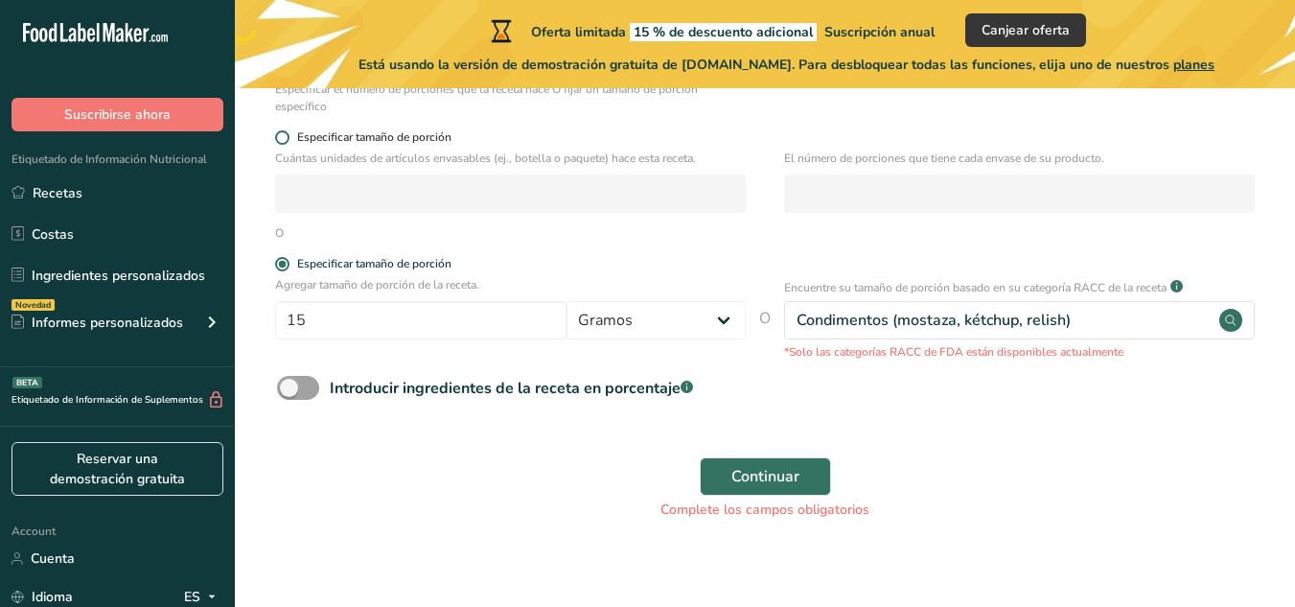
scroll to position [345, 0]
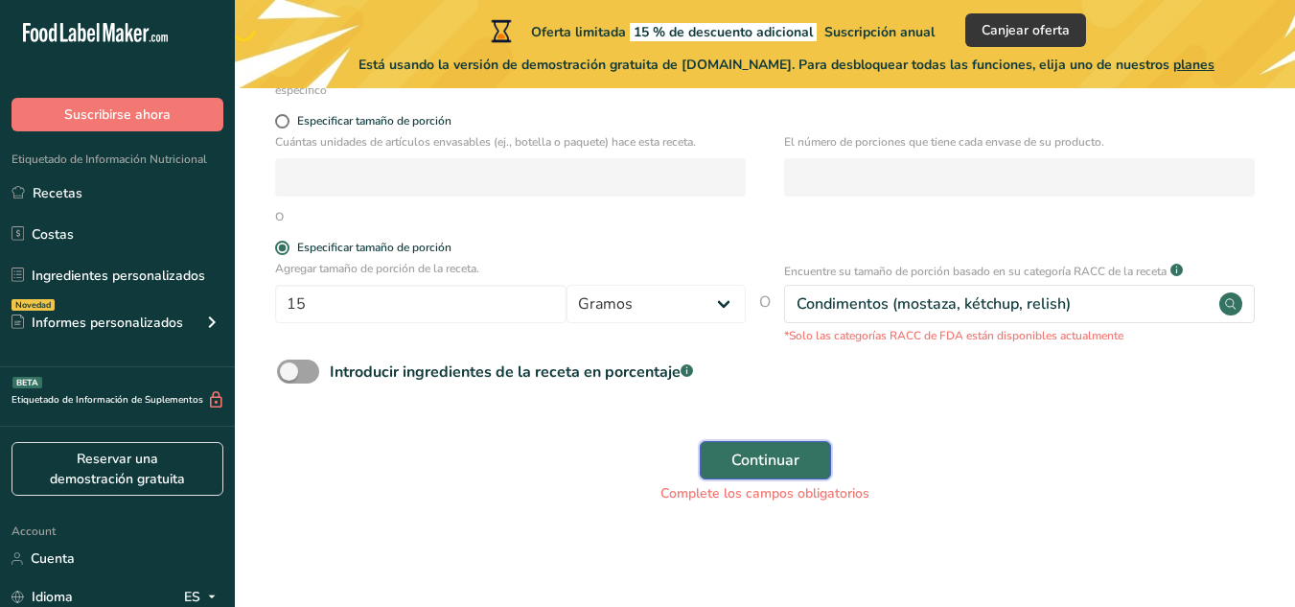
click at [734, 457] on span "Continuar" at bounding box center [765, 459] width 68 height 23
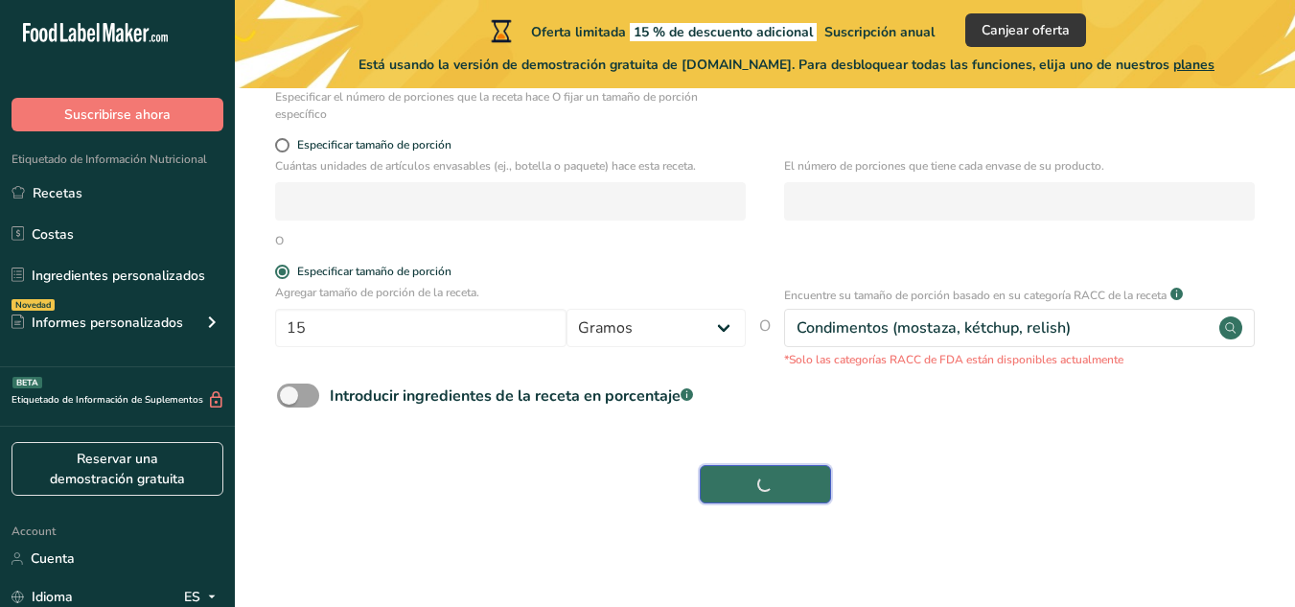
scroll to position [321, 0]
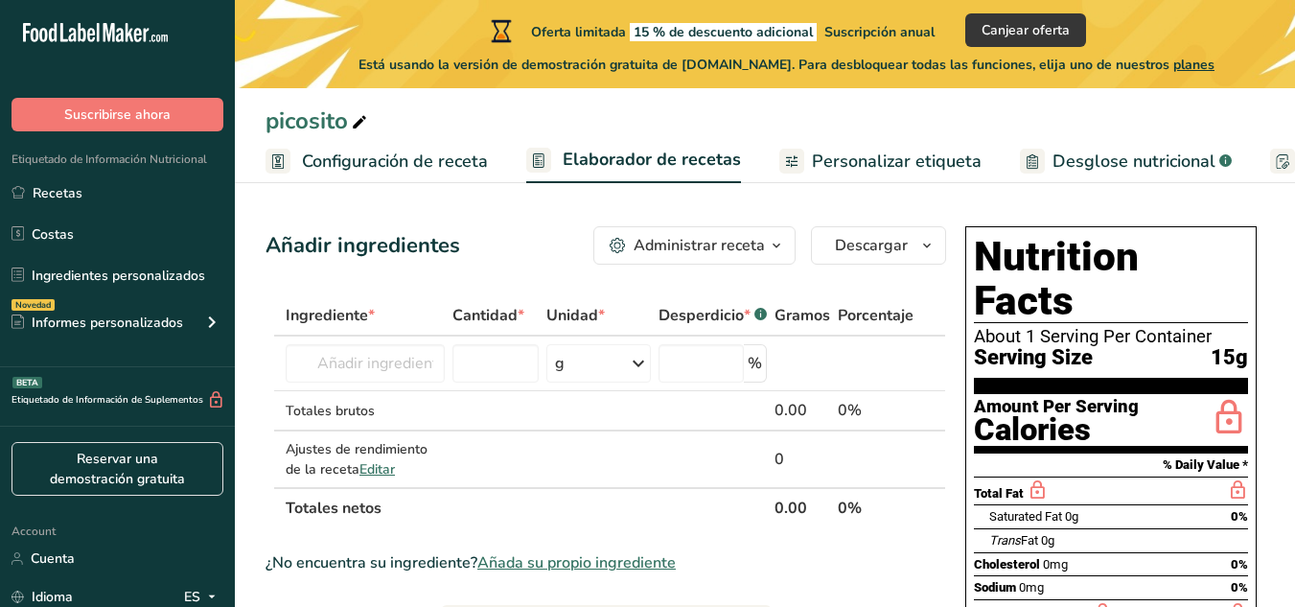
click at [426, 163] on span "Configuración de receta" at bounding box center [395, 162] width 186 height 26
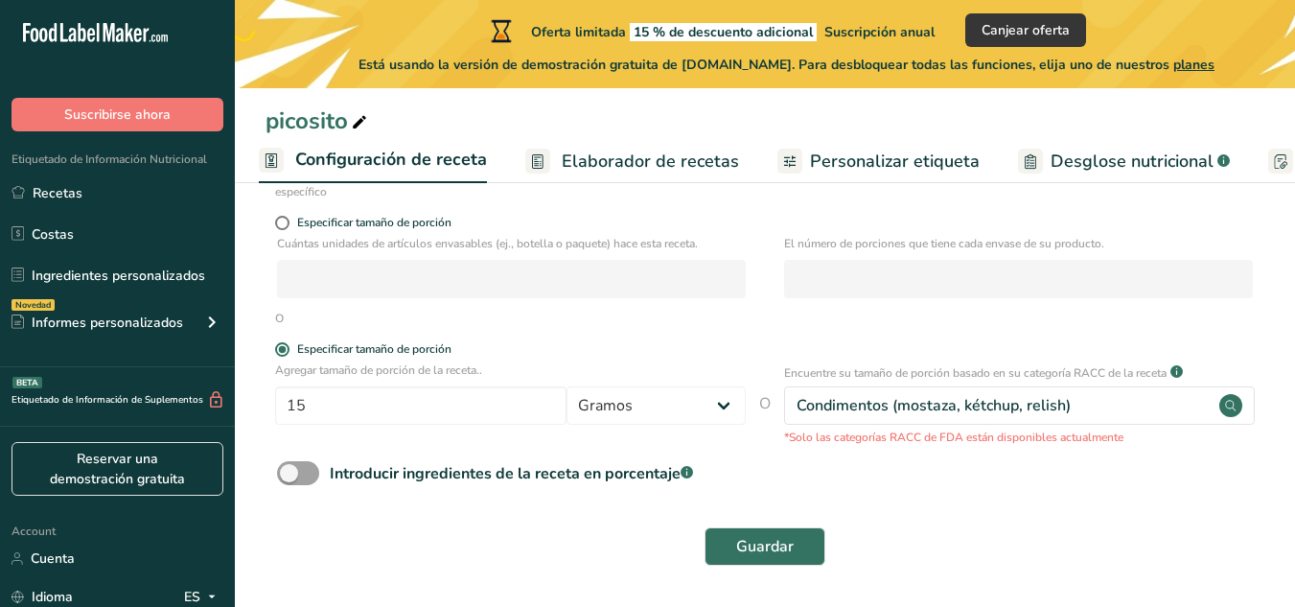
scroll to position [293, 0]
click at [484, 471] on div "Introducir ingredientes de la receta en porcentaje .a-a{fill:#347362;}.b-a{fill…" at bounding box center [511, 472] width 363 height 23
click at [289, 471] on input "Introducir ingredientes de la receta en porcentaje .a-a{fill:#347362;}.b-a{fill…" at bounding box center [283, 472] width 12 height 12
checkbox input "true"
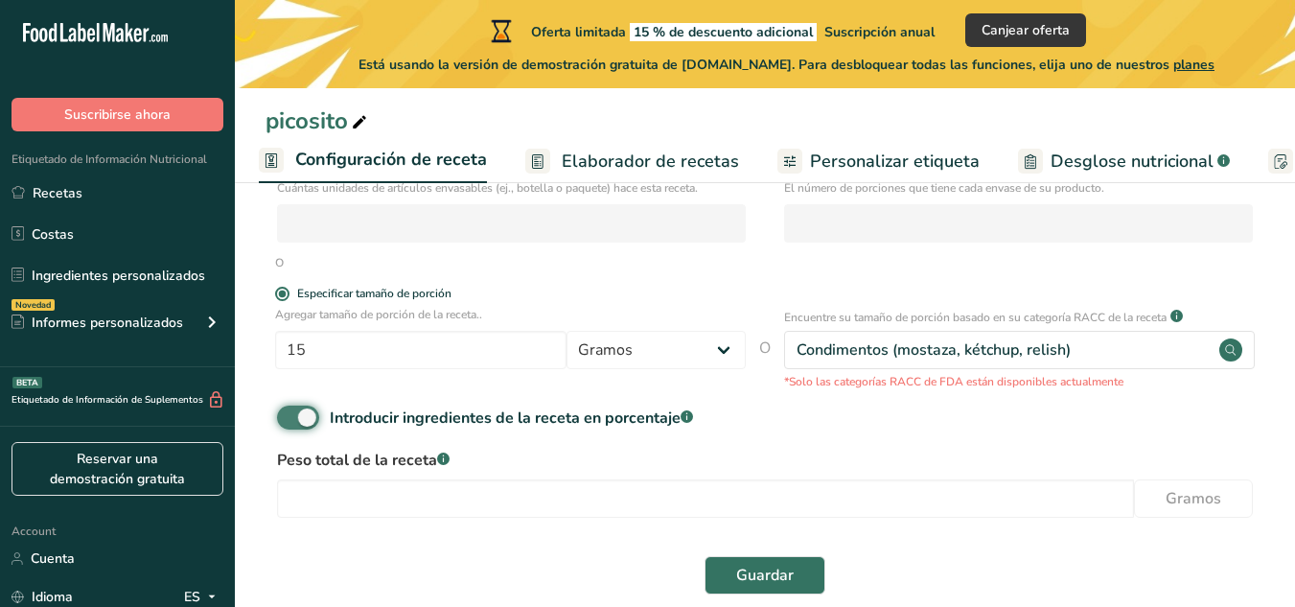
scroll to position [378, 0]
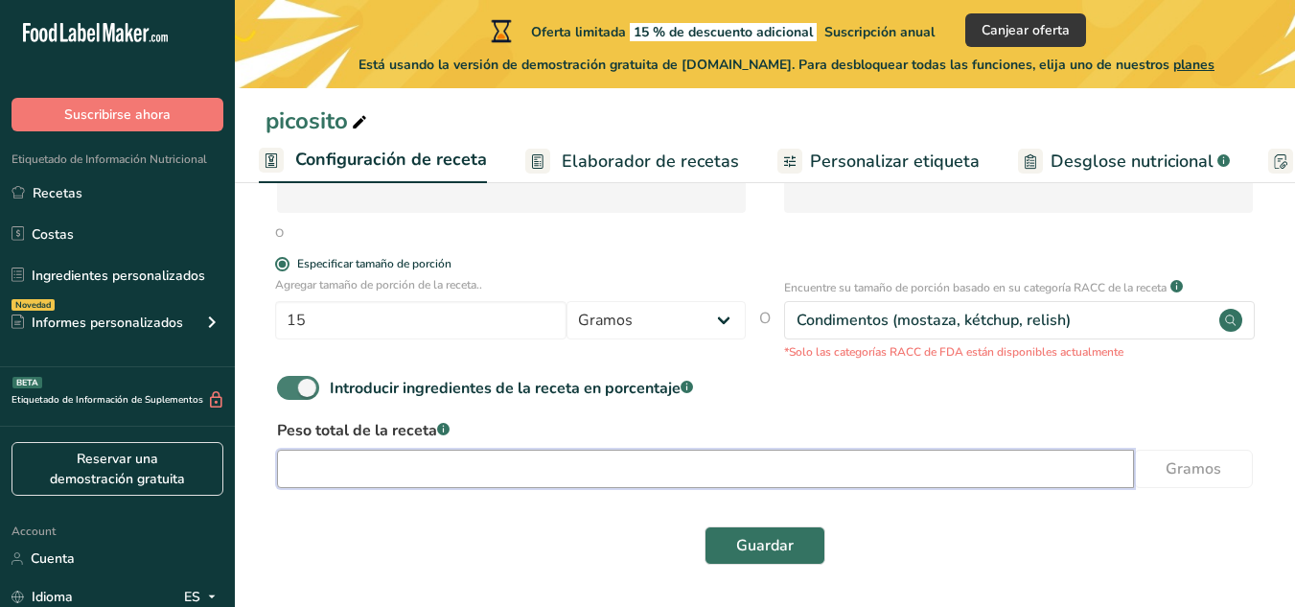
click at [484, 471] on input "number" at bounding box center [705, 468] width 857 height 38
type input "4"
click at [767, 544] on span "Guardar" at bounding box center [764, 545] width 57 height 23
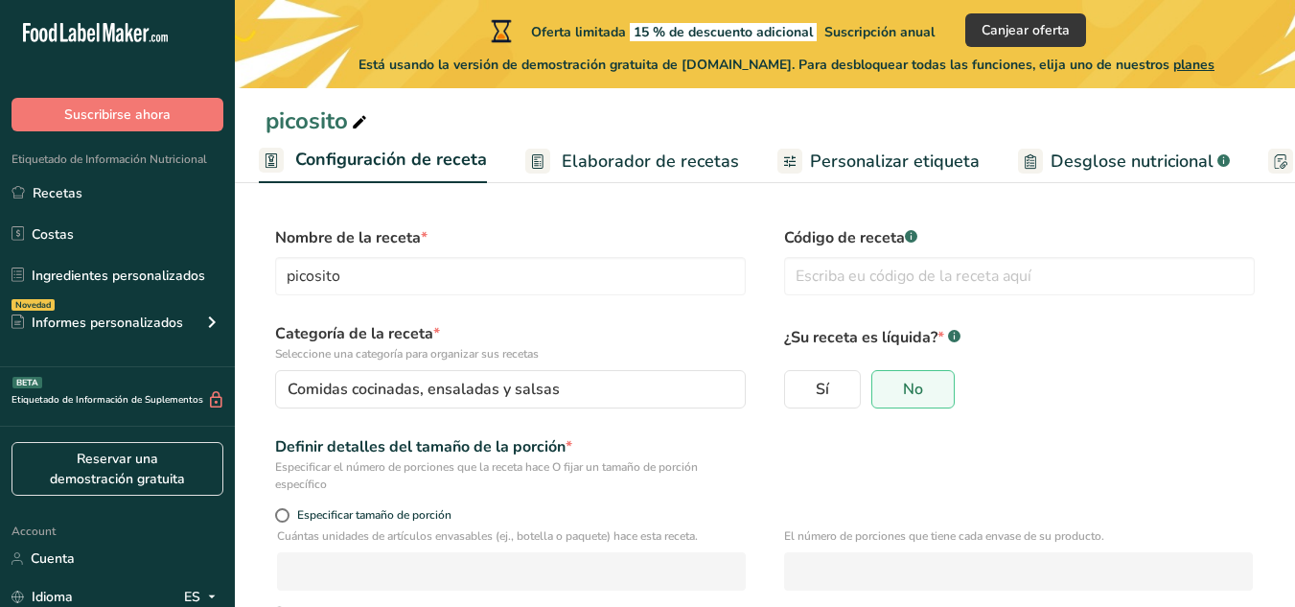
scroll to position [378, 0]
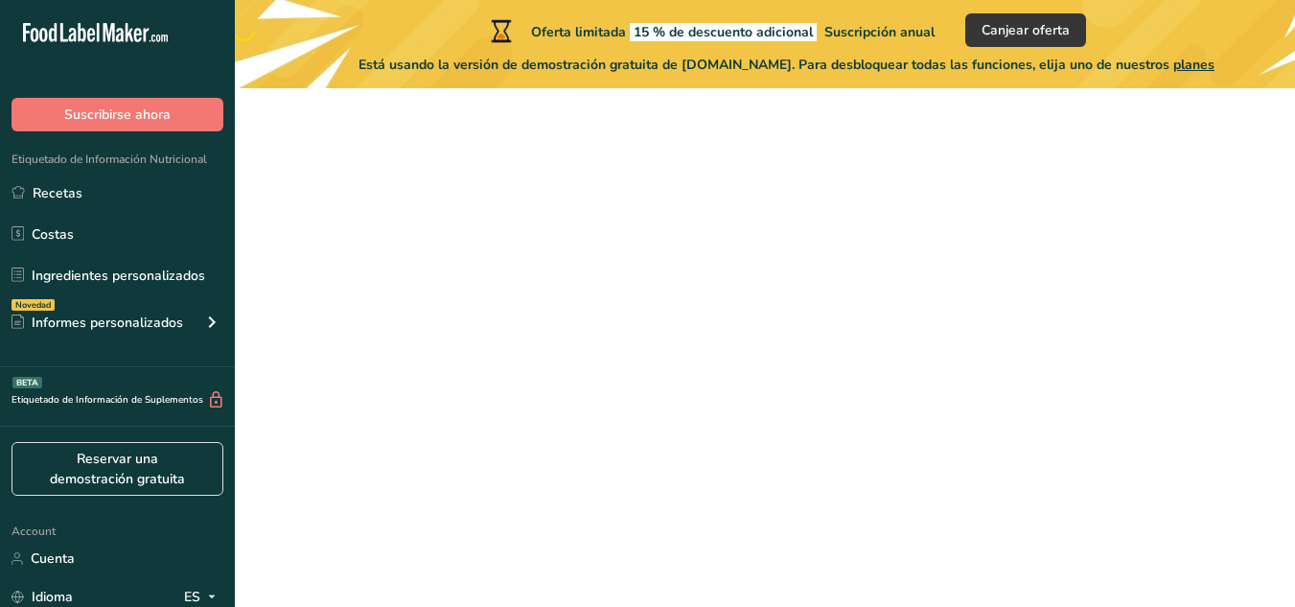
scroll to position [321, 0]
